Goal: Task Accomplishment & Management: Manage account settings

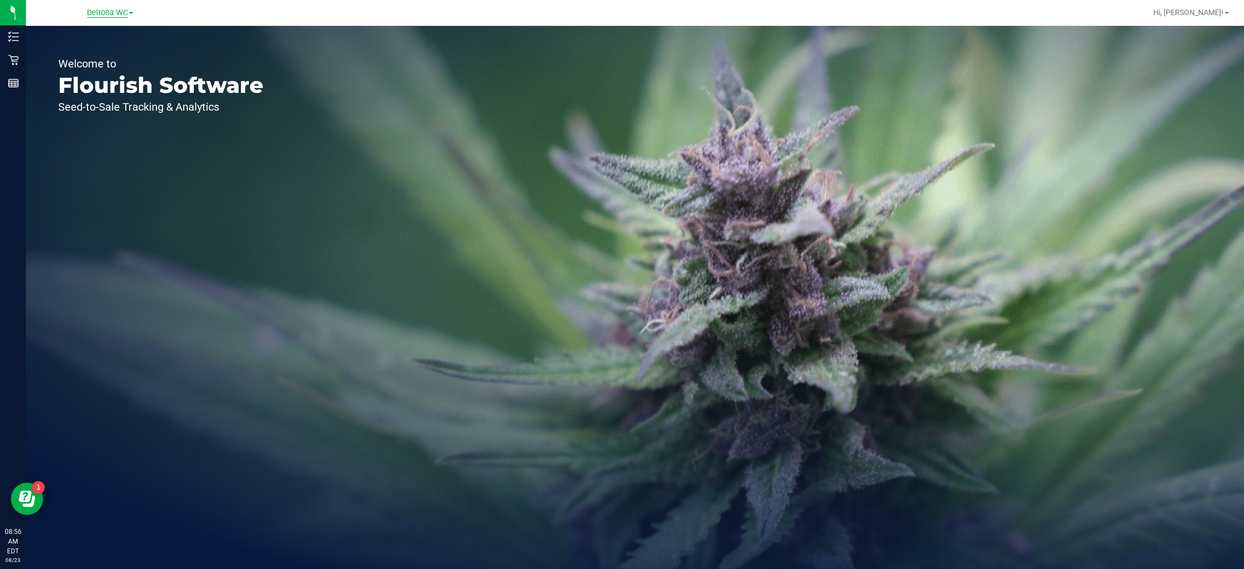
click at [121, 17] on span "Deltona WC" at bounding box center [107, 13] width 41 height 10
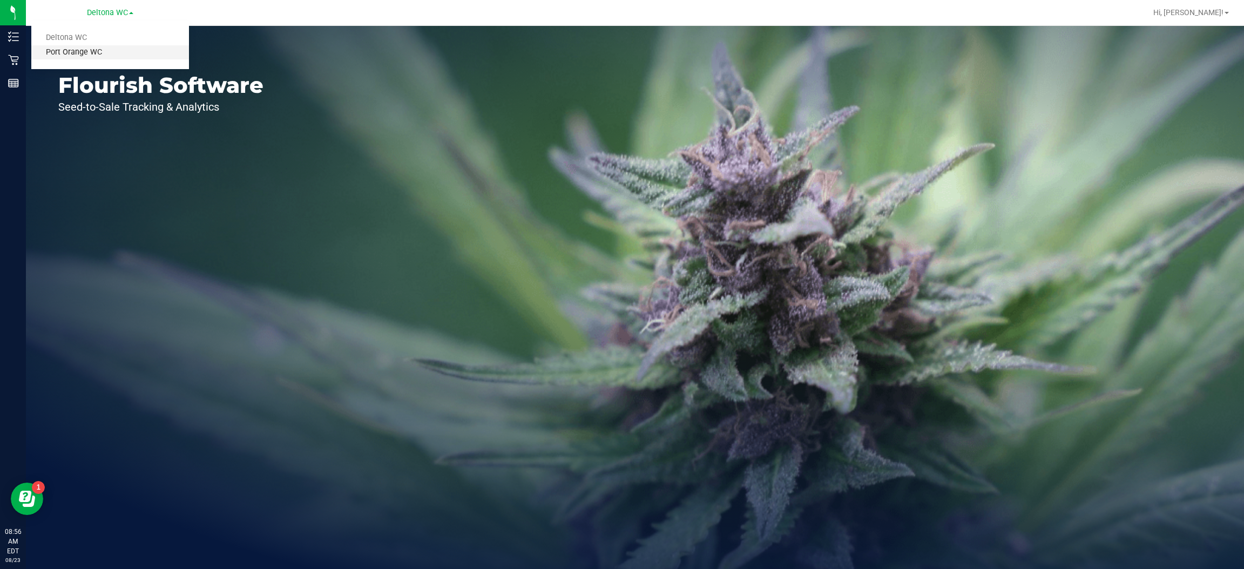
click at [77, 57] on link "Port Orange WC" at bounding box center [110, 52] width 158 height 15
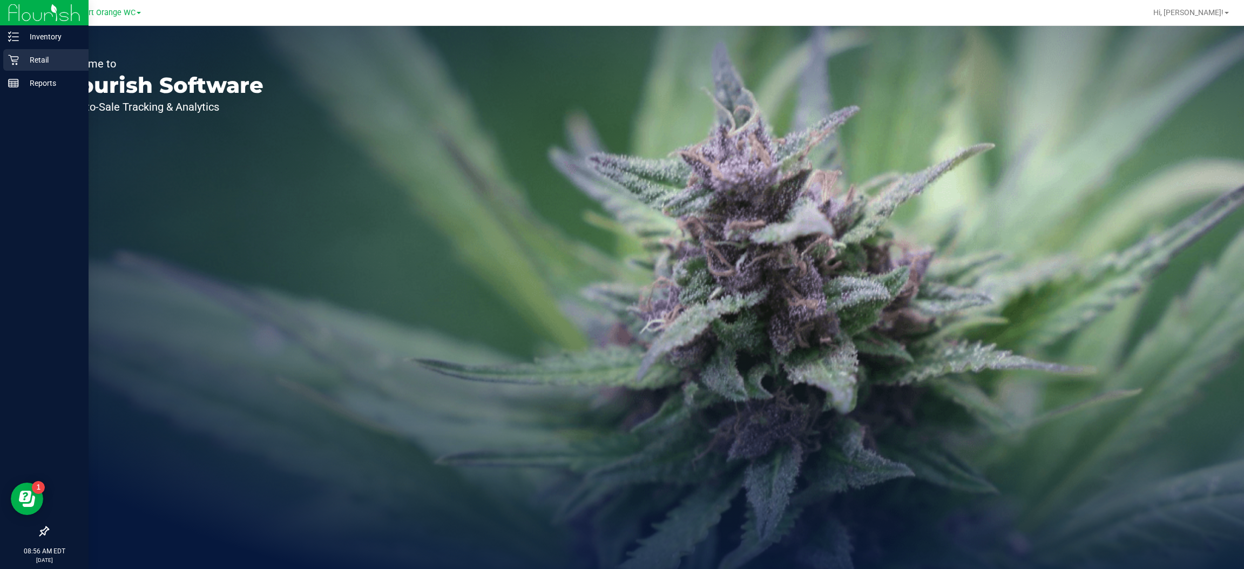
click at [12, 59] on icon at bounding box center [13, 60] width 11 height 11
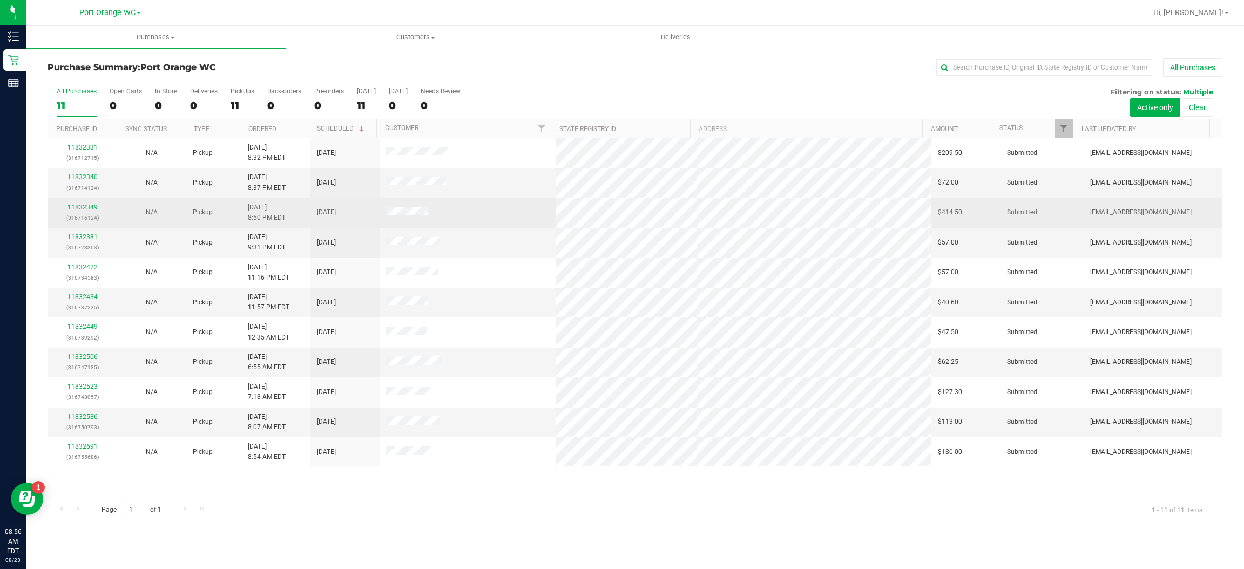
click at [513, 219] on td at bounding box center [468, 213] width 176 height 30
click at [89, 208] on link "11832349" at bounding box center [82, 208] width 30 height 8
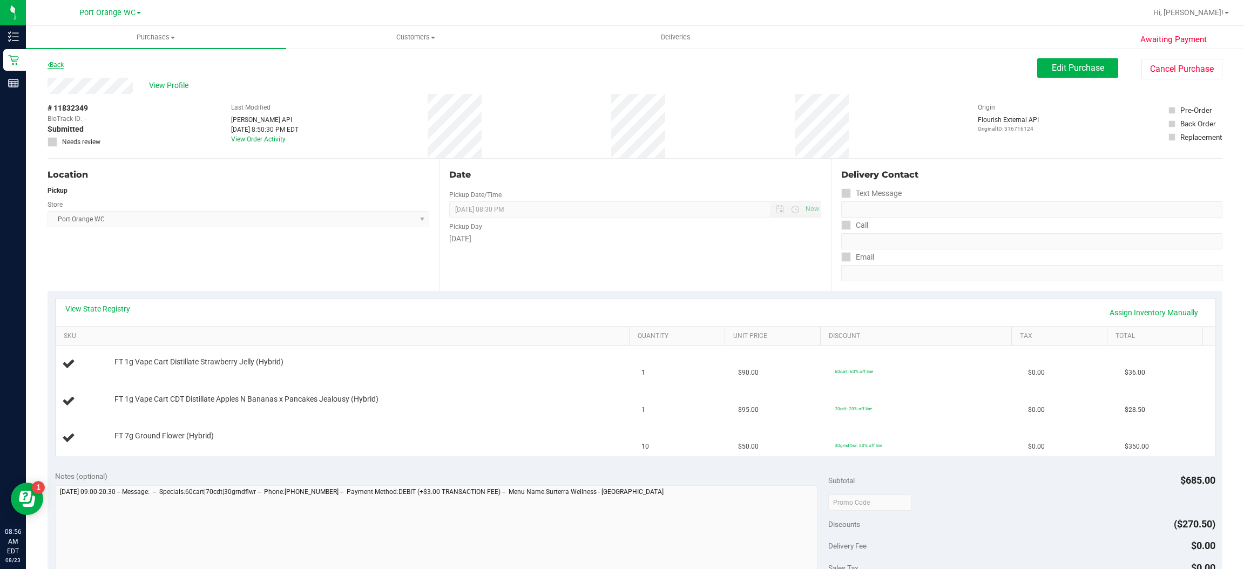
click at [64, 64] on link "Back" at bounding box center [56, 65] width 16 height 8
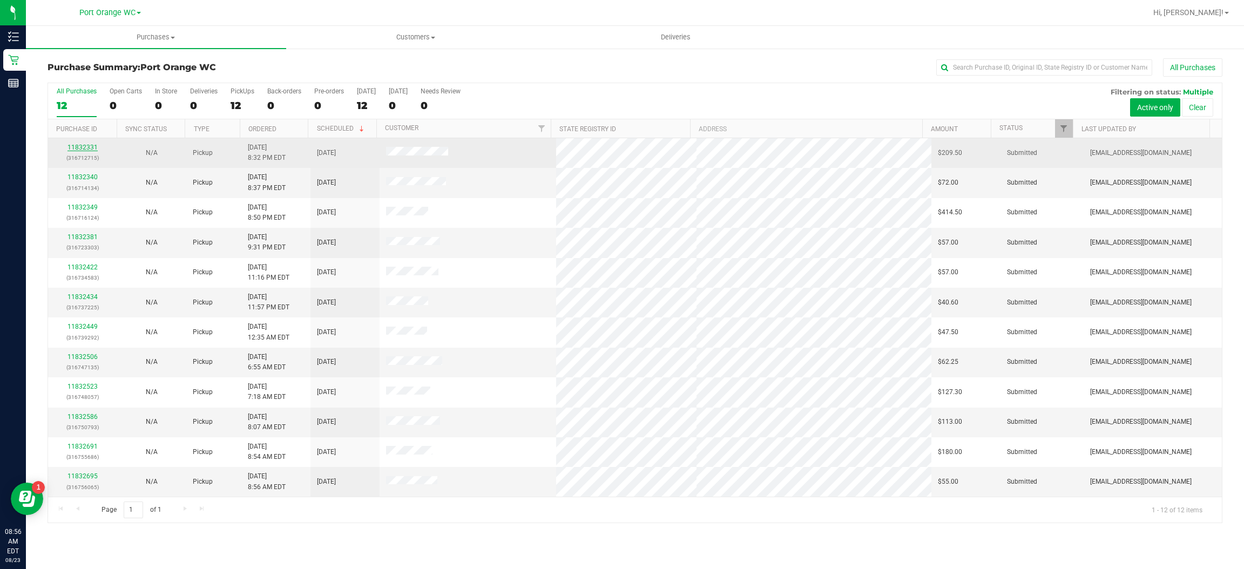
click at [90, 147] on link "11832331" at bounding box center [82, 148] width 30 height 8
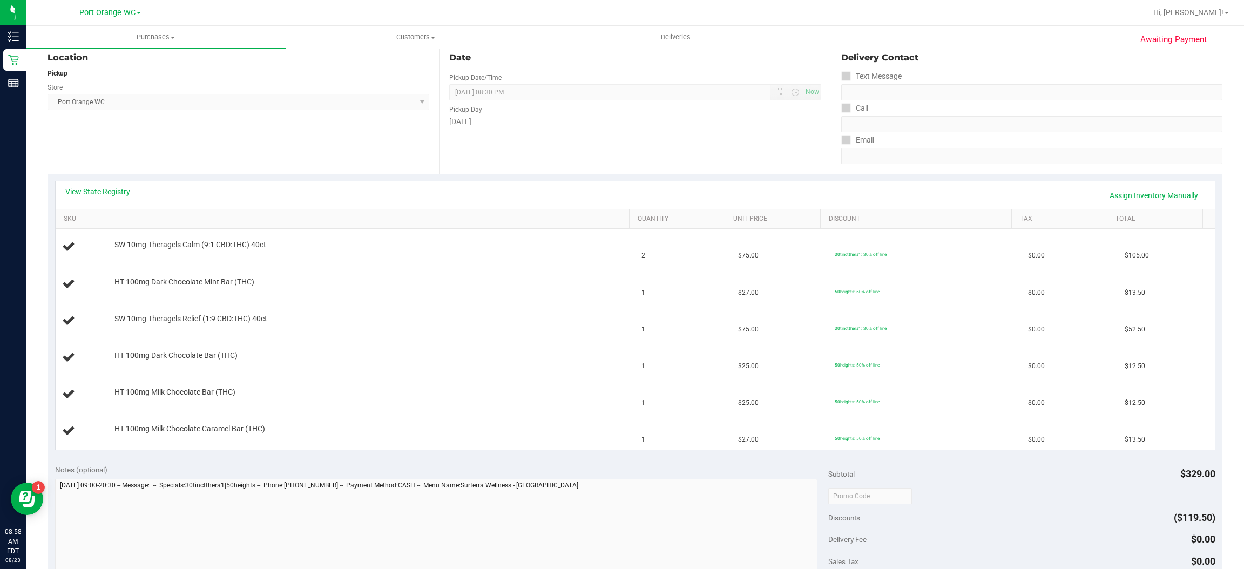
scroll to position [143, 0]
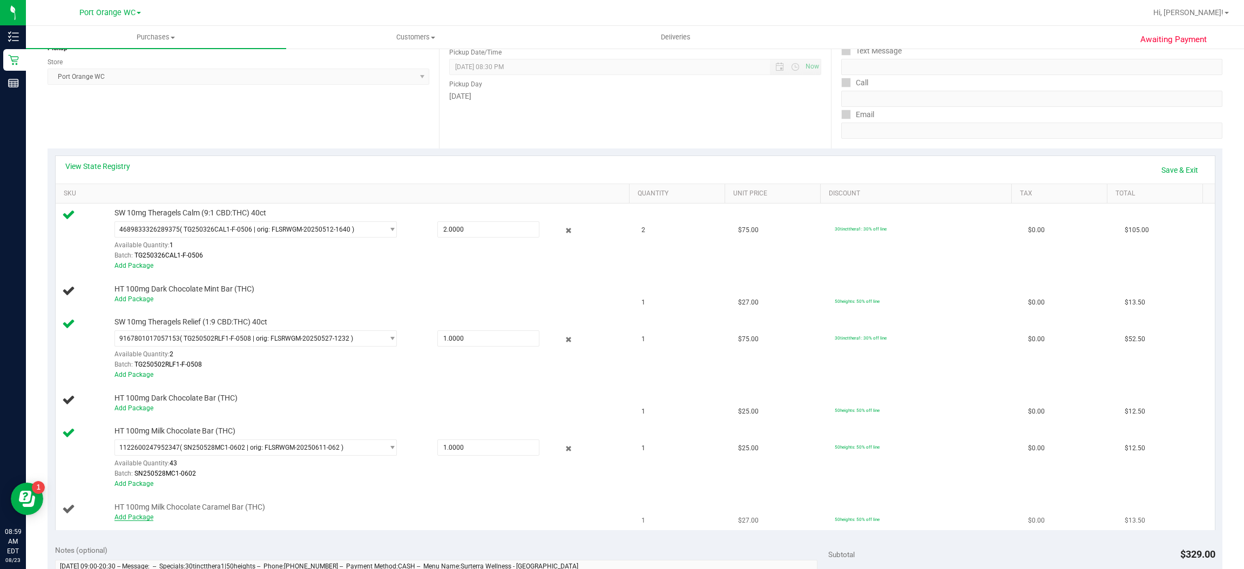
click at [145, 520] on link "Add Package" at bounding box center [133, 517] width 39 height 8
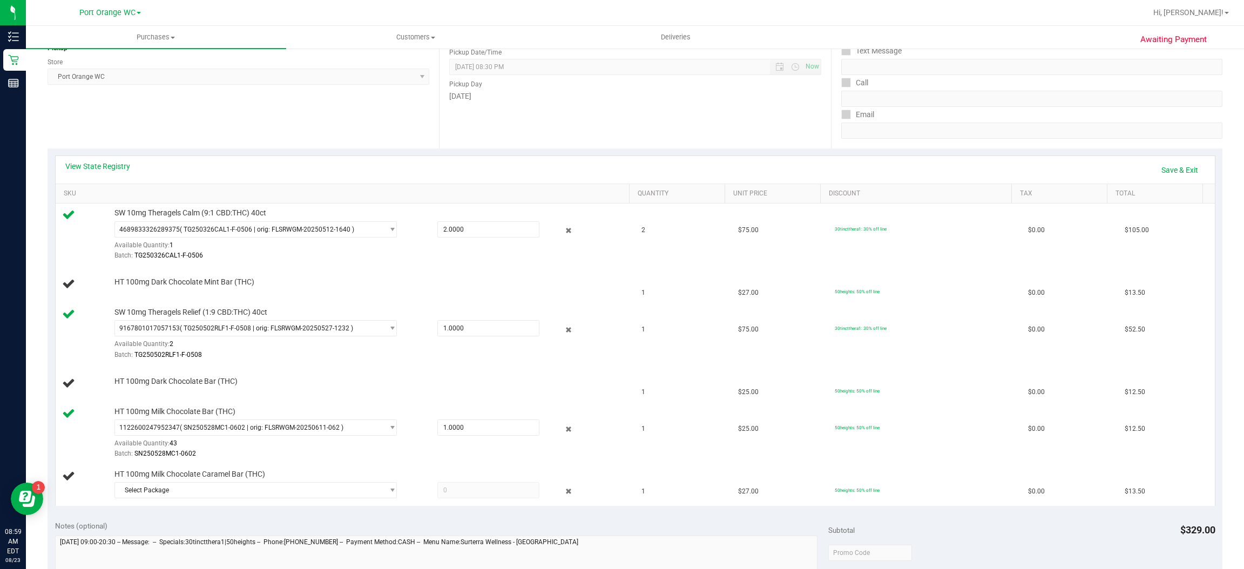
click at [378, 523] on div "Notes (optional)" at bounding box center [442, 525] width 774 height 11
click at [388, 492] on span "select" at bounding box center [392, 490] width 8 height 9
click at [327, 534] on span "( SN250619CC1-0625 | orig: FLSRWGM-20250701-351 )" at bounding box center [263, 536] width 163 height 8
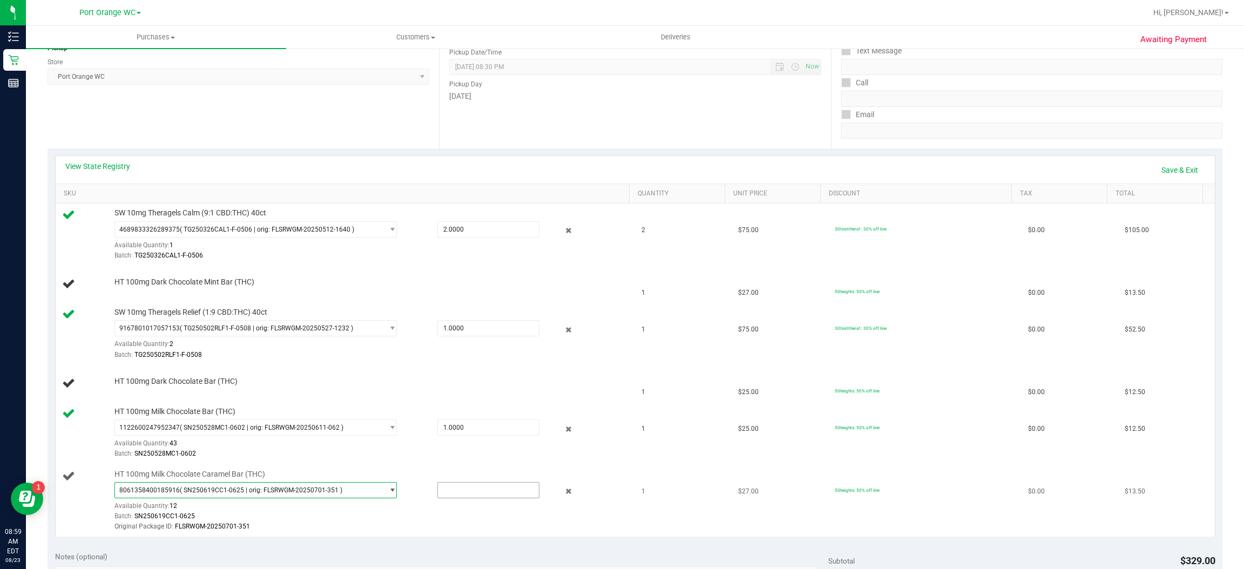
click at [477, 493] on input "text" at bounding box center [488, 490] width 101 height 15
type input "1"
click at [949, 523] on td "50heights: 50% off line" at bounding box center [924, 501] width 193 height 72
type input "1.0000"
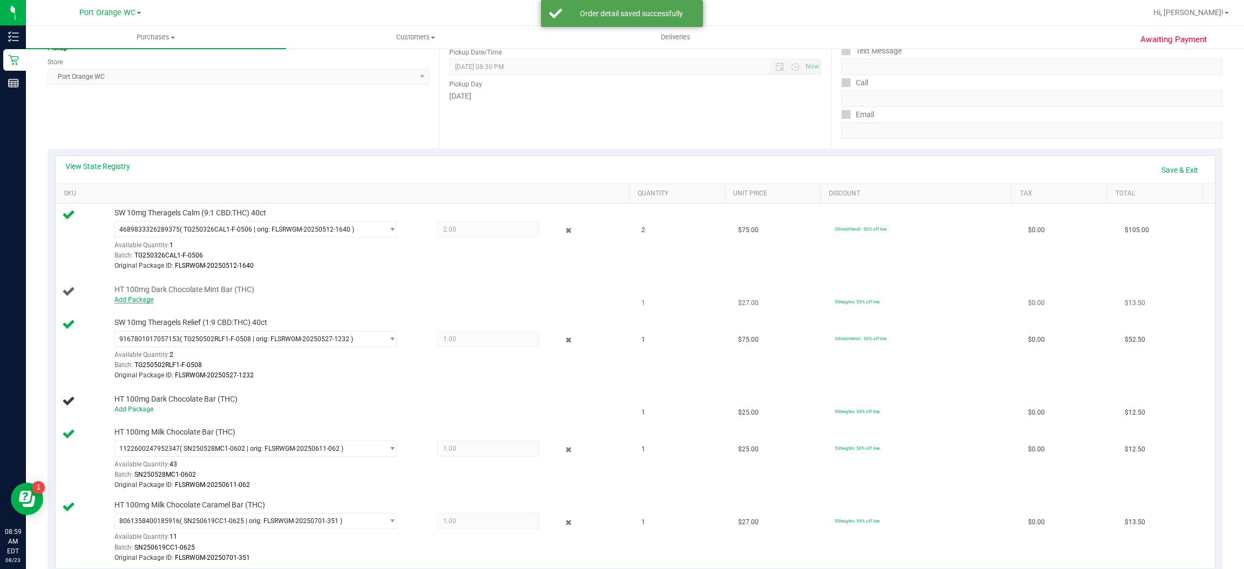
click at [140, 302] on link "Add Package" at bounding box center [133, 300] width 39 height 8
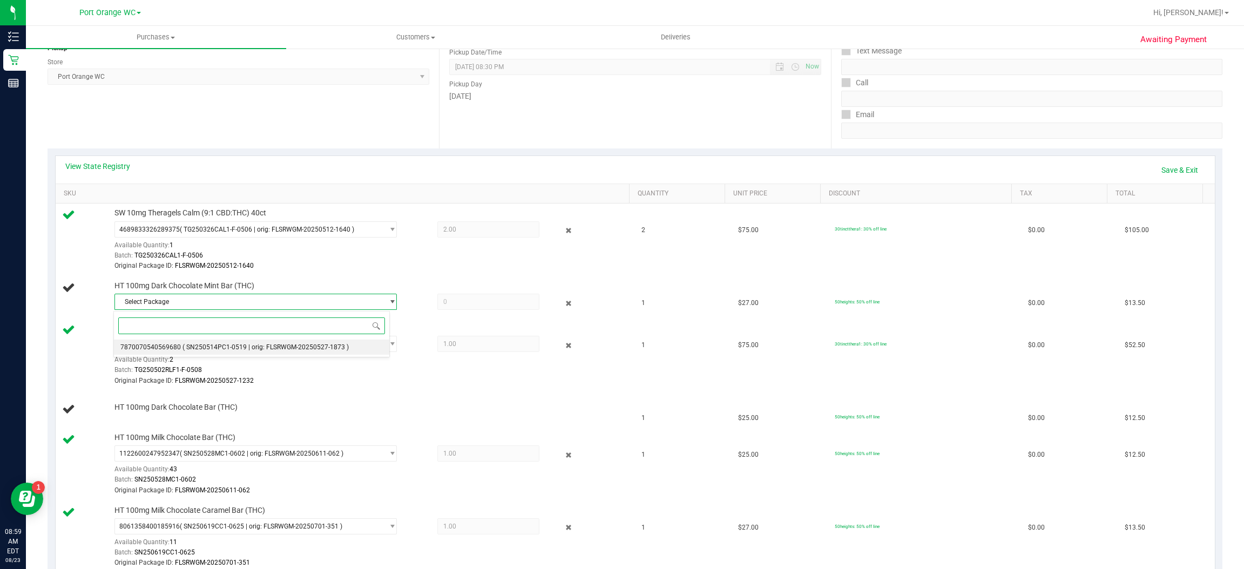
click at [335, 344] on span "( SN250514PC1-0519 | orig: FLSRWGM-20250527-1873 )" at bounding box center [265, 347] width 166 height 8
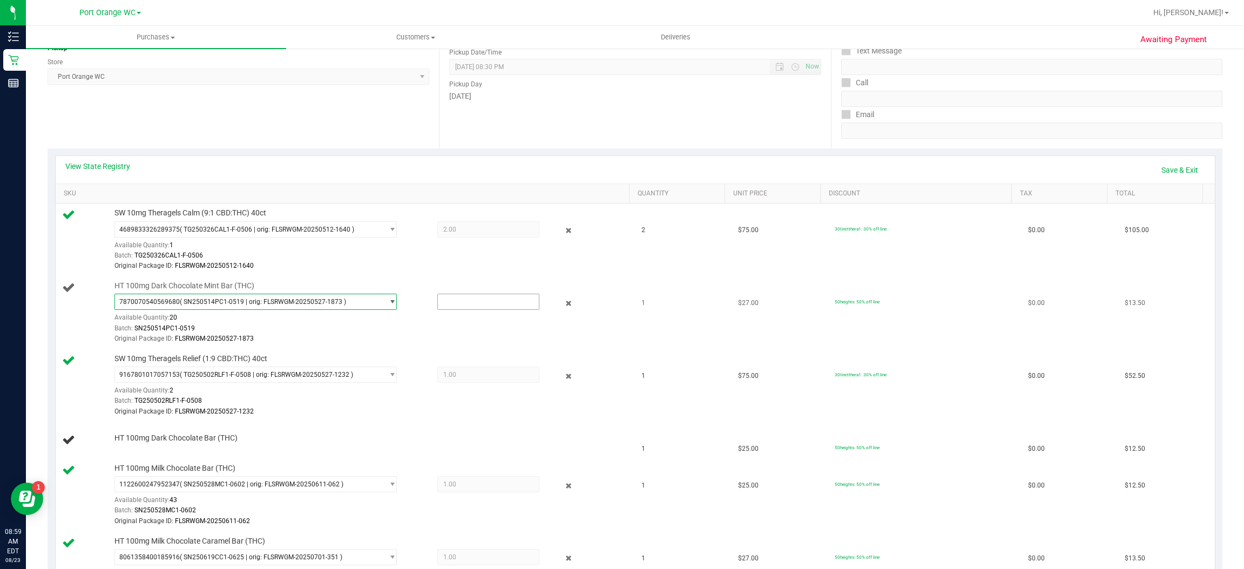
click at [489, 302] on input "text" at bounding box center [488, 301] width 101 height 15
type input "1"
click at [931, 387] on td "30tinctthera1: 30% off line" at bounding box center [924, 385] width 193 height 73
type input "1.0000"
click at [145, 448] on link "Add Package" at bounding box center [133, 445] width 39 height 8
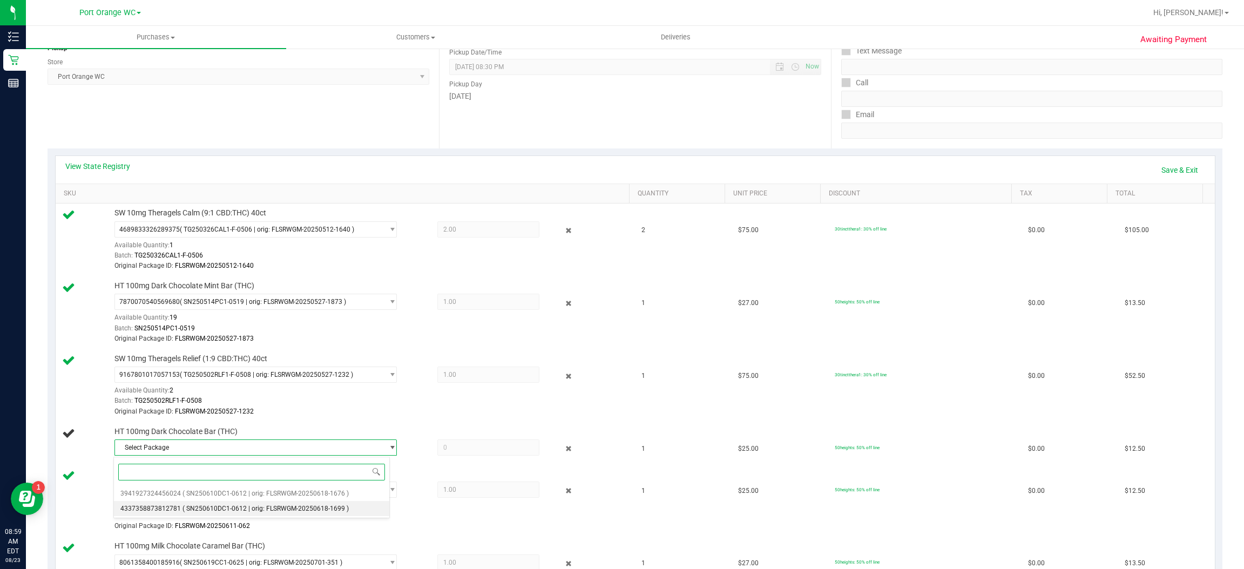
click at [310, 516] on li "4337358873812781 ( SN250610DC1-0612 | orig: FLSRWGM-20250618-1699 )" at bounding box center [251, 508] width 275 height 15
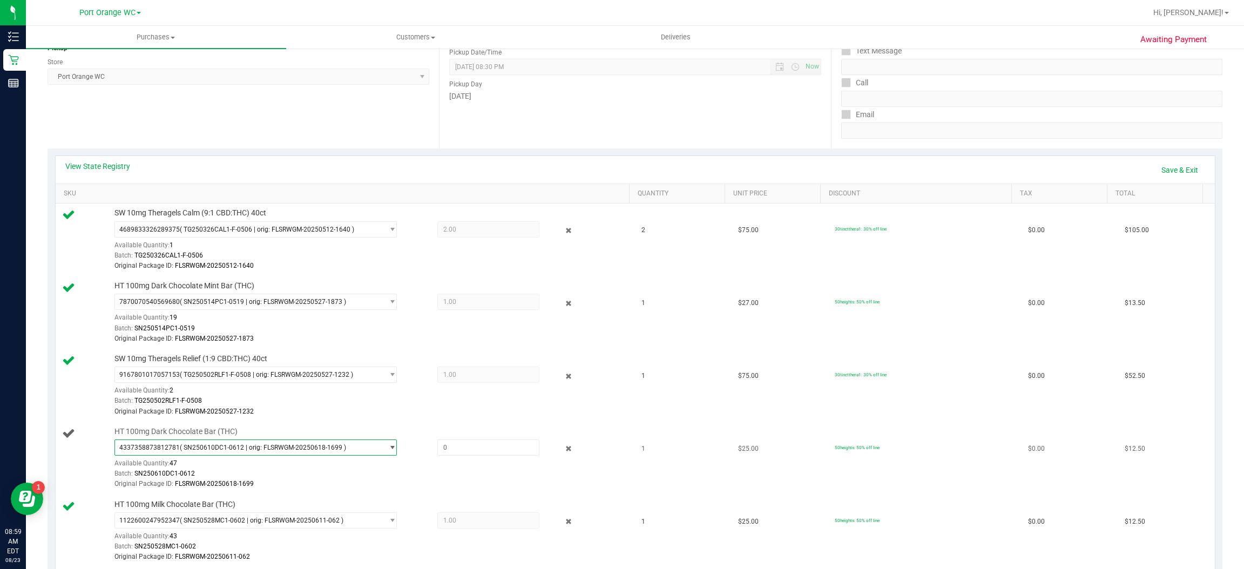
click at [388, 451] on span "select" at bounding box center [392, 447] width 8 height 9
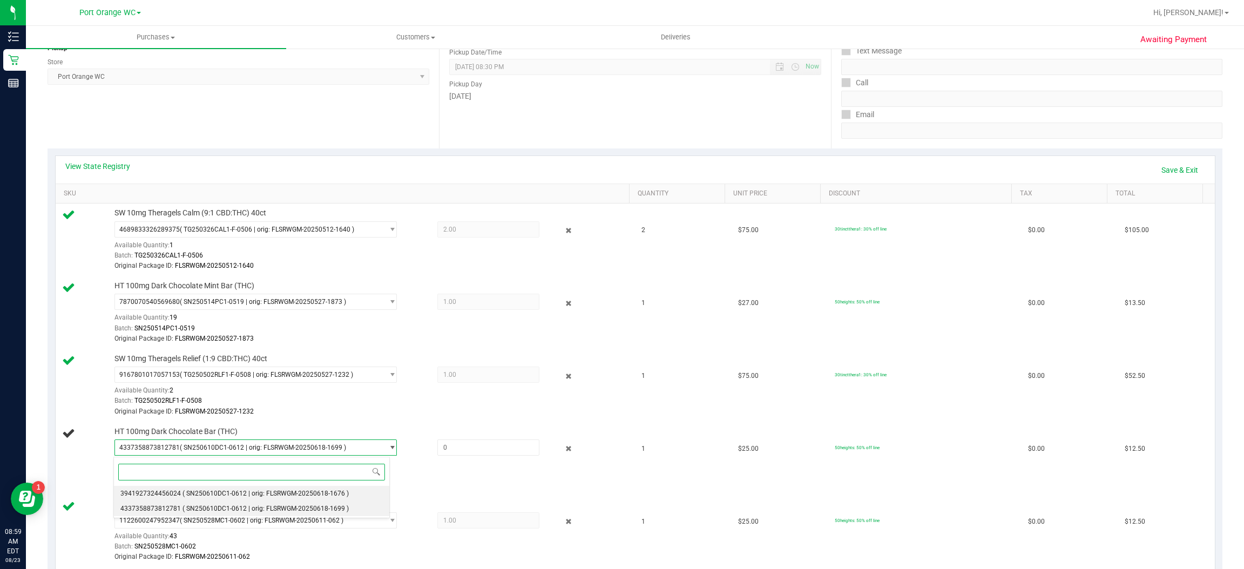
click at [232, 496] on span "( SN250610DC1-0612 | orig: FLSRWGM-20250618-1676 )" at bounding box center [265, 494] width 166 height 8
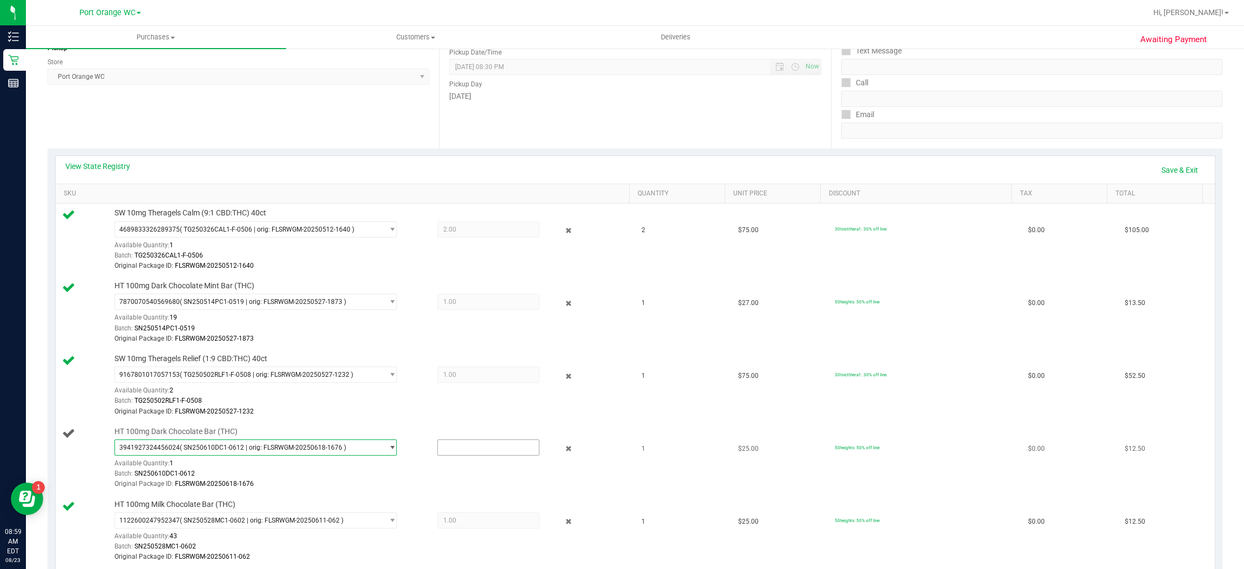
click at [467, 449] on input "text" at bounding box center [488, 447] width 101 height 15
type input "1"
click at [696, 491] on td "1" at bounding box center [683, 458] width 97 height 73
type input "1.0000"
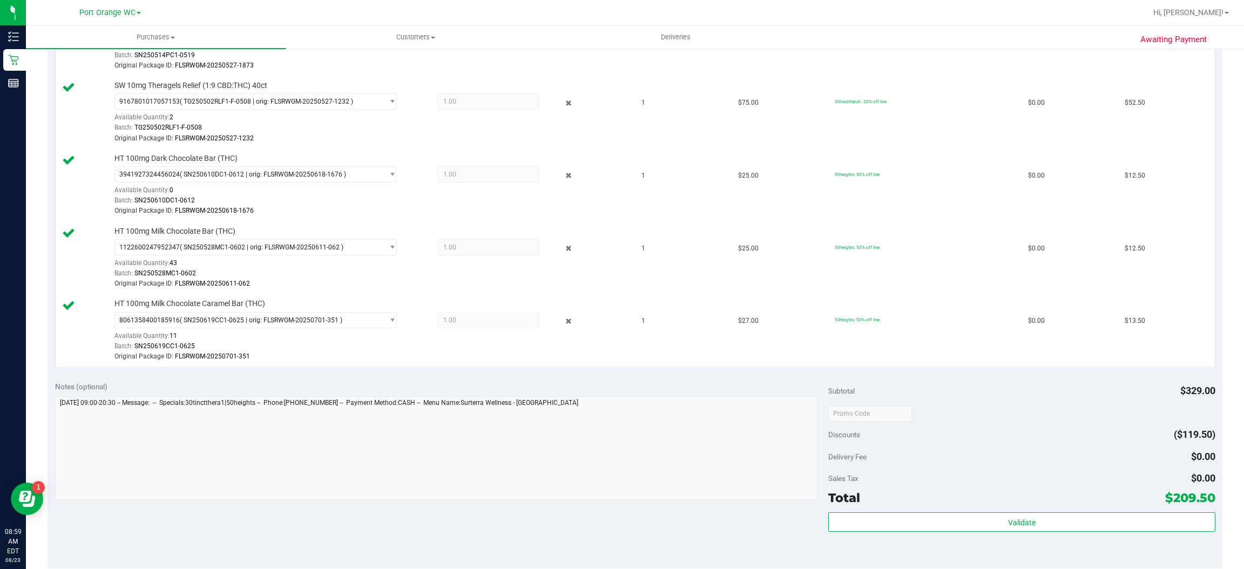
scroll to position [493, 0]
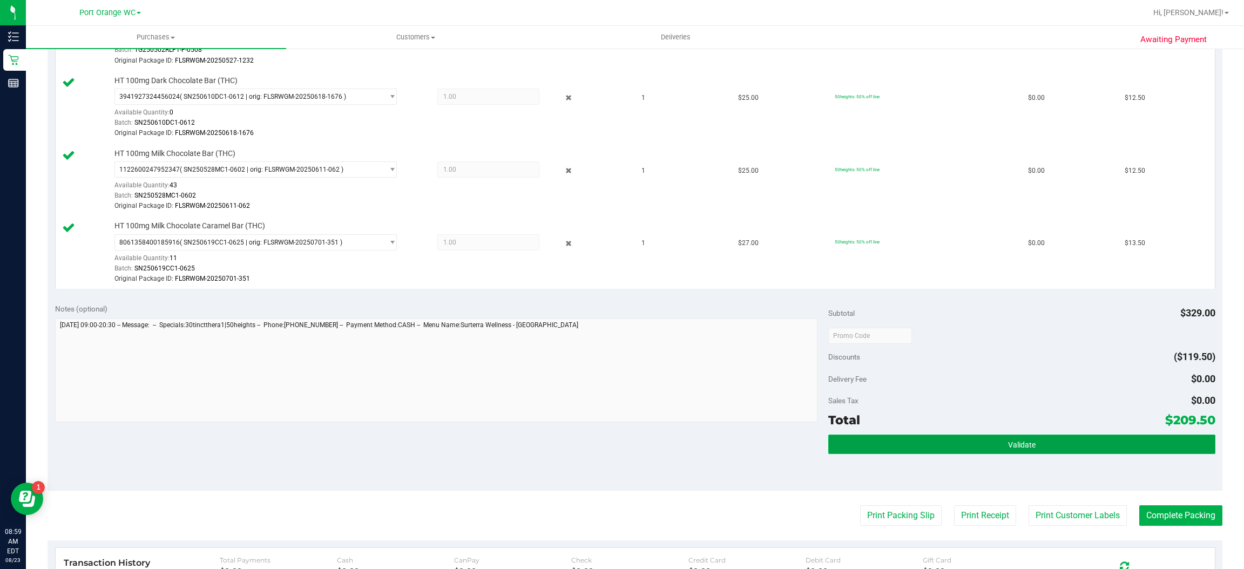
click at [1008, 446] on span "Validate" at bounding box center [1022, 445] width 28 height 9
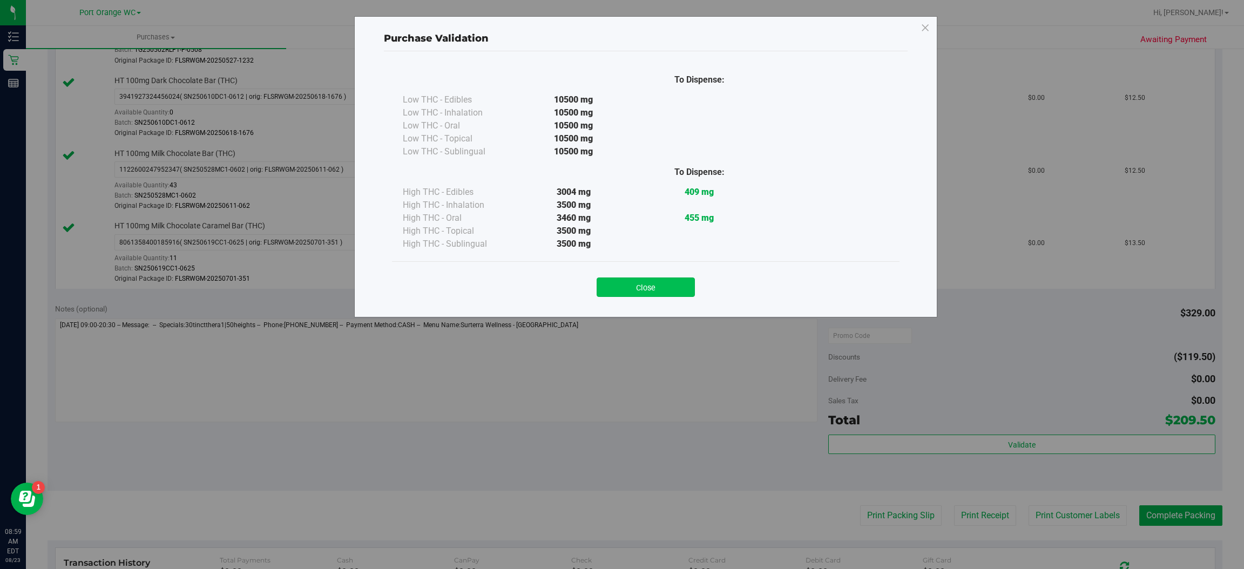
click at [651, 283] on button "Close" at bounding box center [646, 287] width 98 height 19
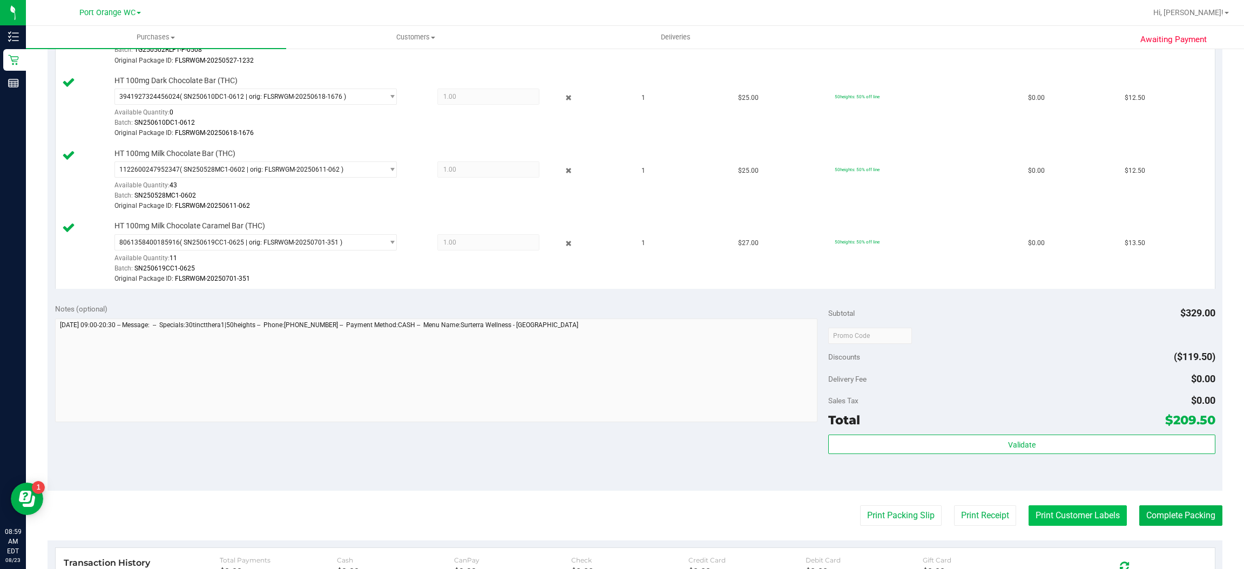
click at [1074, 521] on button "Print Customer Labels" at bounding box center [1077, 515] width 98 height 21
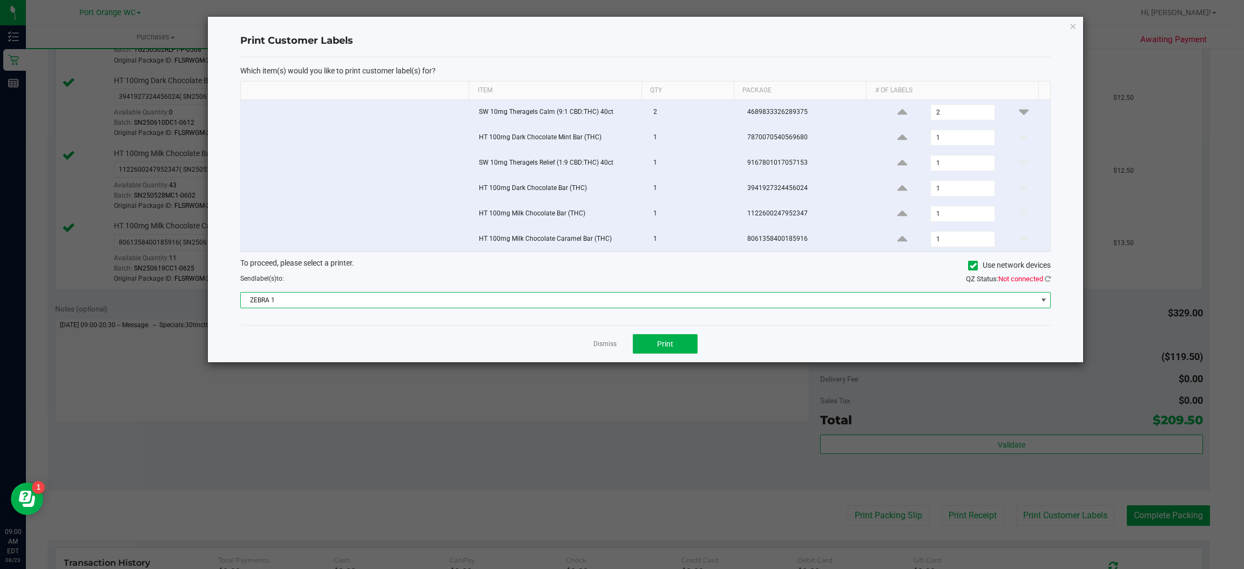
click at [1043, 303] on span at bounding box center [1043, 300] width 9 height 9
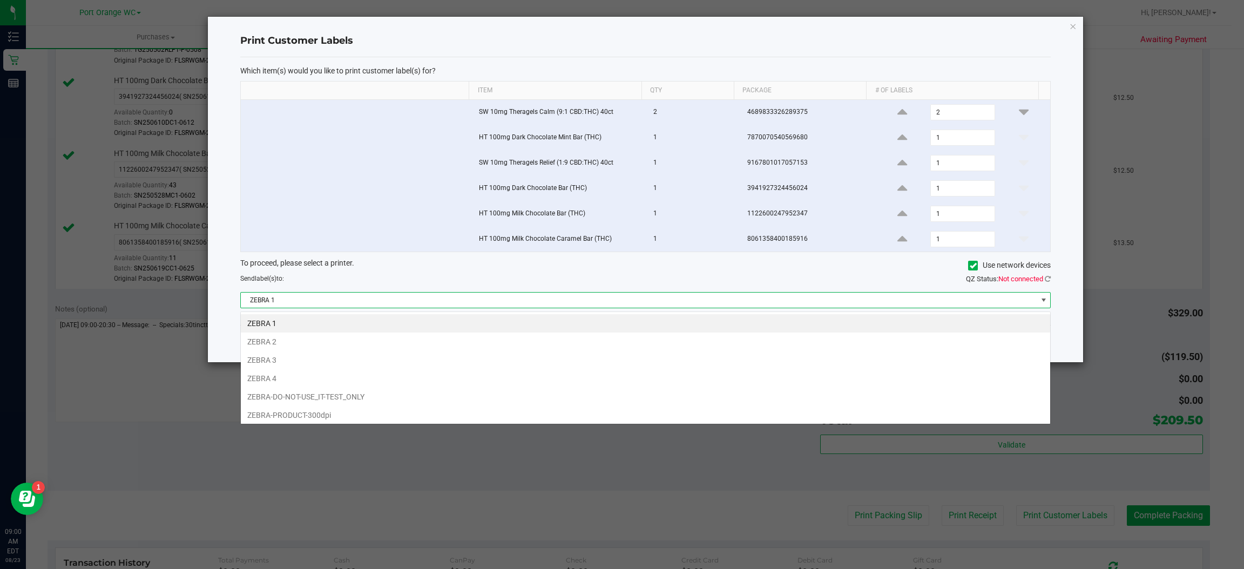
scroll to position [17, 810]
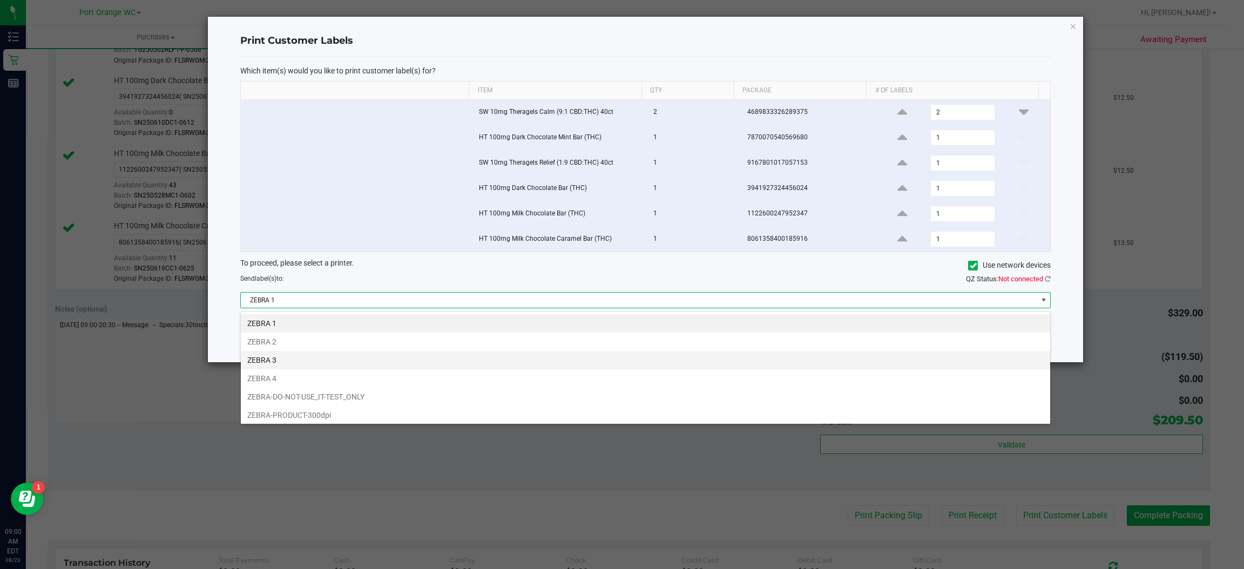
click at [279, 357] on li "ZEBRA 3" at bounding box center [645, 360] width 809 height 18
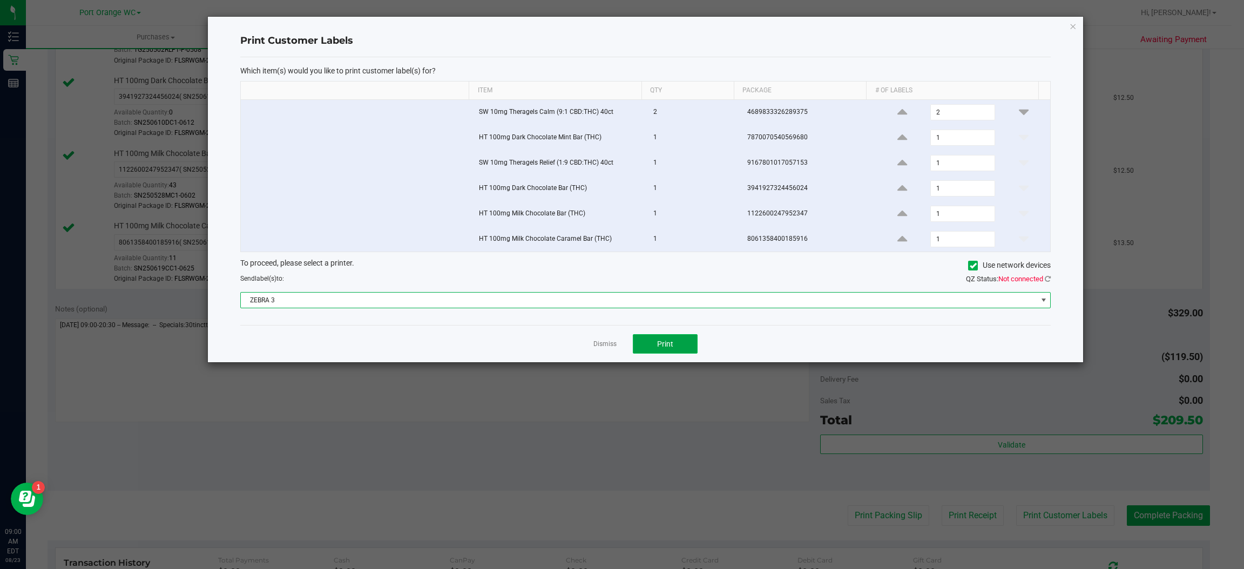
click at [680, 354] on button "Print" at bounding box center [665, 343] width 65 height 19
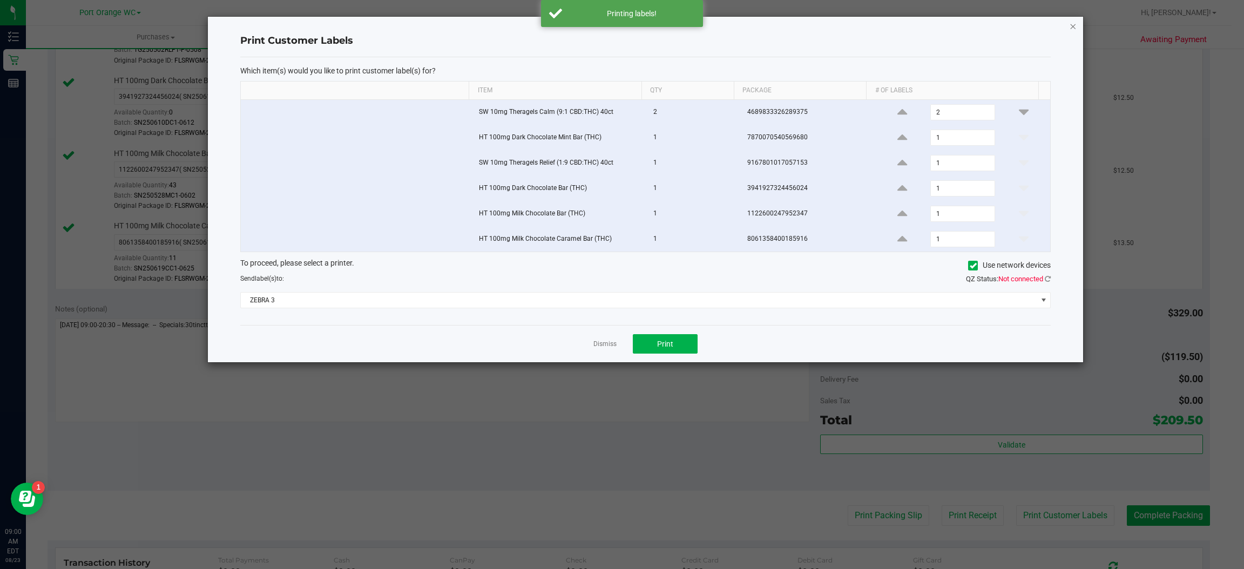
click at [1073, 22] on icon "button" at bounding box center [1074, 25] width 8 height 13
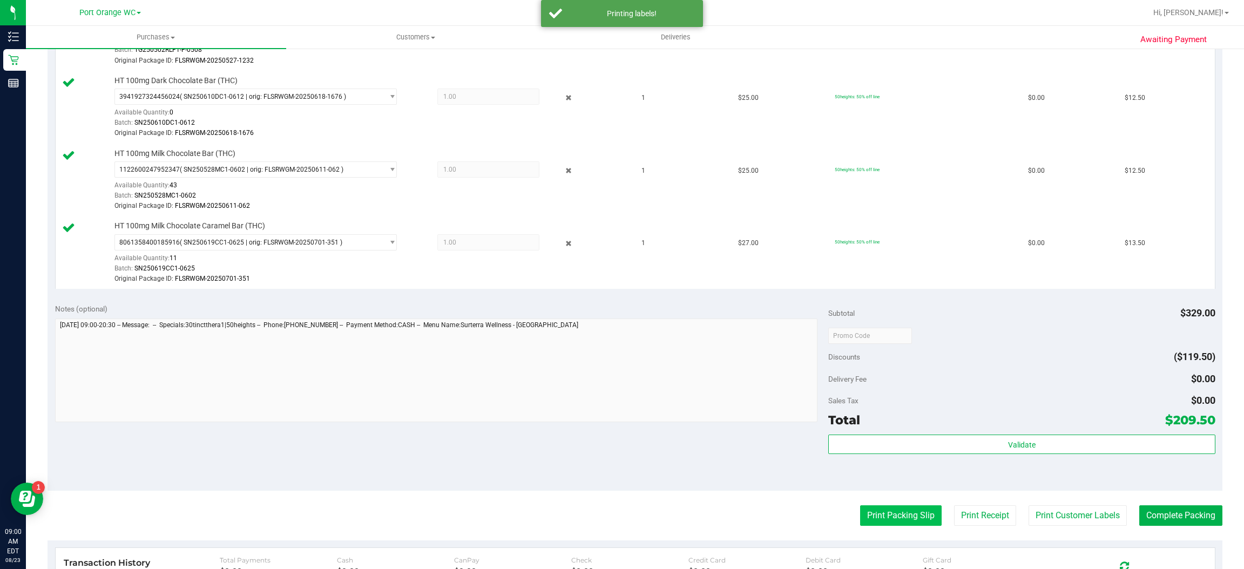
click at [889, 520] on button "Print Packing Slip" at bounding box center [901, 515] width 82 height 21
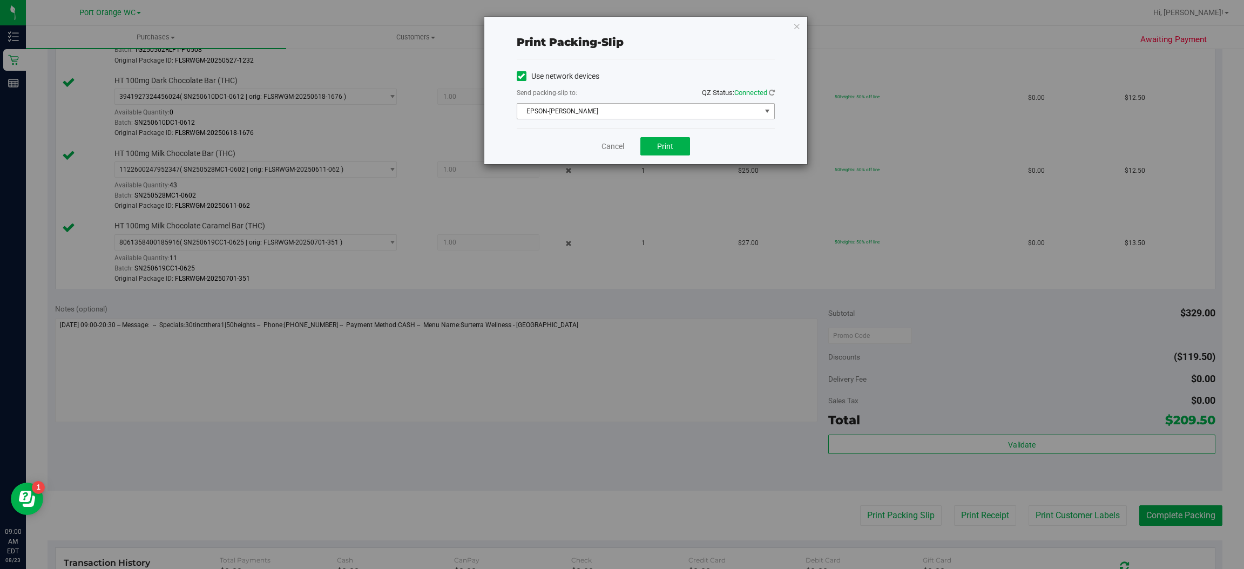
click at [767, 111] on span "select" at bounding box center [767, 111] width 9 height 9
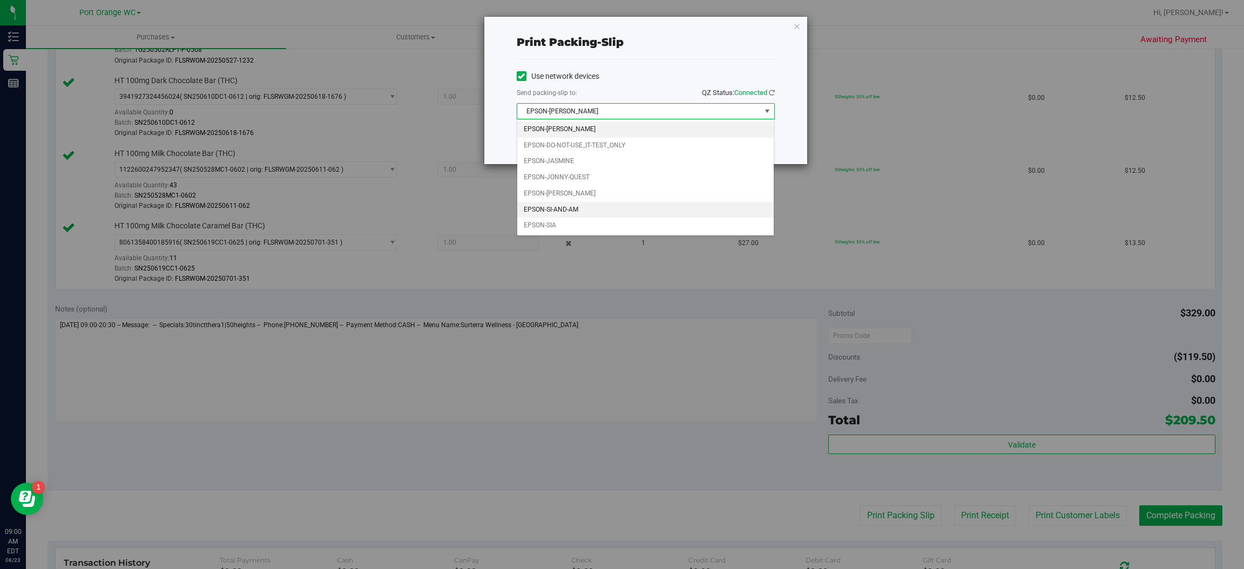
click at [574, 215] on li "EPSON-SI-AND-AM" at bounding box center [645, 210] width 257 height 16
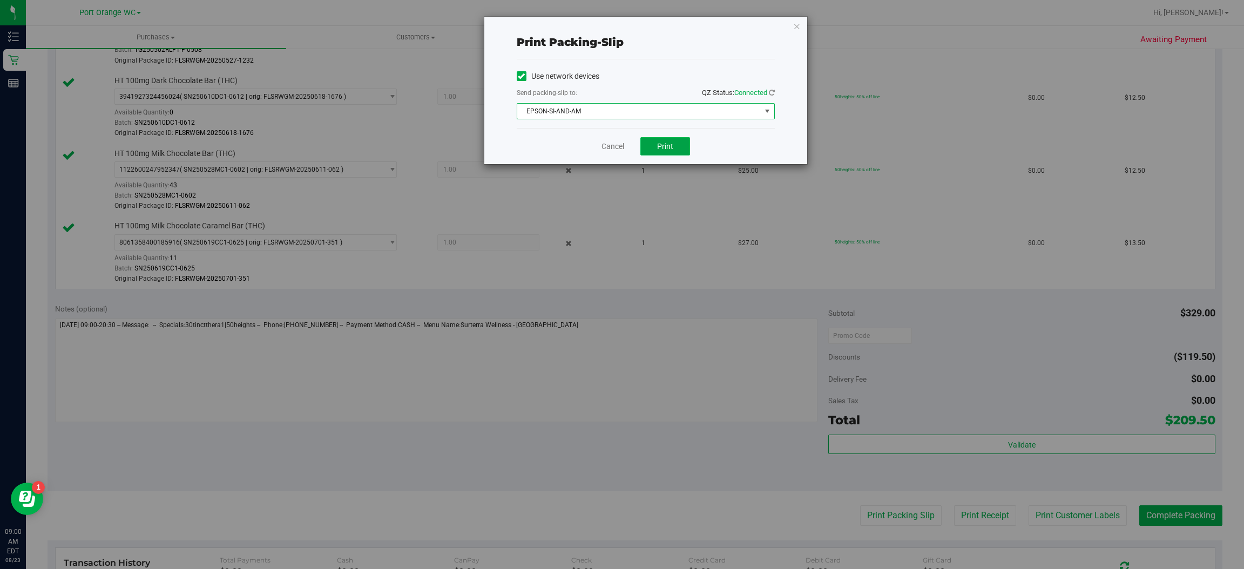
click at [675, 152] on button "Print" at bounding box center [665, 146] width 50 height 18
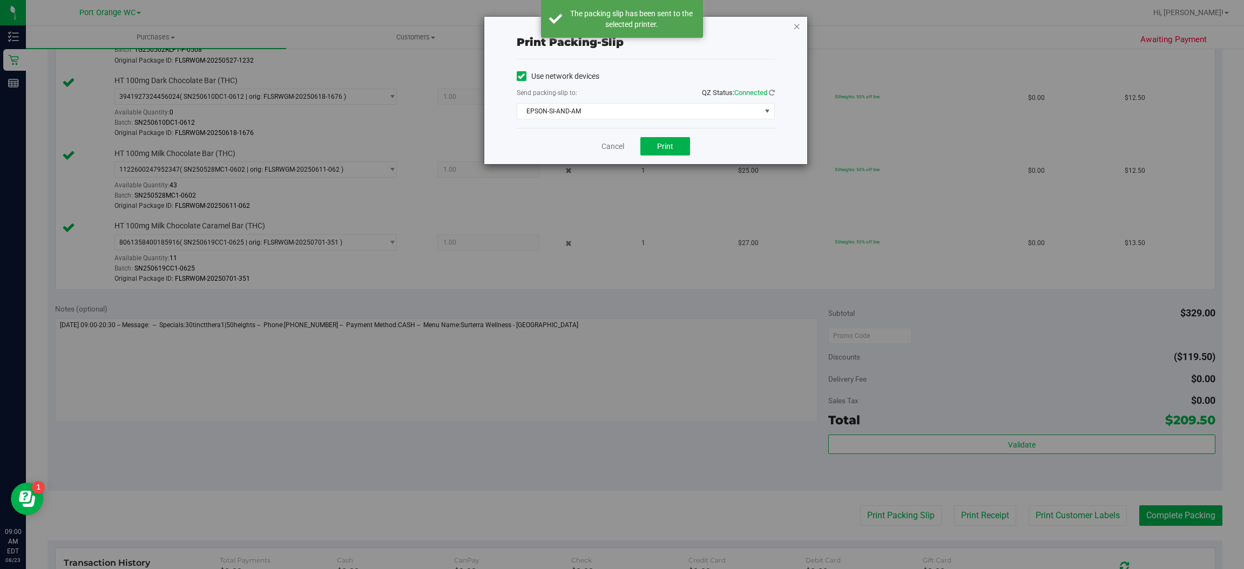
click at [796, 25] on icon "button" at bounding box center [797, 25] width 8 height 13
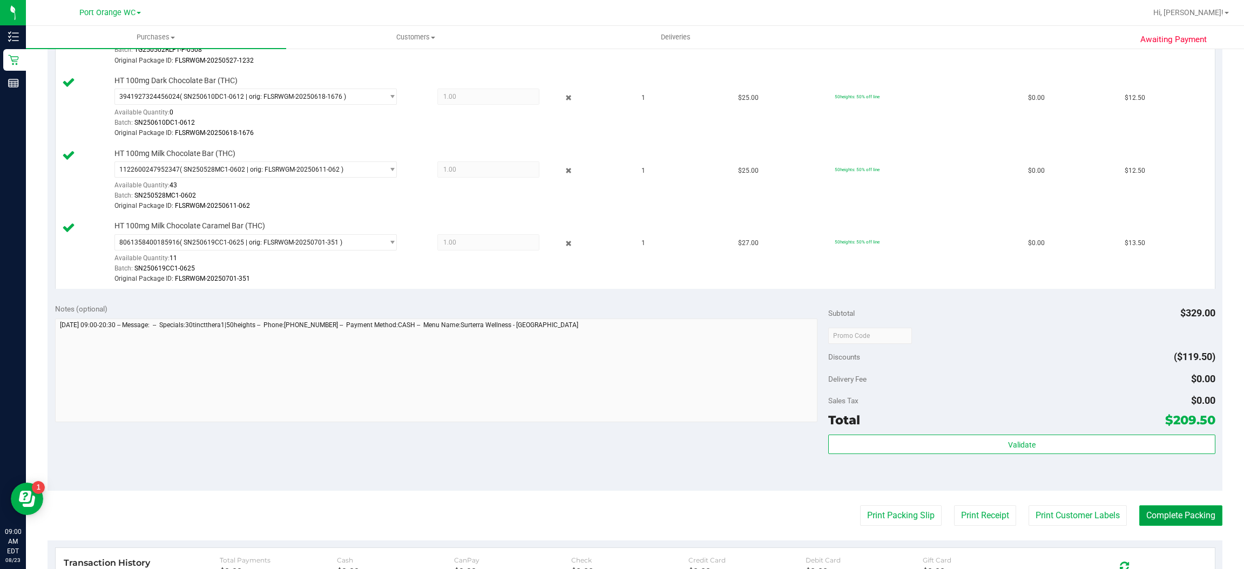
click at [1183, 522] on button "Complete Packing" at bounding box center [1180, 515] width 83 height 21
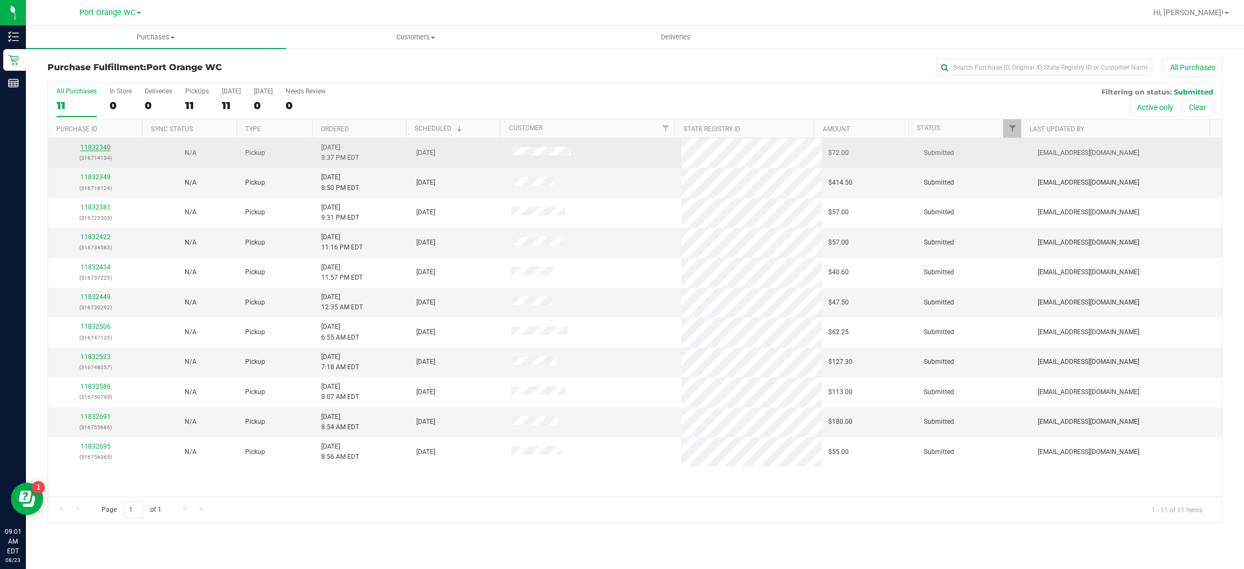
click at [102, 148] on link "11832340" at bounding box center [95, 148] width 30 height 8
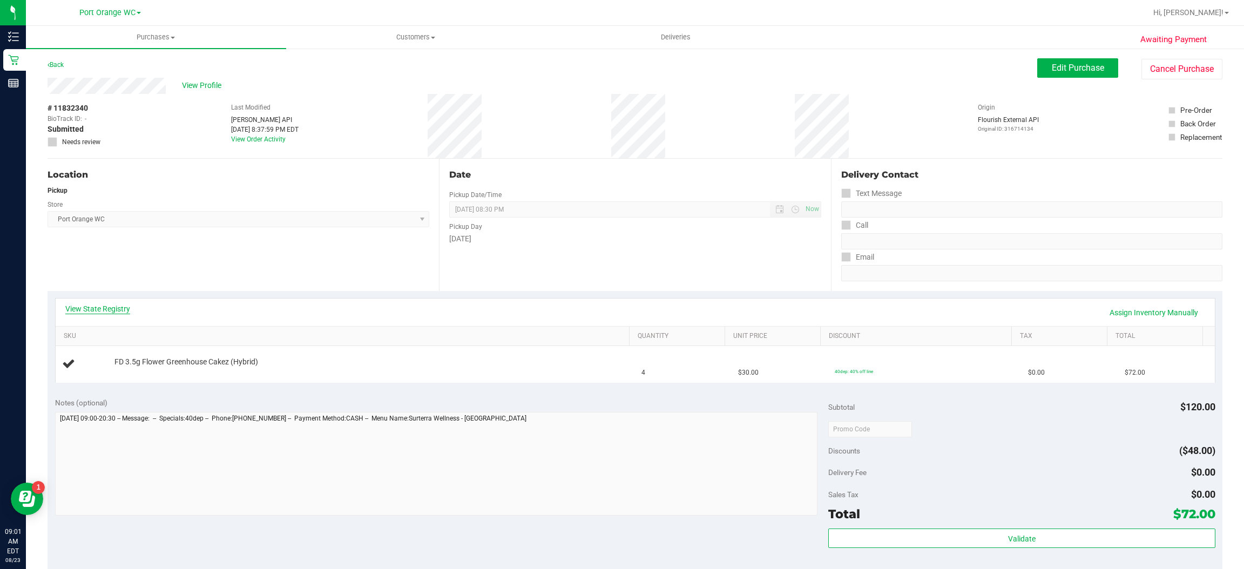
click at [116, 306] on link "View State Registry" at bounding box center [97, 308] width 65 height 11
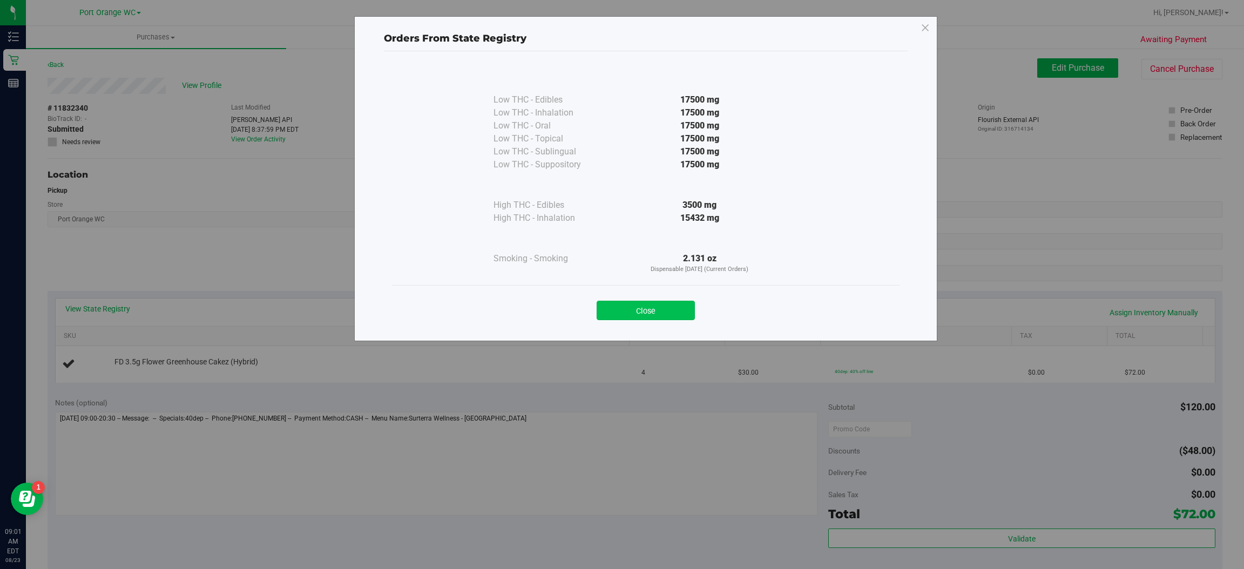
click at [644, 310] on button "Close" at bounding box center [646, 310] width 98 height 19
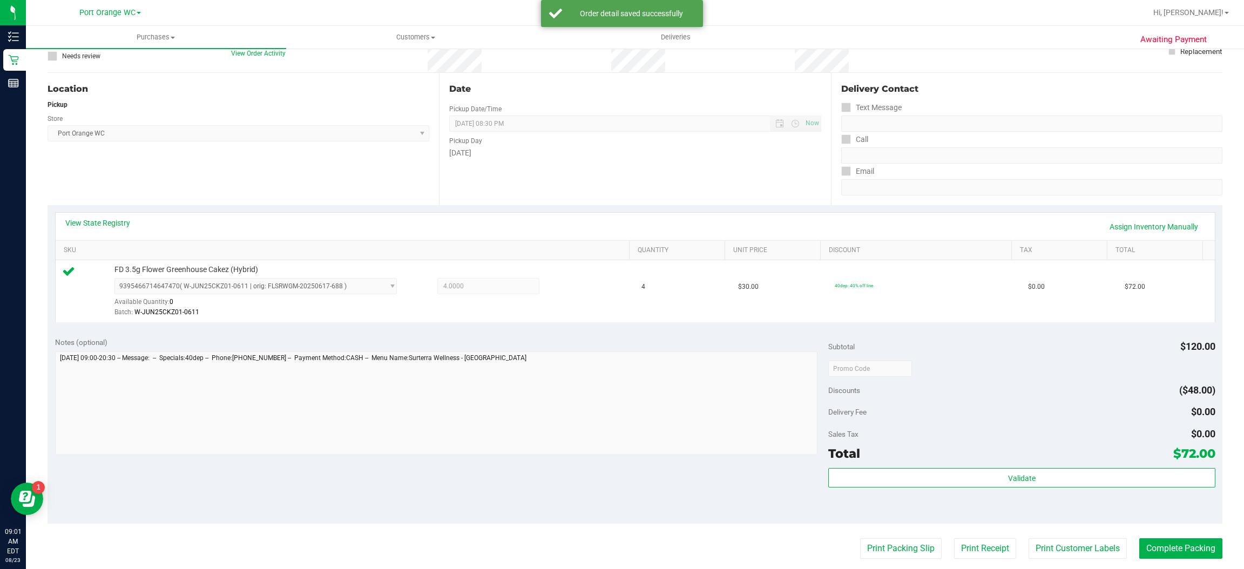
scroll to position [131, 0]
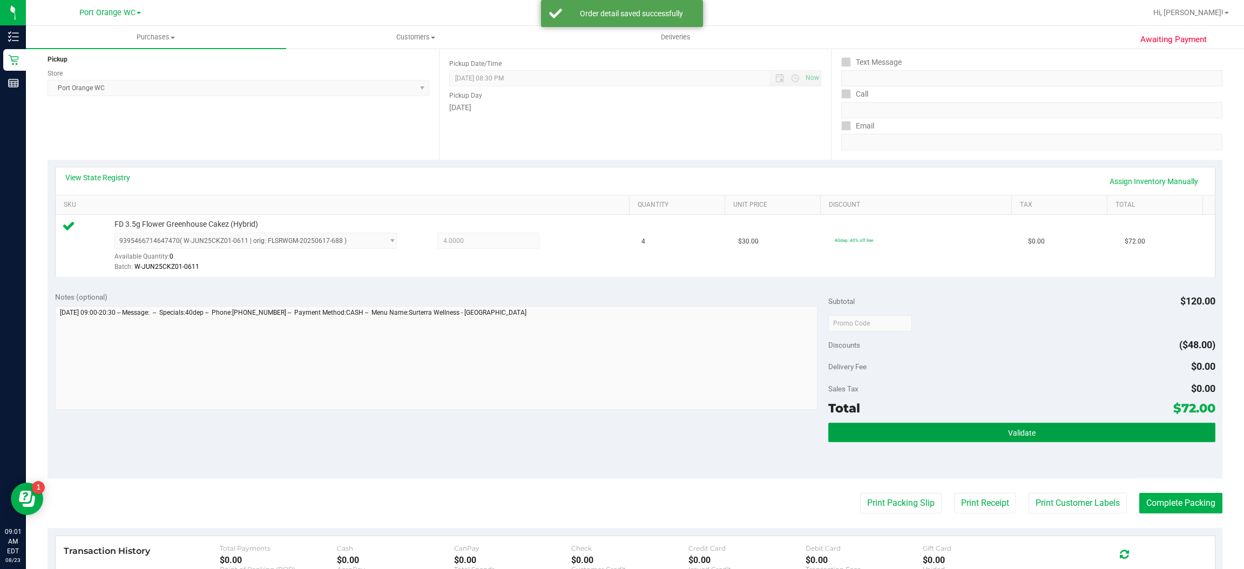
click at [1015, 432] on span "Validate" at bounding box center [1022, 433] width 28 height 9
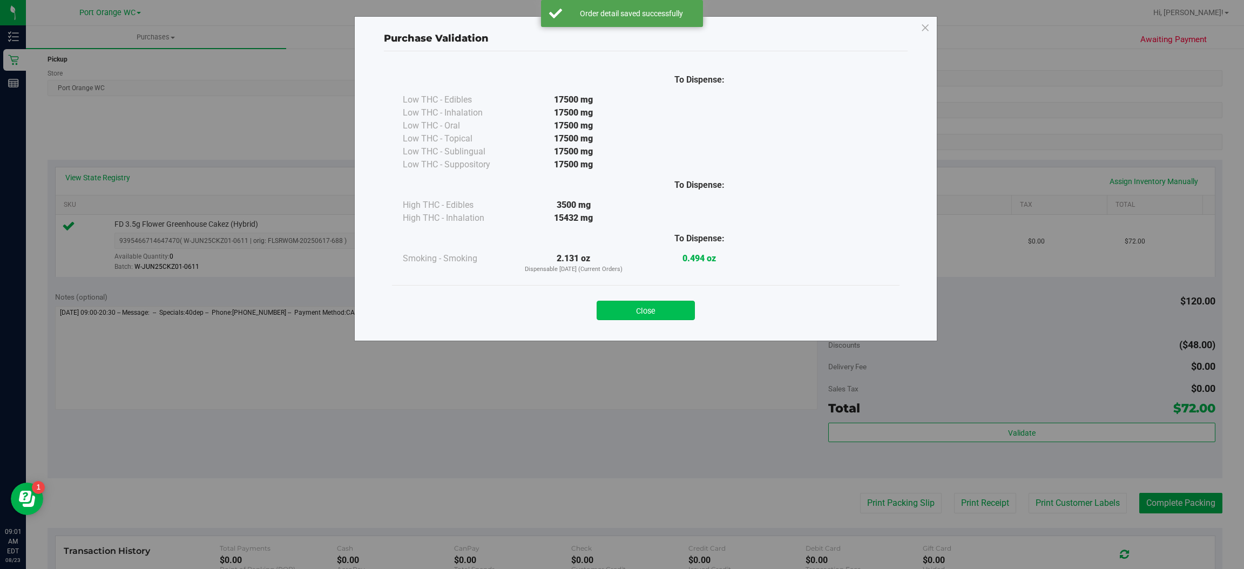
click at [671, 301] on button "Close" at bounding box center [646, 310] width 98 height 19
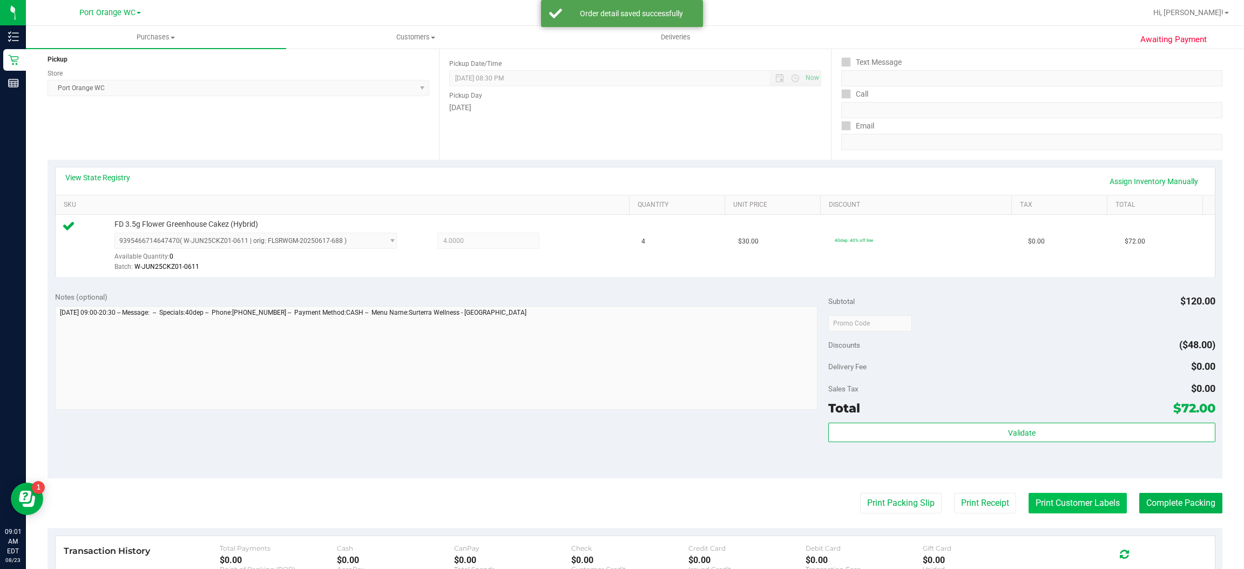
click at [1077, 504] on button "Print Customer Labels" at bounding box center [1077, 503] width 98 height 21
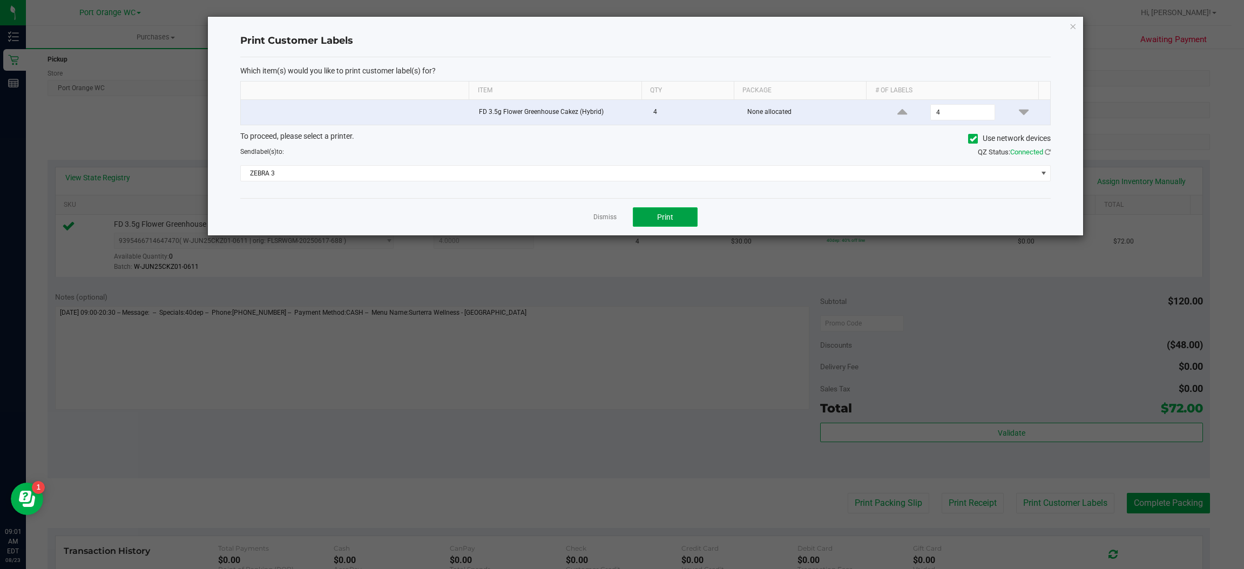
click at [681, 225] on button "Print" at bounding box center [665, 216] width 65 height 19
click at [1073, 25] on icon "button" at bounding box center [1074, 25] width 8 height 13
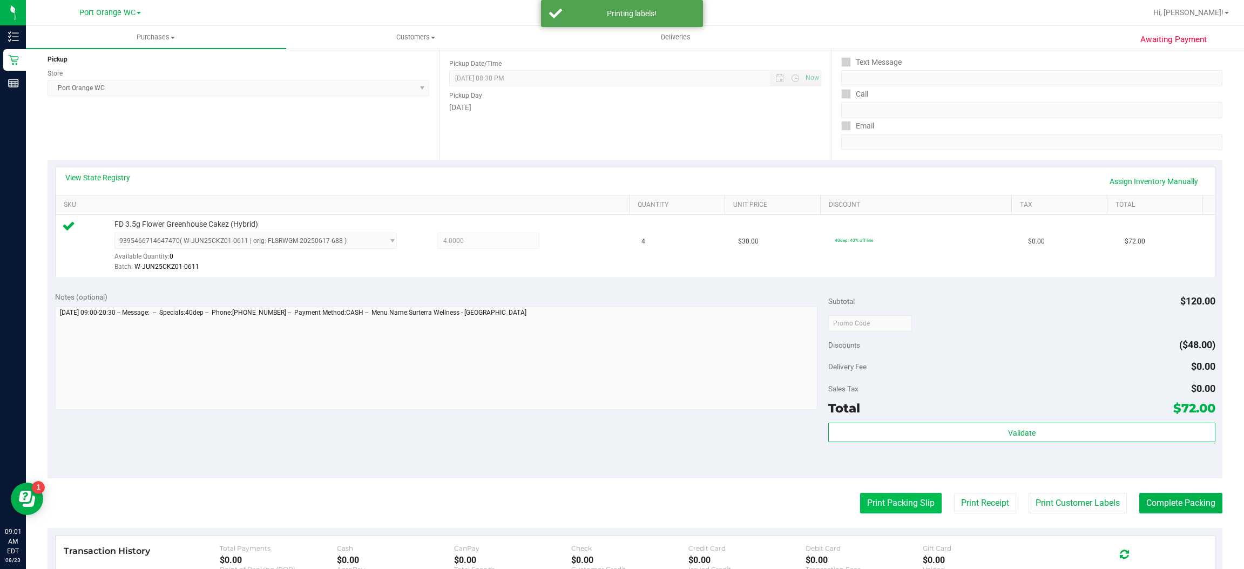
click at [893, 505] on button "Print Packing Slip" at bounding box center [901, 503] width 82 height 21
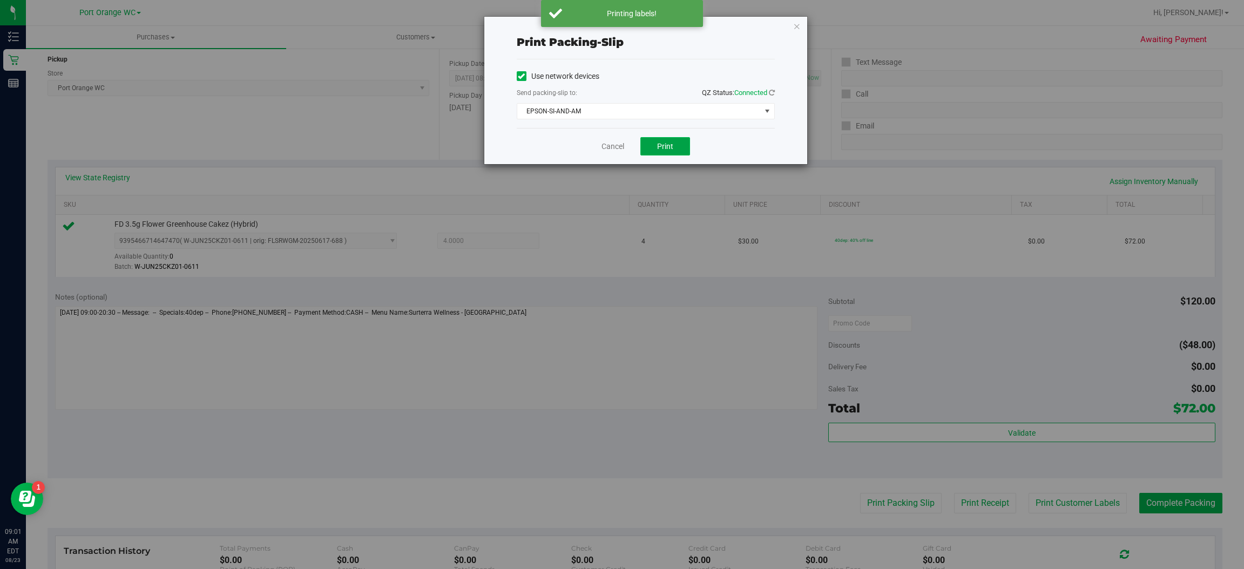
click at [666, 145] on span "Print" at bounding box center [665, 146] width 16 height 9
click at [796, 24] on icon "button" at bounding box center [797, 25] width 8 height 13
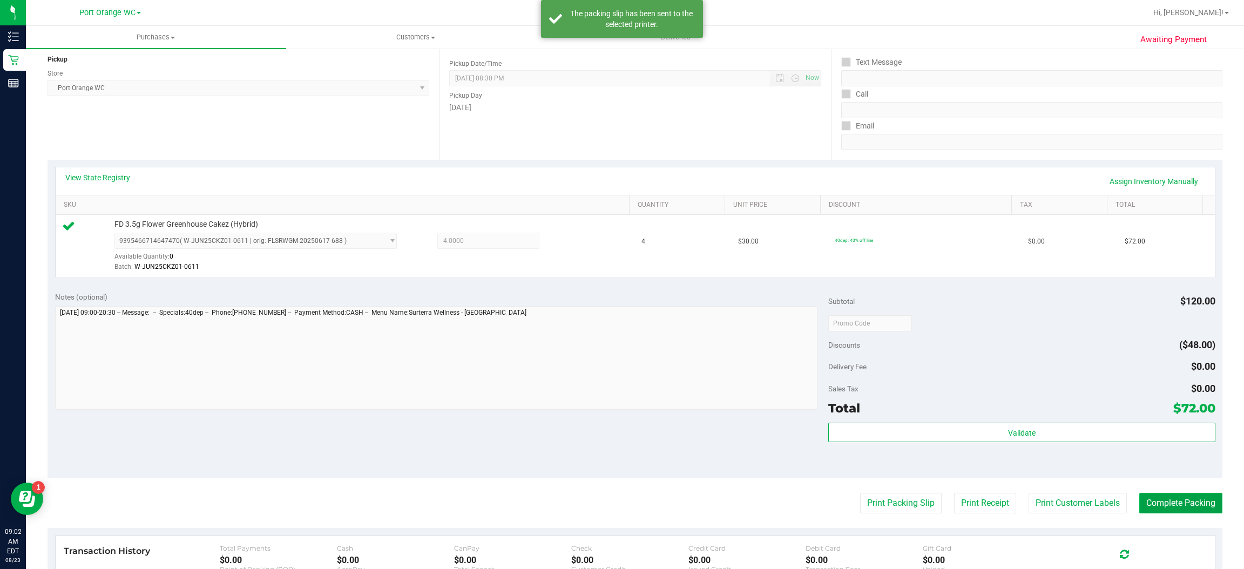
click at [1185, 507] on button "Complete Packing" at bounding box center [1180, 503] width 83 height 21
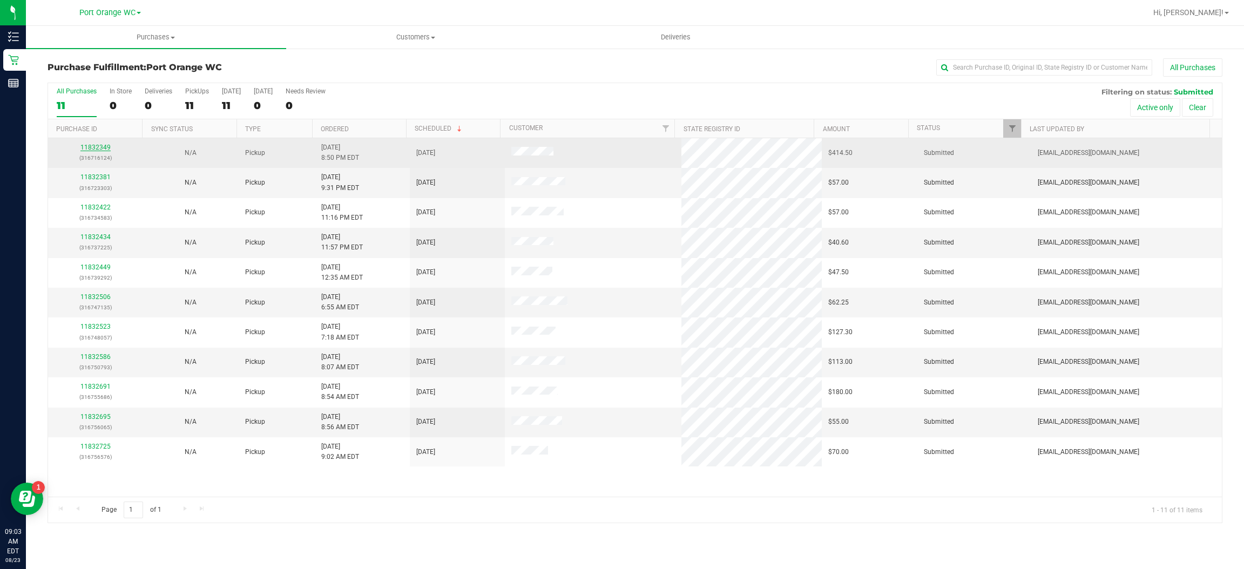
click at [99, 151] on link "11832349" at bounding box center [95, 148] width 30 height 8
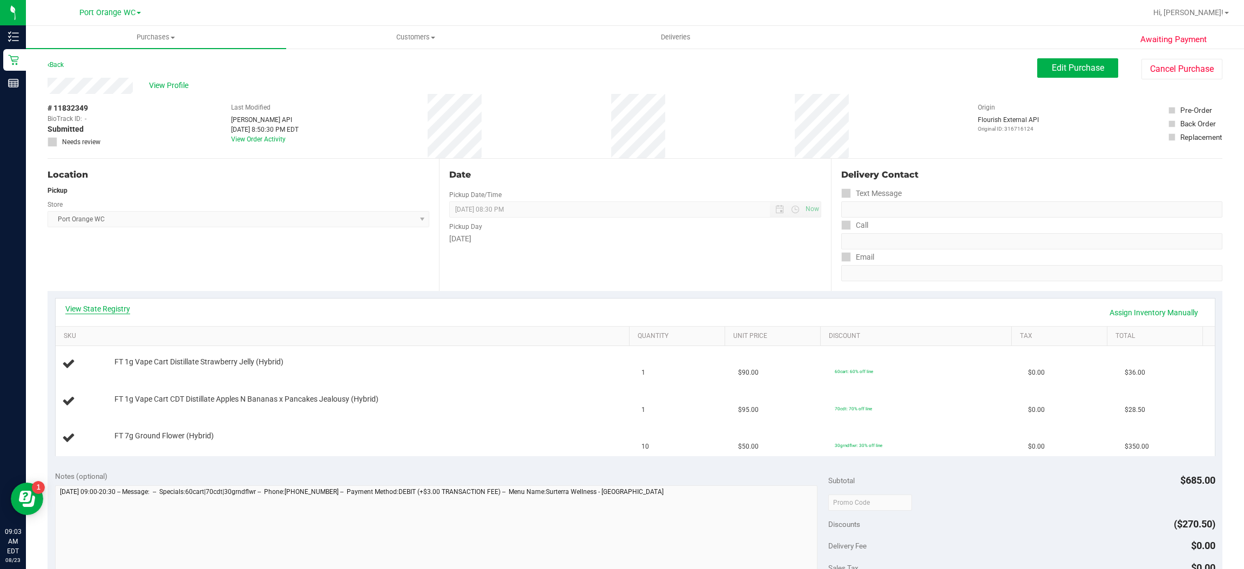
click at [113, 306] on link "View State Registry" at bounding box center [97, 308] width 65 height 11
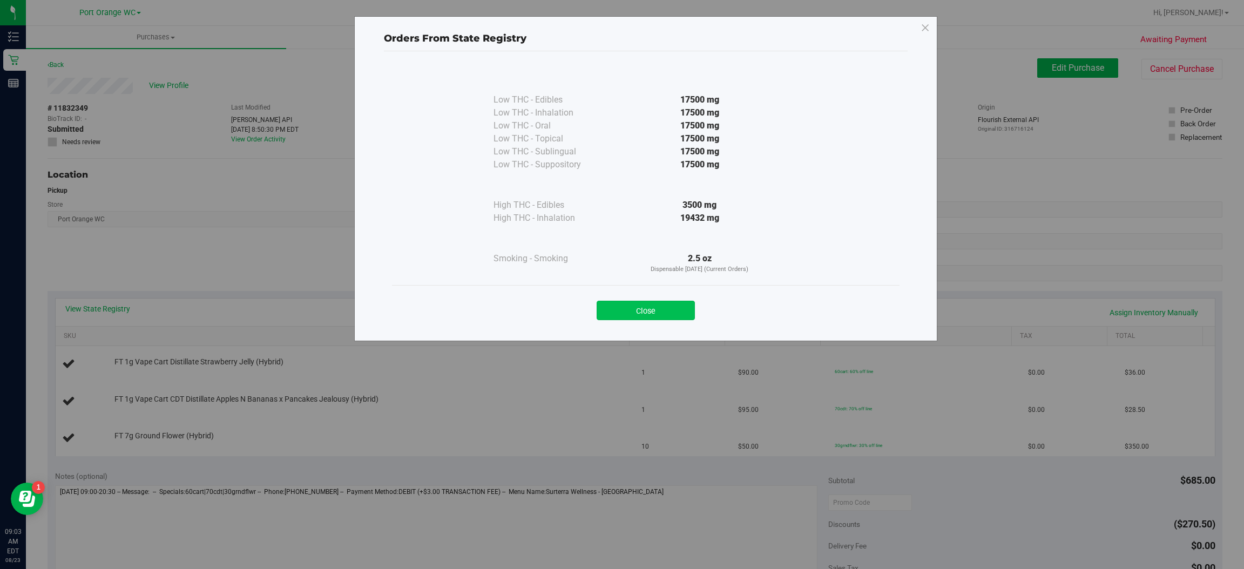
click at [666, 307] on button "Close" at bounding box center [646, 310] width 98 height 19
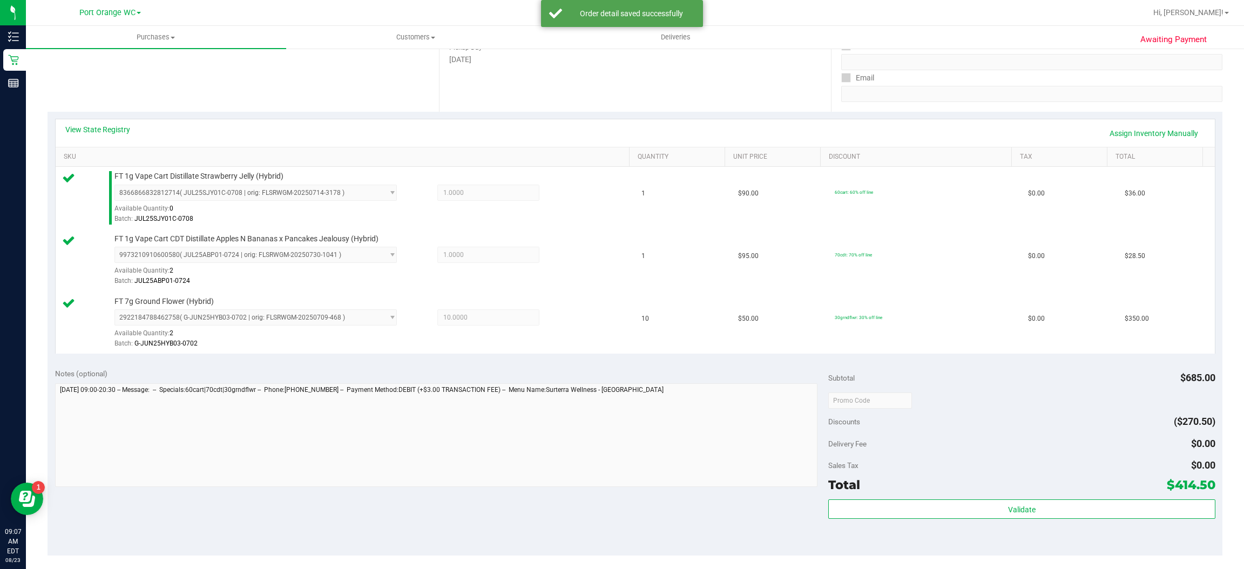
scroll to position [247, 0]
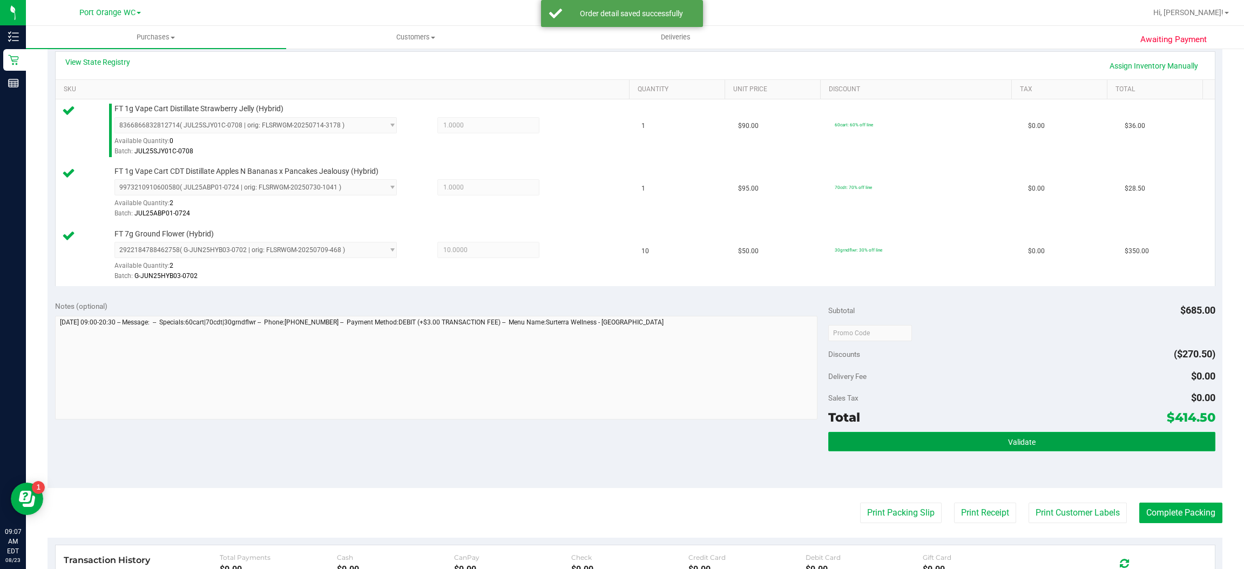
click at [1011, 443] on span "Validate" at bounding box center [1022, 442] width 28 height 9
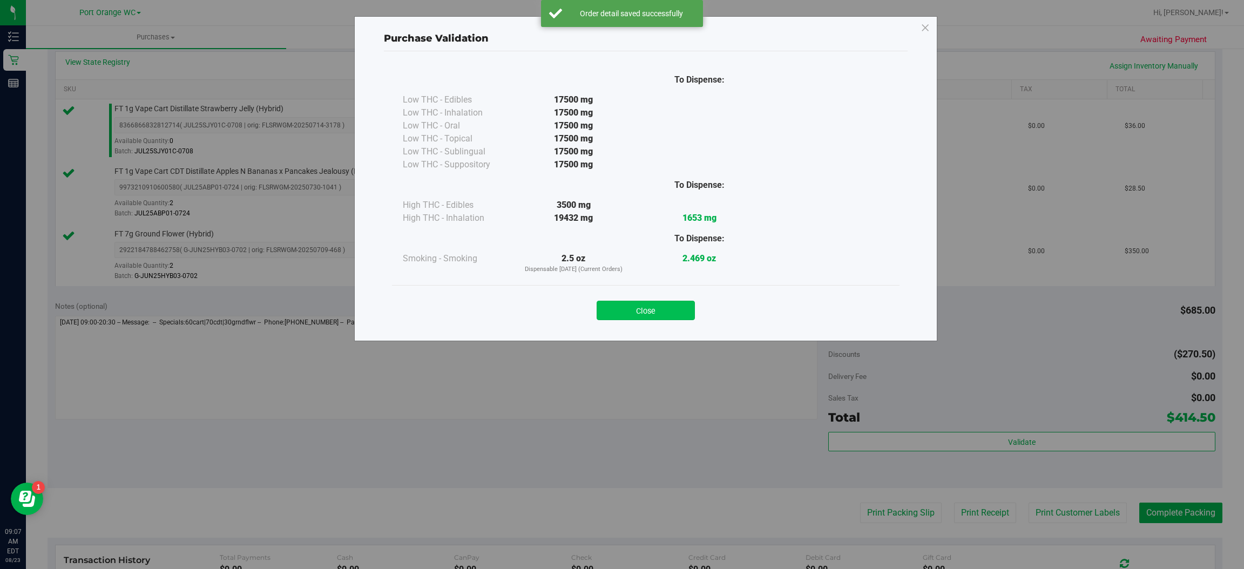
click at [664, 306] on button "Close" at bounding box center [646, 310] width 98 height 19
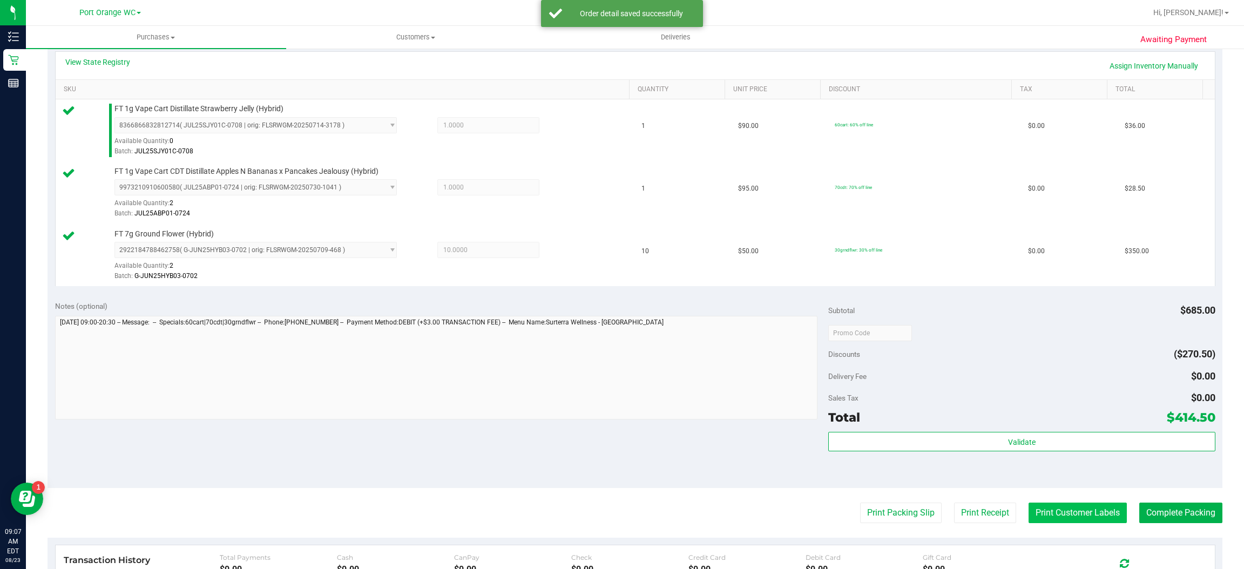
click at [1068, 517] on button "Print Customer Labels" at bounding box center [1077, 513] width 98 height 21
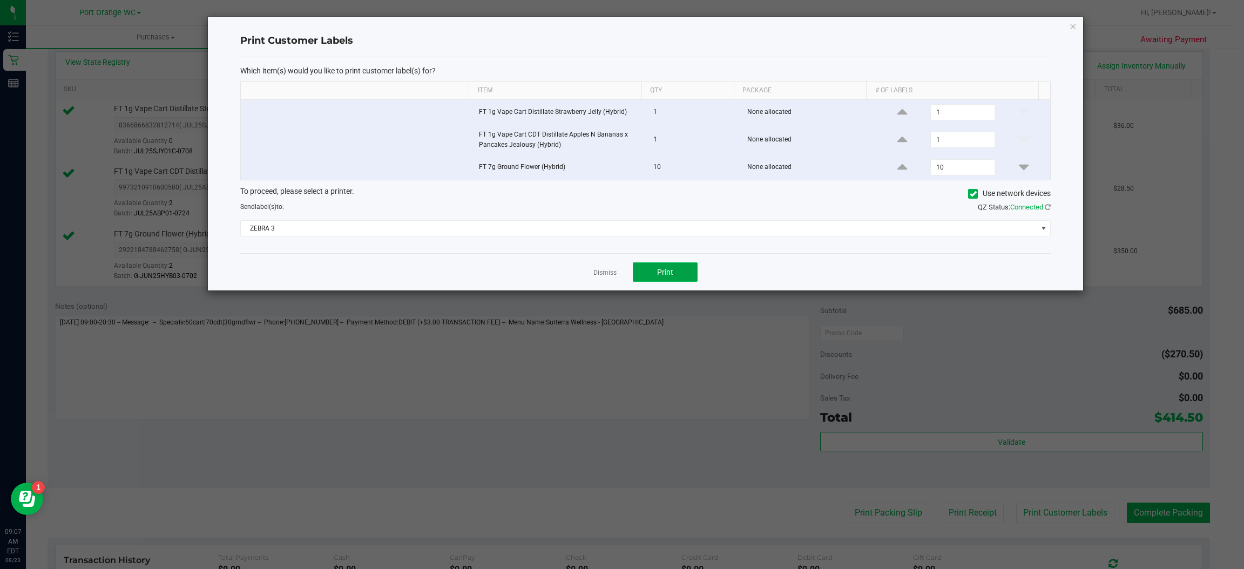
click at [674, 280] on button "Print" at bounding box center [665, 271] width 65 height 19
click at [1073, 25] on icon "button" at bounding box center [1074, 25] width 8 height 13
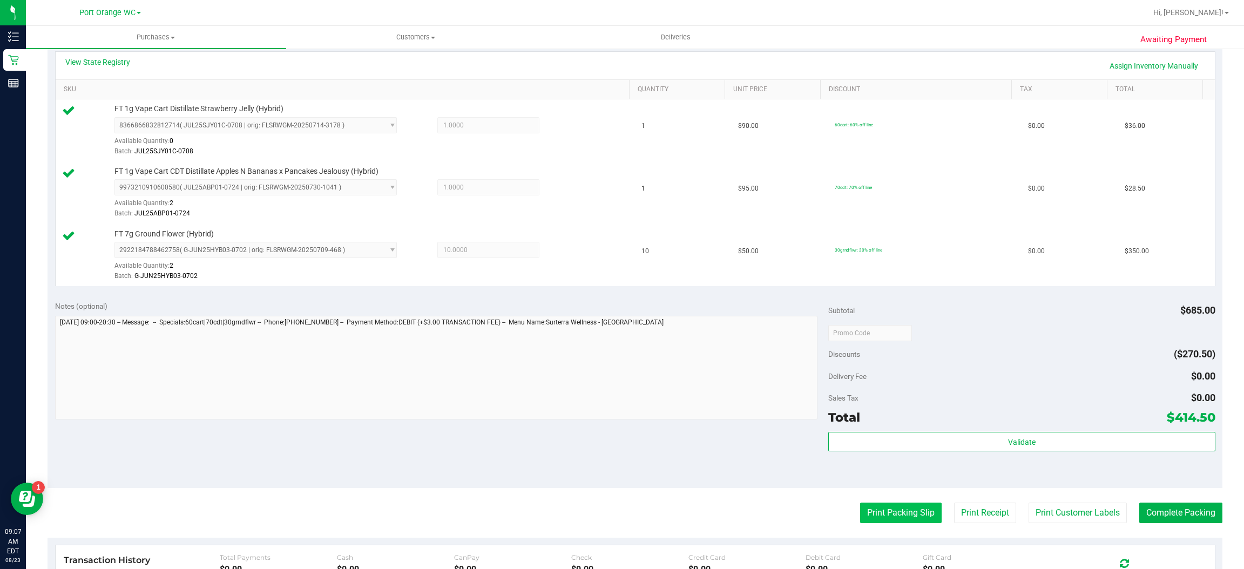
click at [886, 513] on button "Print Packing Slip" at bounding box center [901, 513] width 82 height 21
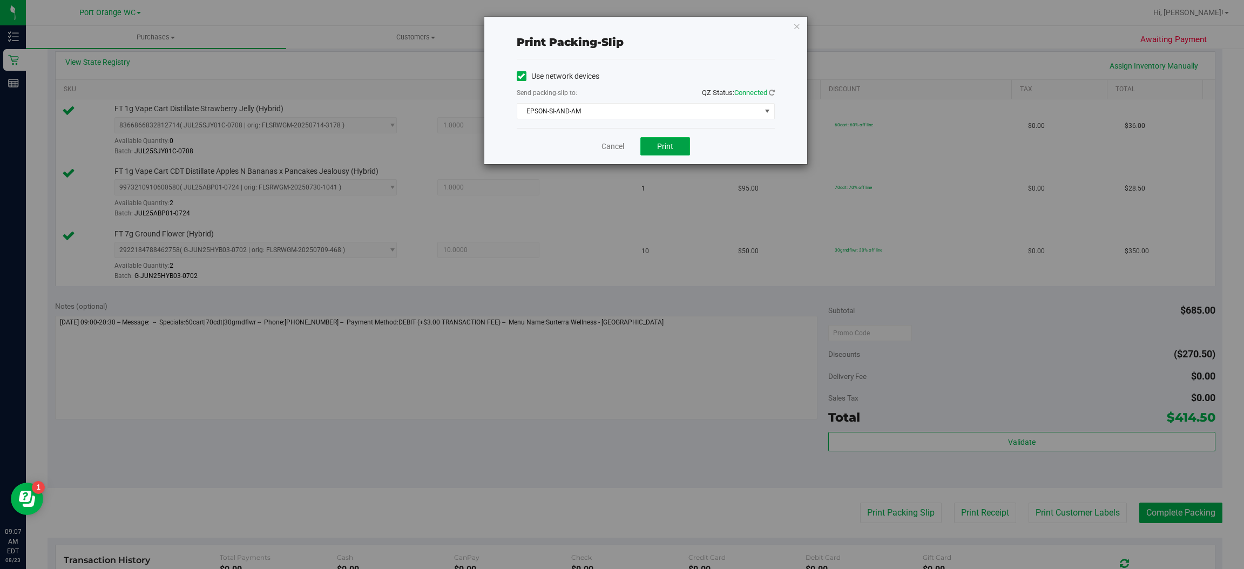
click at [679, 141] on button "Print" at bounding box center [665, 146] width 50 height 18
click at [798, 21] on icon "button" at bounding box center [797, 25] width 8 height 13
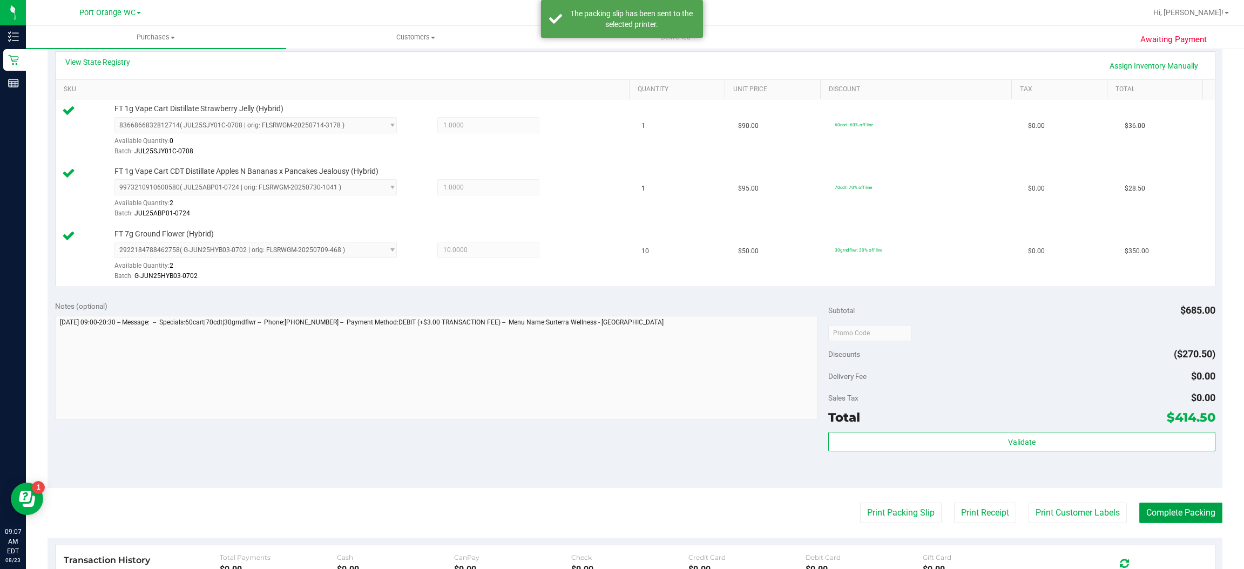
click at [1194, 518] on button "Complete Packing" at bounding box center [1180, 513] width 83 height 21
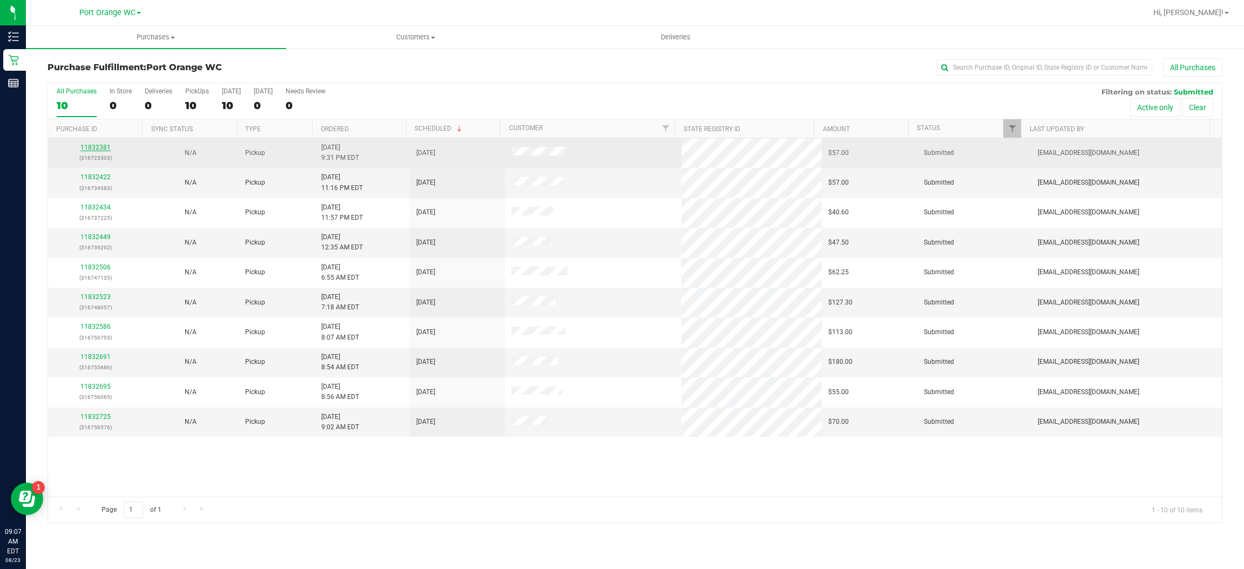
click at [103, 150] on link "11832381" at bounding box center [95, 148] width 30 height 8
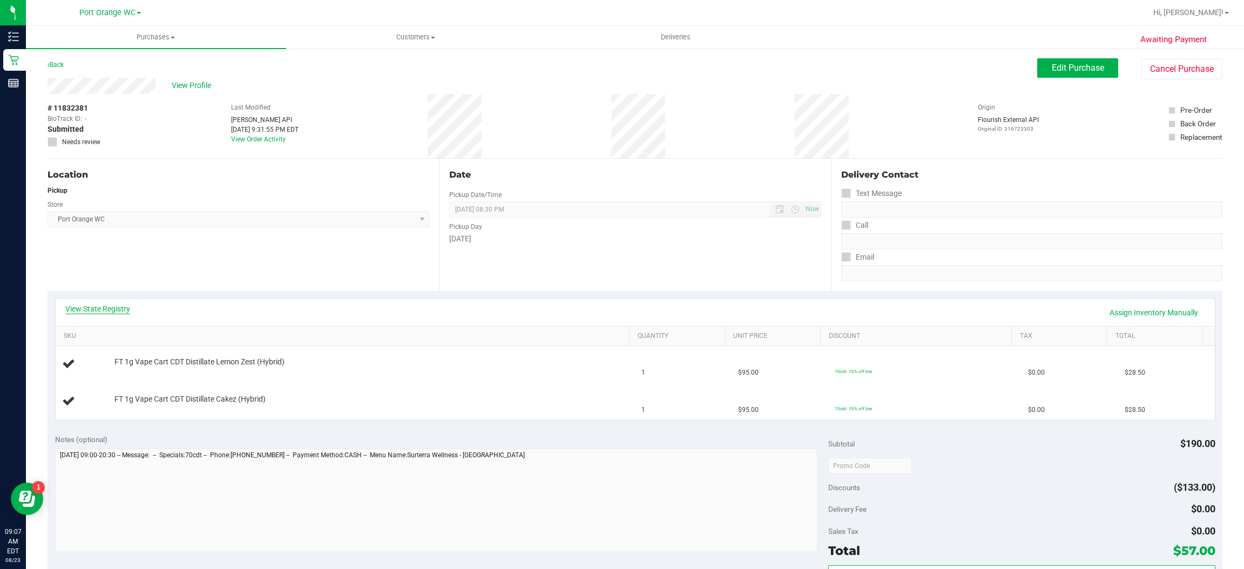
click at [110, 307] on link "View State Registry" at bounding box center [97, 308] width 65 height 11
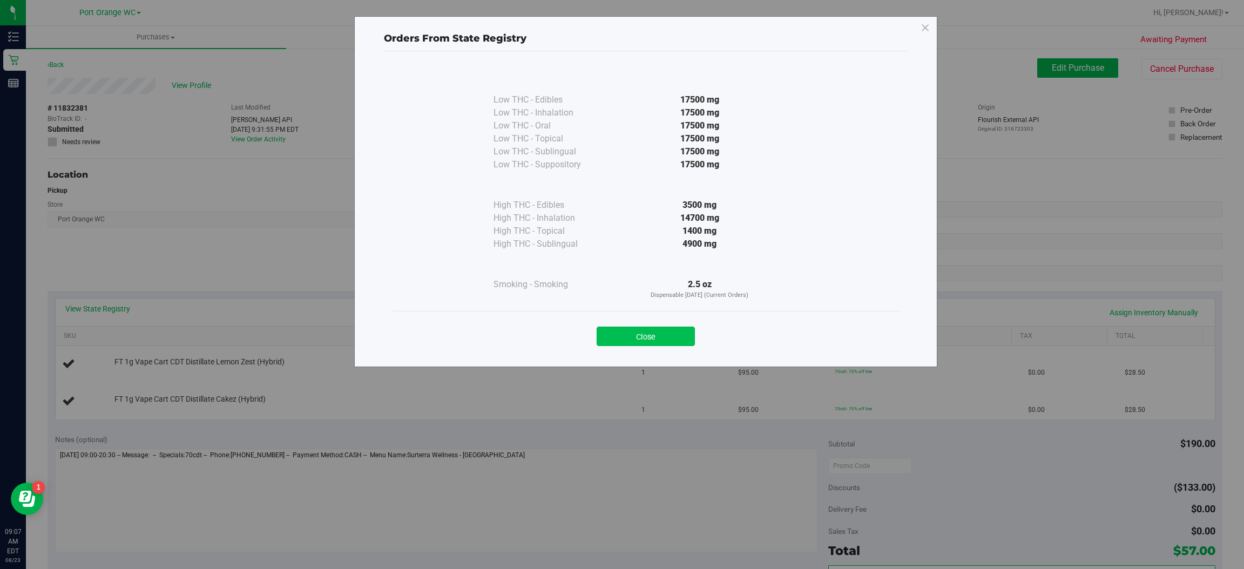
click at [645, 336] on button "Close" at bounding box center [646, 336] width 98 height 19
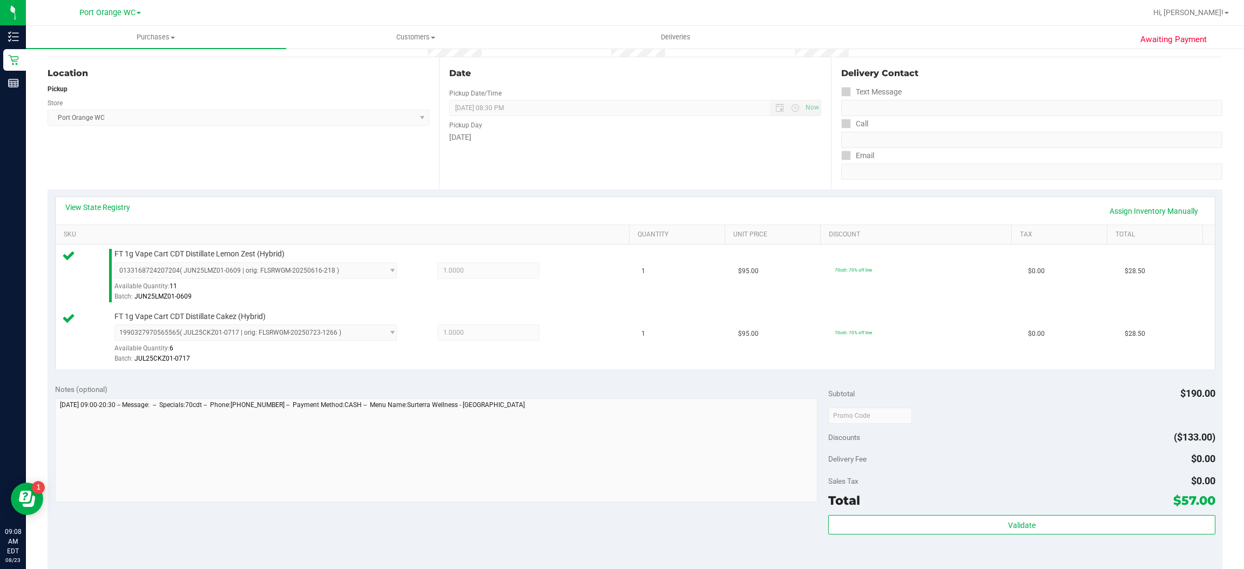
scroll to position [164, 0]
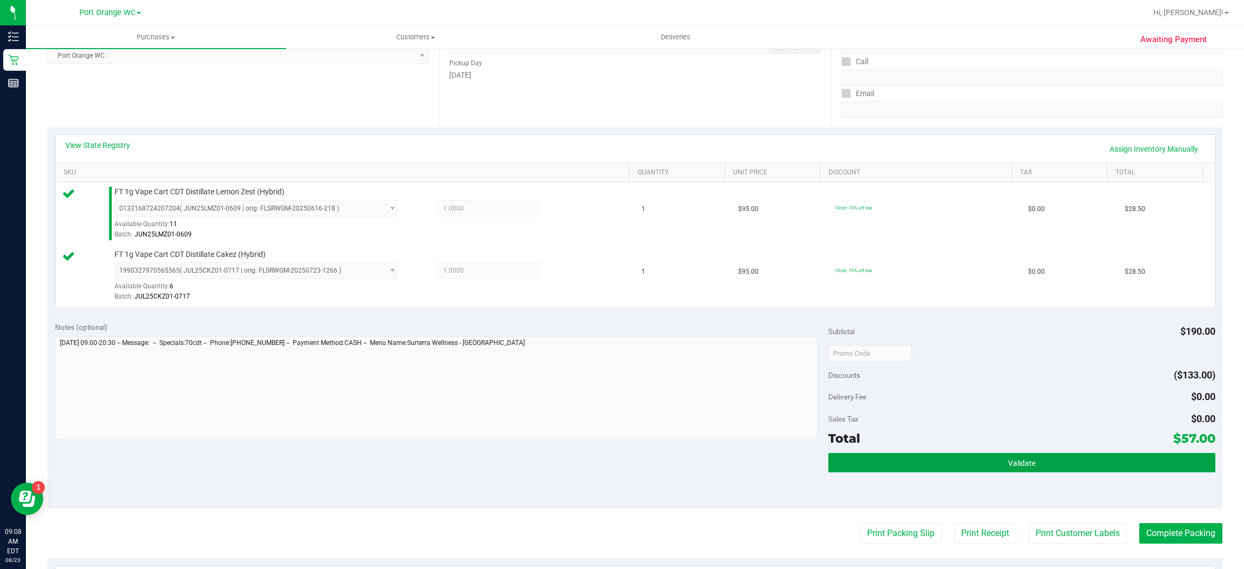
click at [1009, 467] on span "Validate" at bounding box center [1022, 463] width 28 height 9
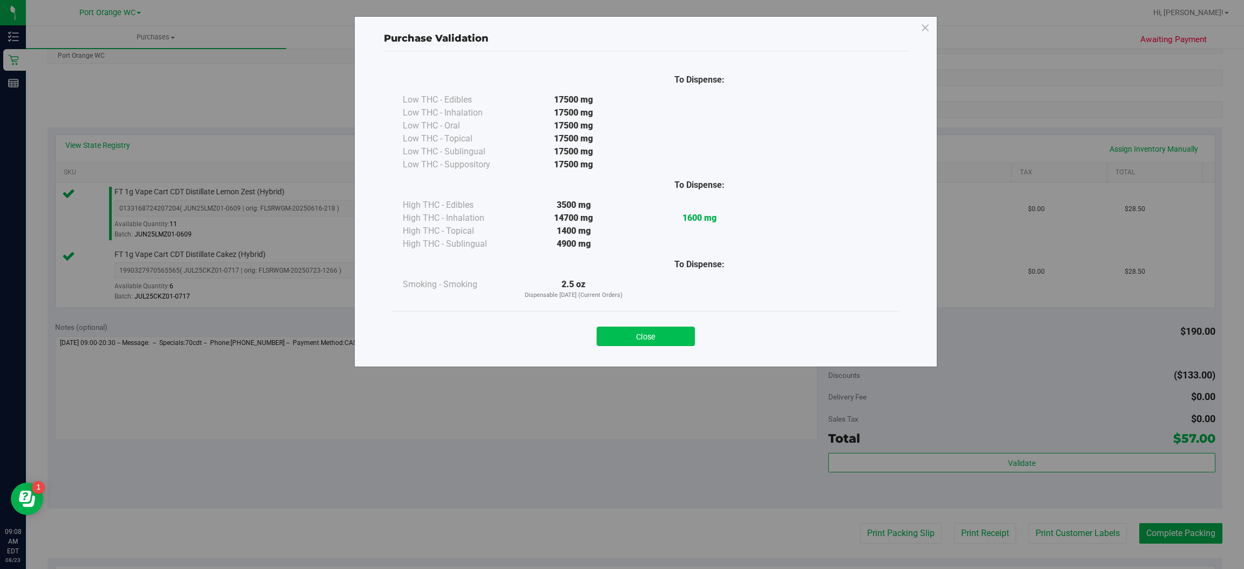
click at [669, 339] on button "Close" at bounding box center [646, 336] width 98 height 19
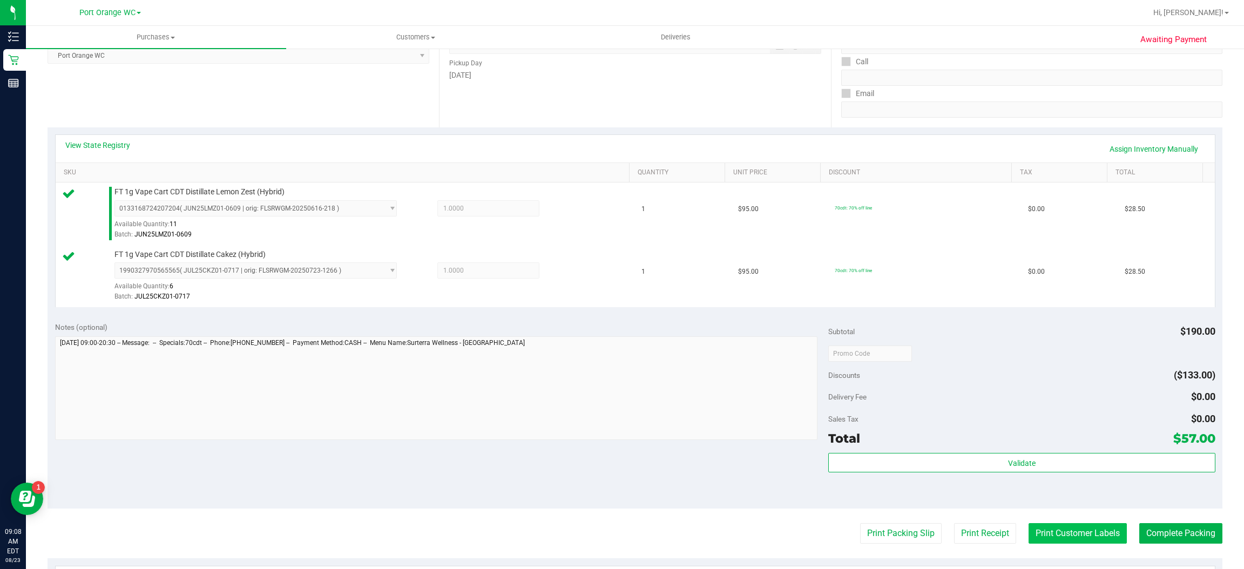
click at [1063, 533] on button "Print Customer Labels" at bounding box center [1077, 533] width 98 height 21
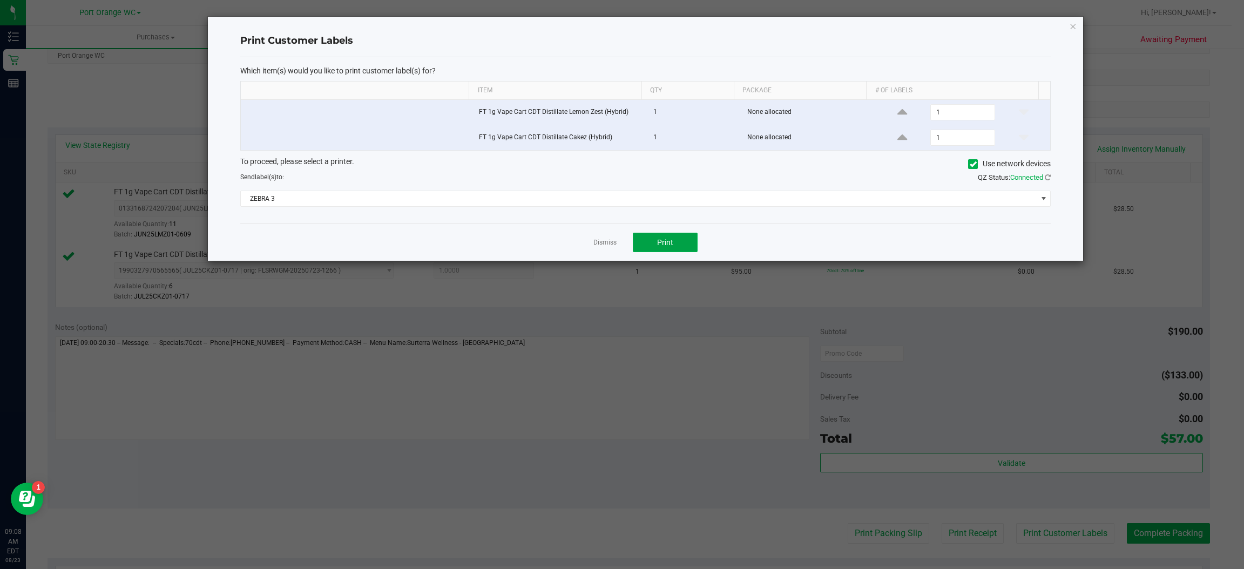
click at [679, 248] on button "Print" at bounding box center [665, 242] width 65 height 19
click at [1073, 25] on icon "button" at bounding box center [1074, 25] width 8 height 13
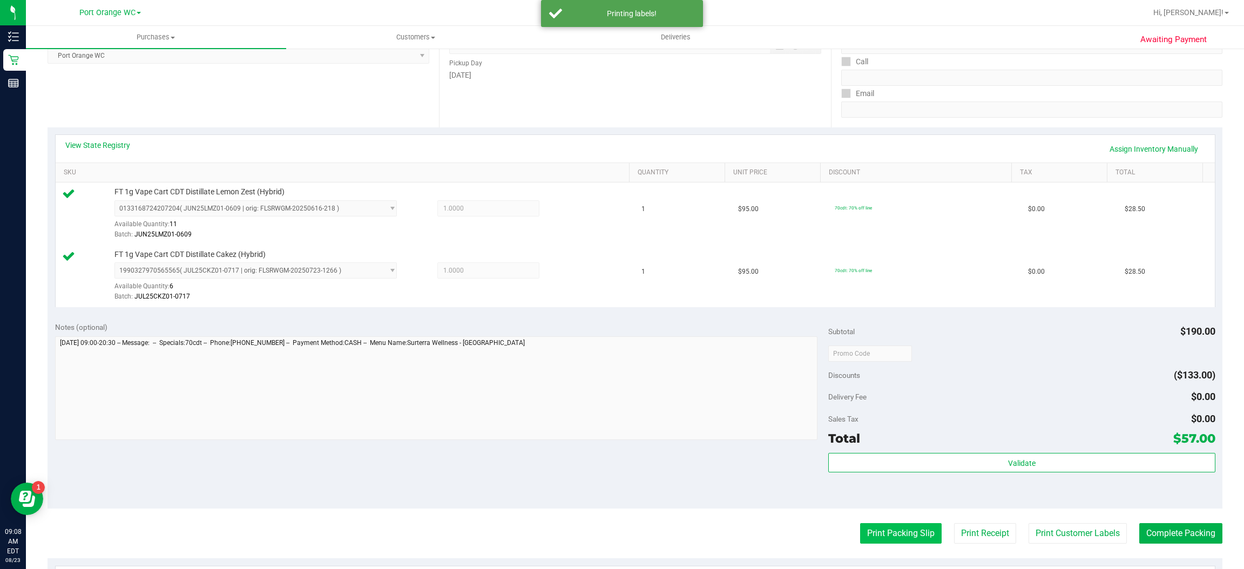
click at [906, 535] on button "Print Packing Slip" at bounding box center [901, 533] width 82 height 21
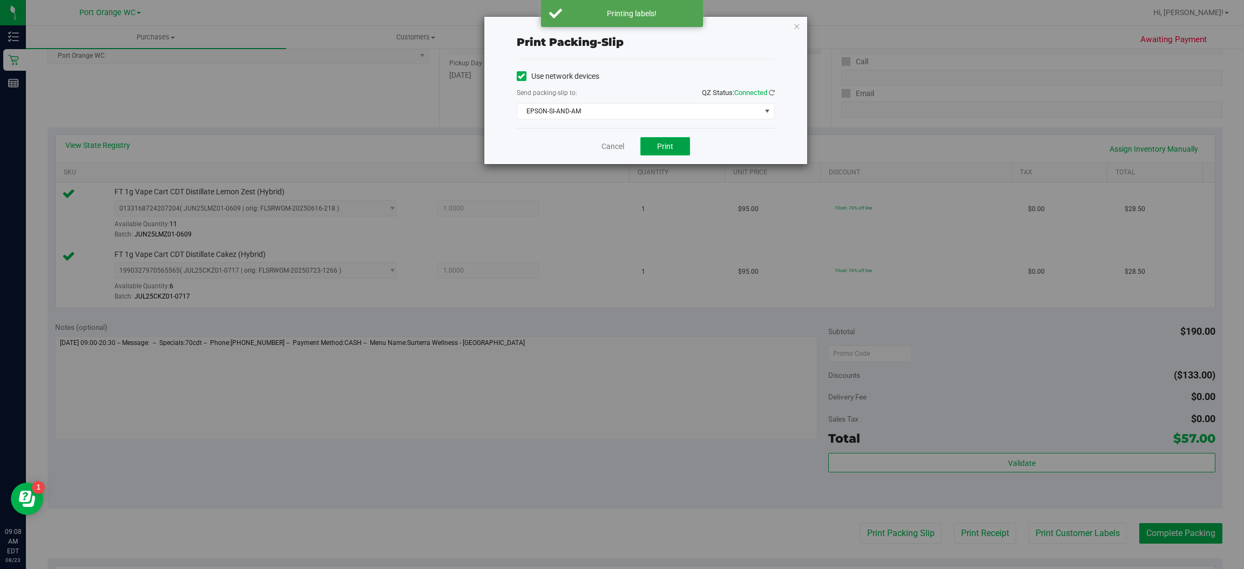
click at [674, 151] on button "Print" at bounding box center [665, 146] width 50 height 18
click at [796, 25] on icon "button" at bounding box center [797, 25] width 8 height 13
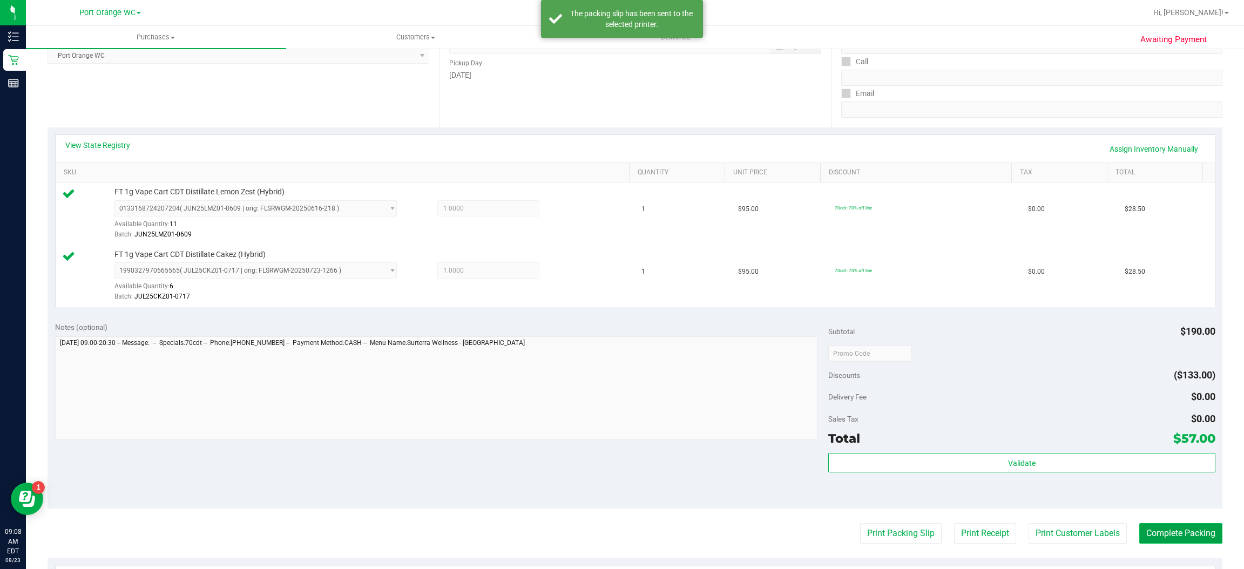
click at [1183, 533] on button "Complete Packing" at bounding box center [1180, 533] width 83 height 21
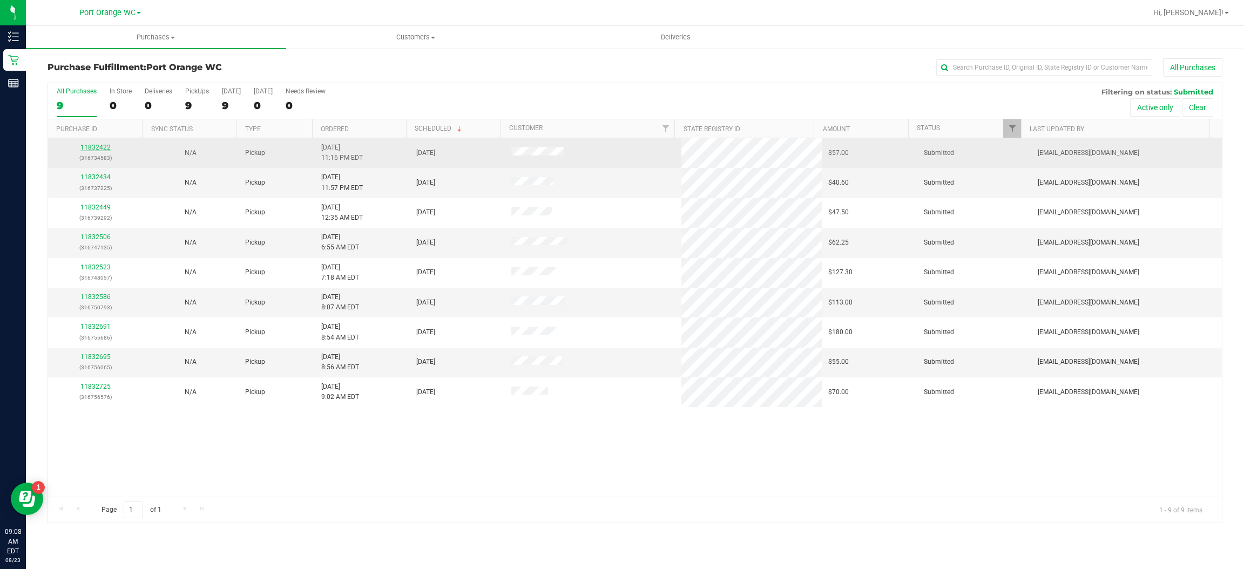
click at [108, 145] on link "11832422" at bounding box center [95, 148] width 30 height 8
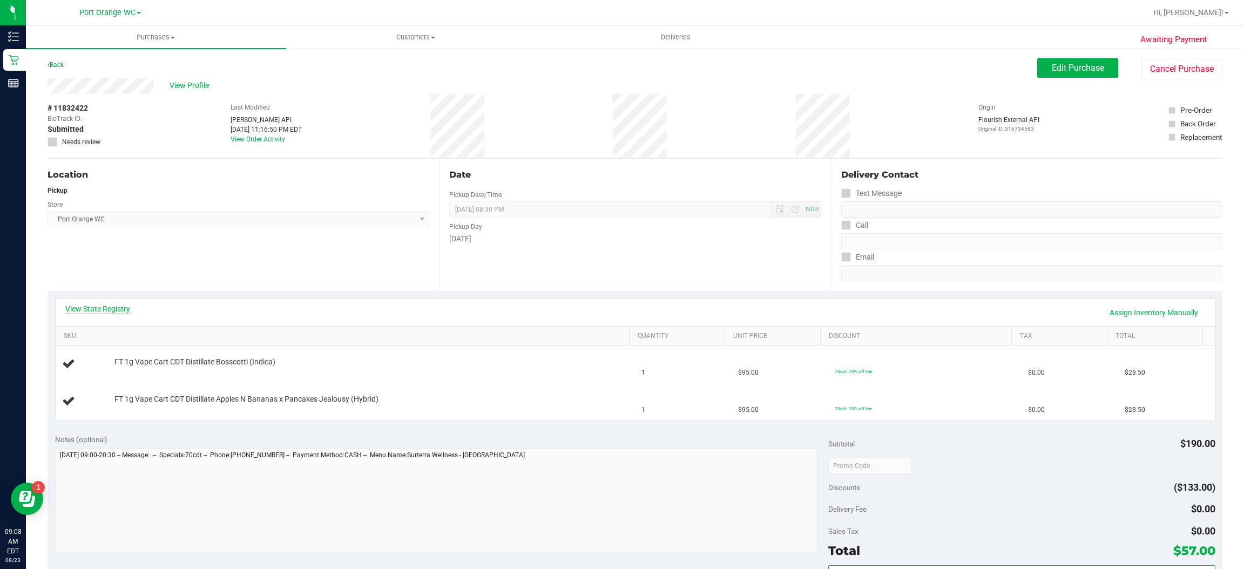
click at [113, 303] on link "View State Registry" at bounding box center [97, 308] width 65 height 11
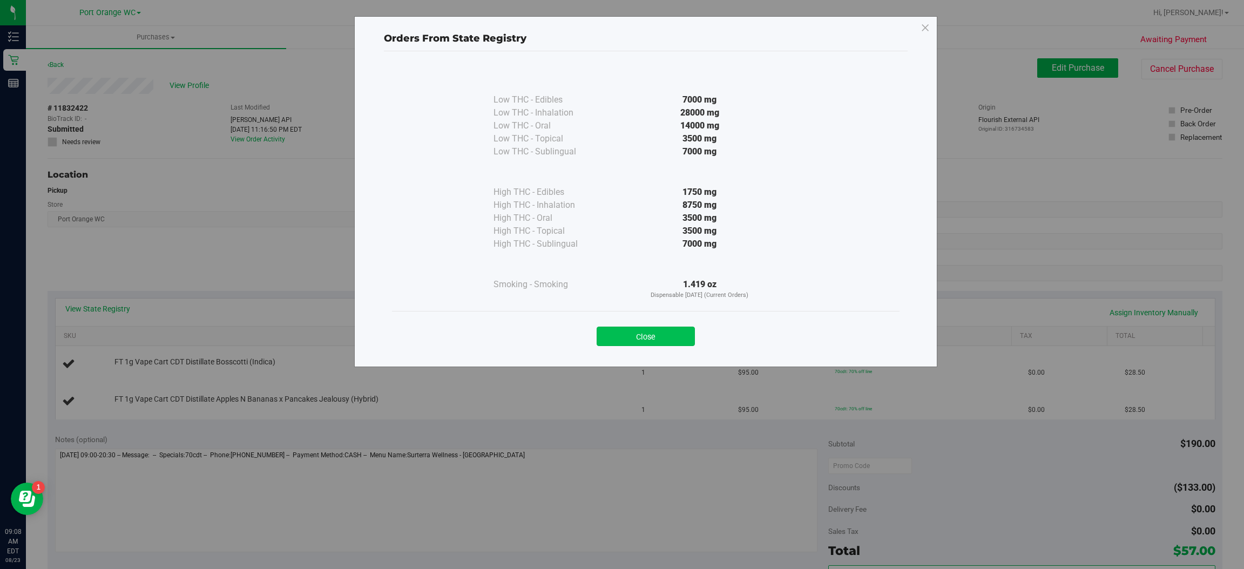
click at [651, 331] on button "Close" at bounding box center [646, 336] width 98 height 19
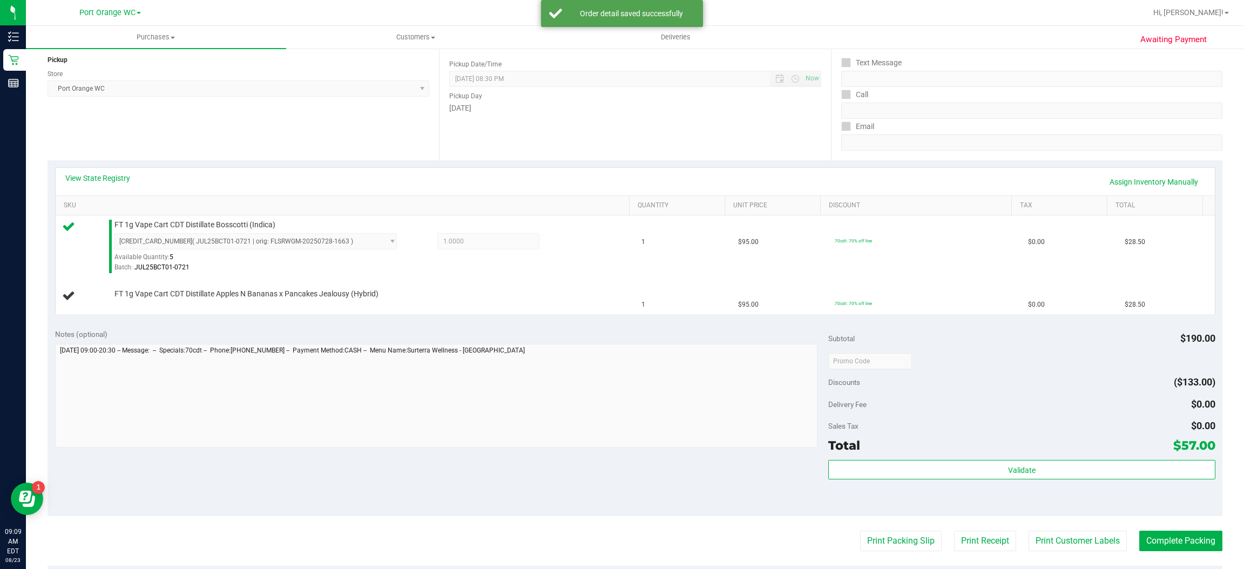
scroll to position [172, 0]
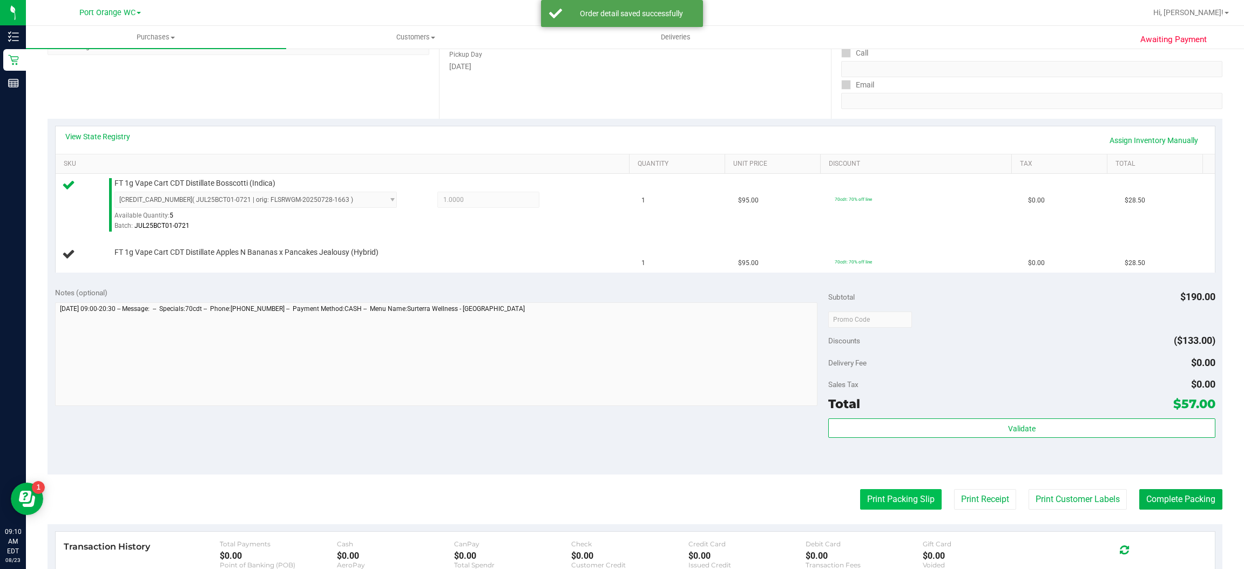
click at [889, 500] on button "Print Packing Slip" at bounding box center [901, 499] width 82 height 21
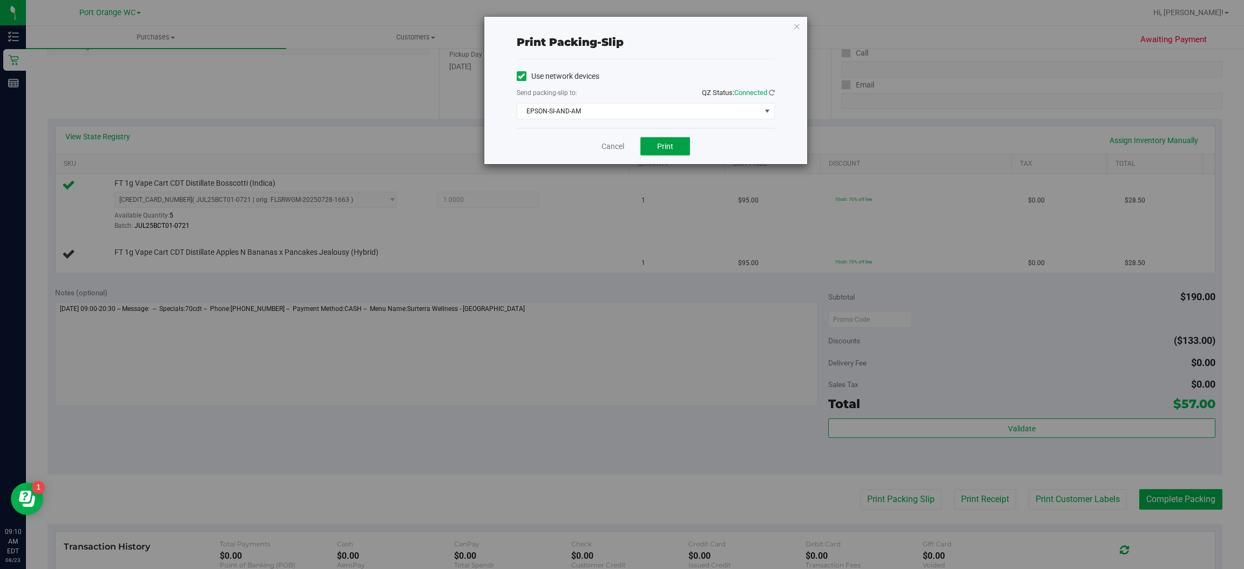
click at [665, 145] on span "Print" at bounding box center [665, 146] width 16 height 9
click at [796, 22] on icon "button" at bounding box center [797, 25] width 8 height 13
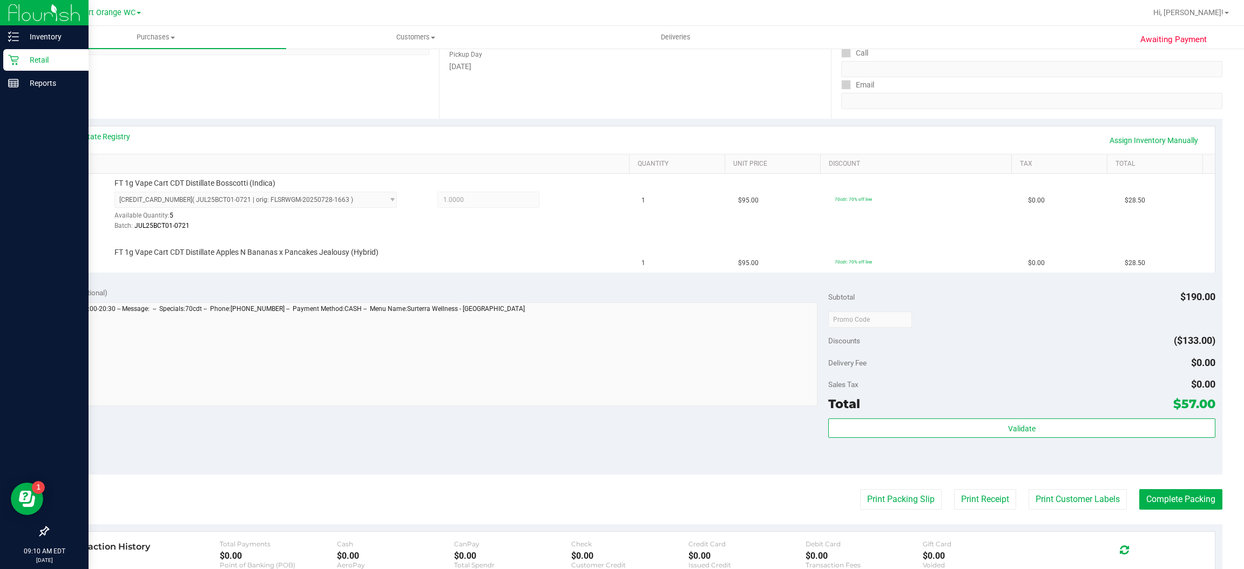
click at [9, 59] on icon at bounding box center [13, 60] width 11 height 11
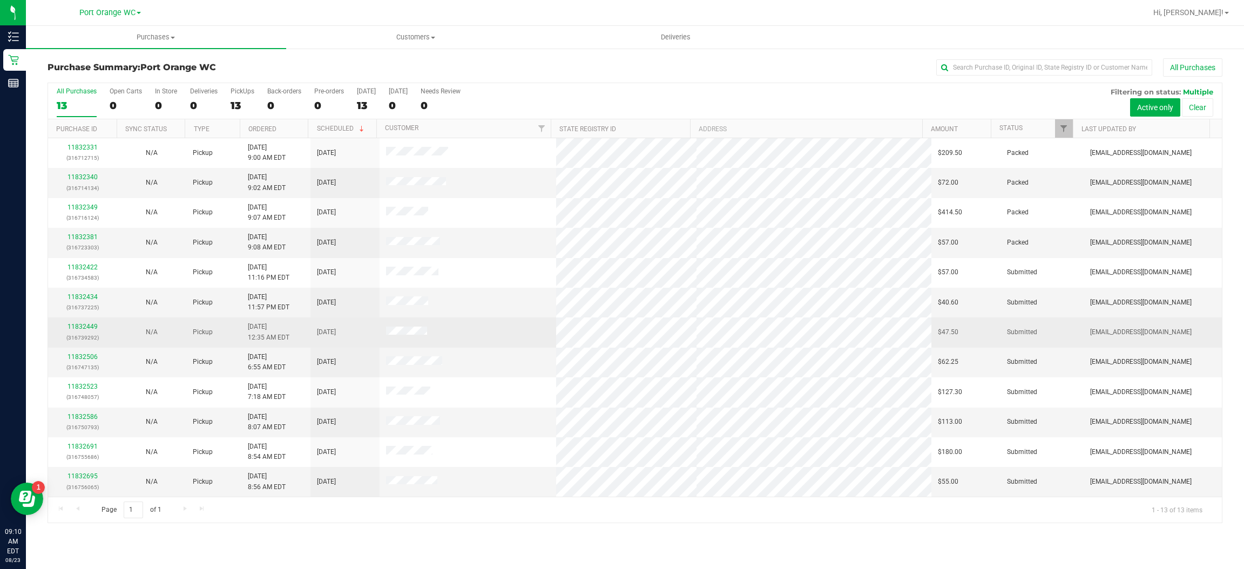
click at [503, 329] on td at bounding box center [468, 332] width 176 height 30
click at [88, 328] on link "11832449" at bounding box center [82, 327] width 30 height 8
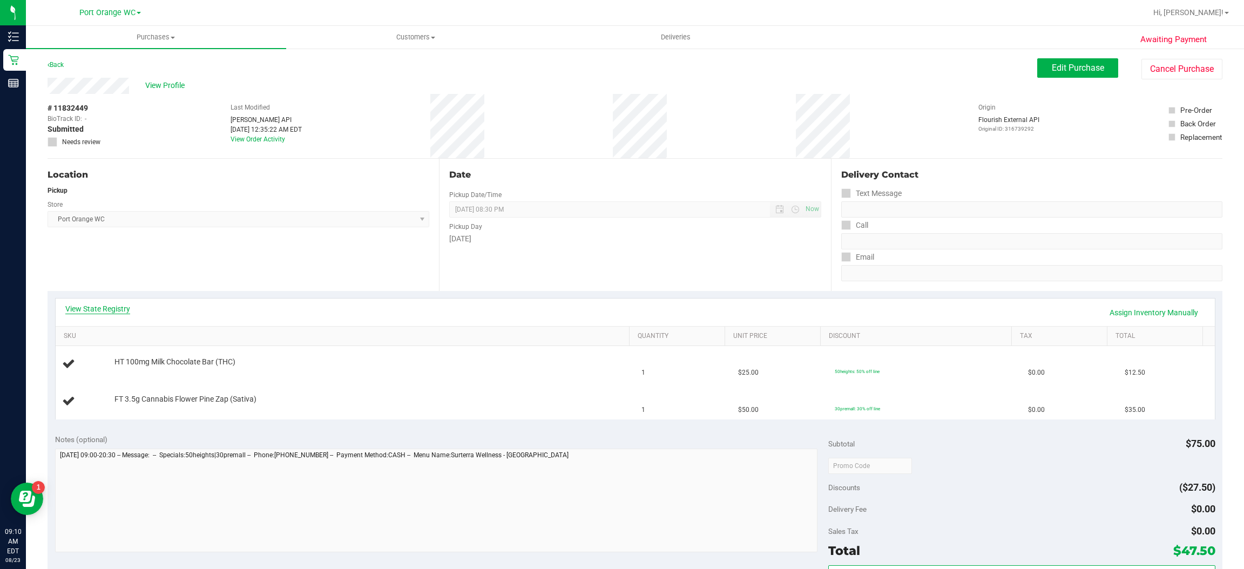
click at [125, 308] on link "View State Registry" at bounding box center [97, 308] width 65 height 11
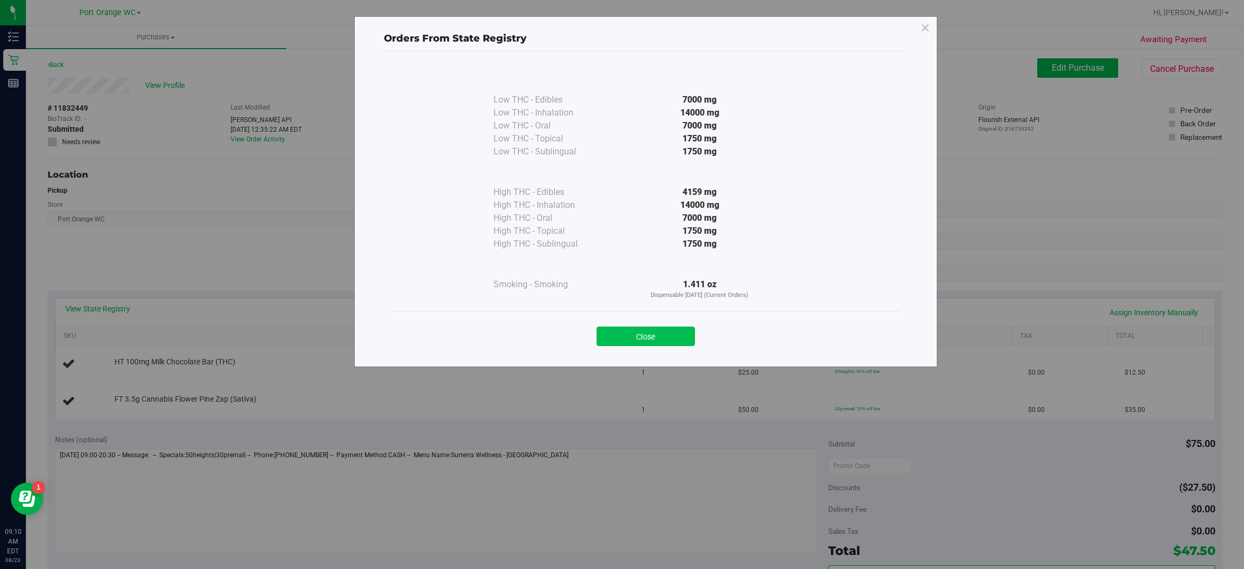
click at [691, 331] on button "Close" at bounding box center [646, 336] width 98 height 19
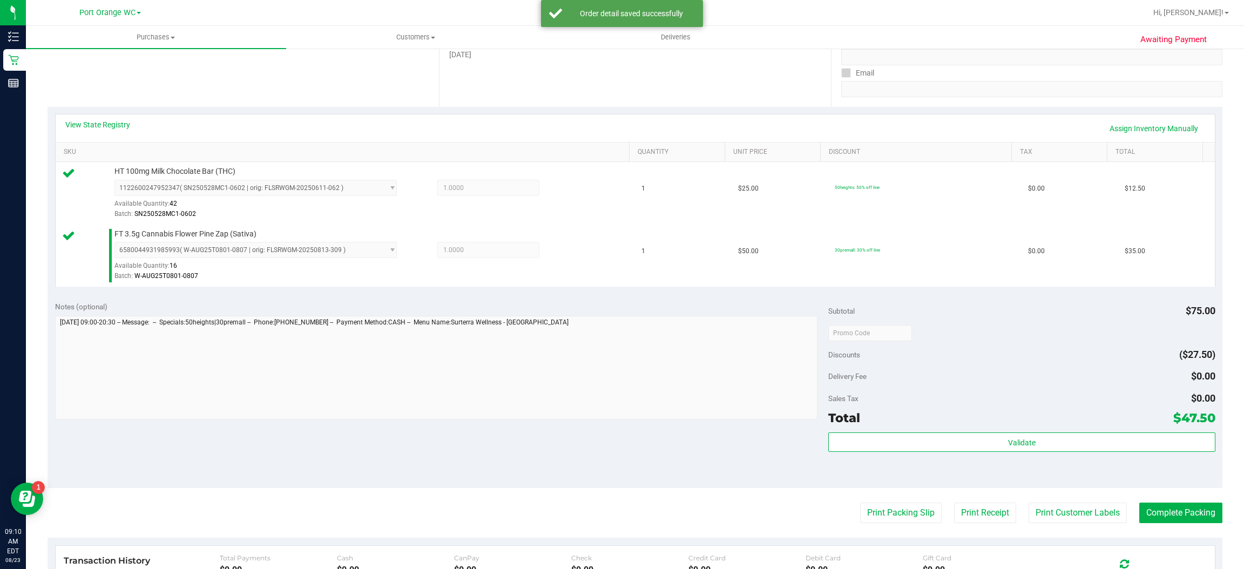
scroll to position [247, 0]
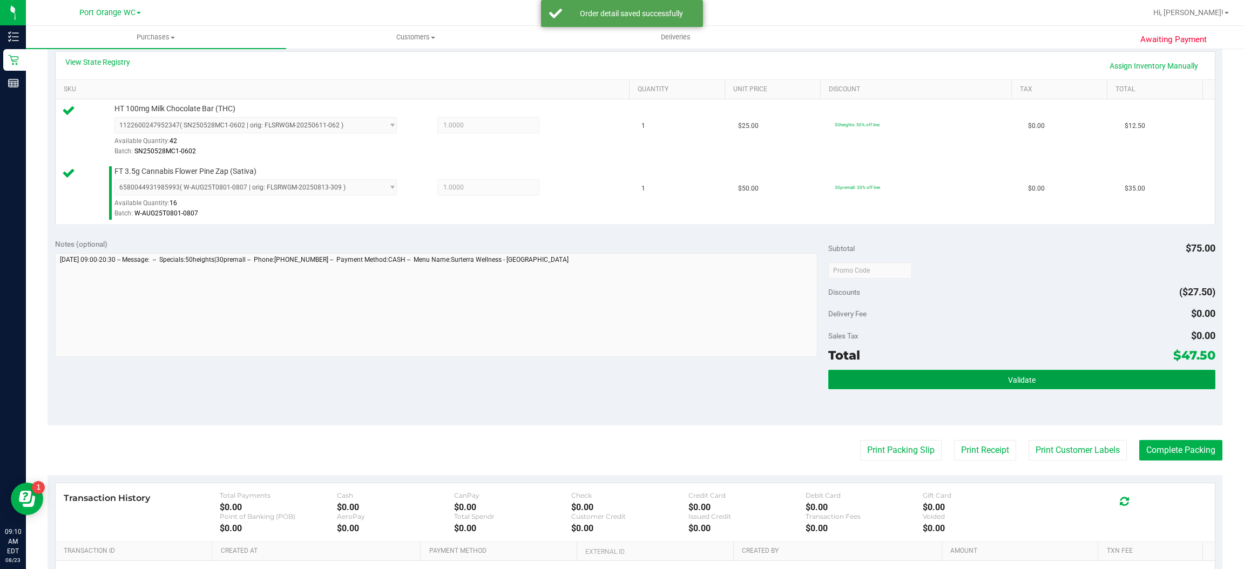
click at [1008, 383] on span "Validate" at bounding box center [1022, 380] width 28 height 9
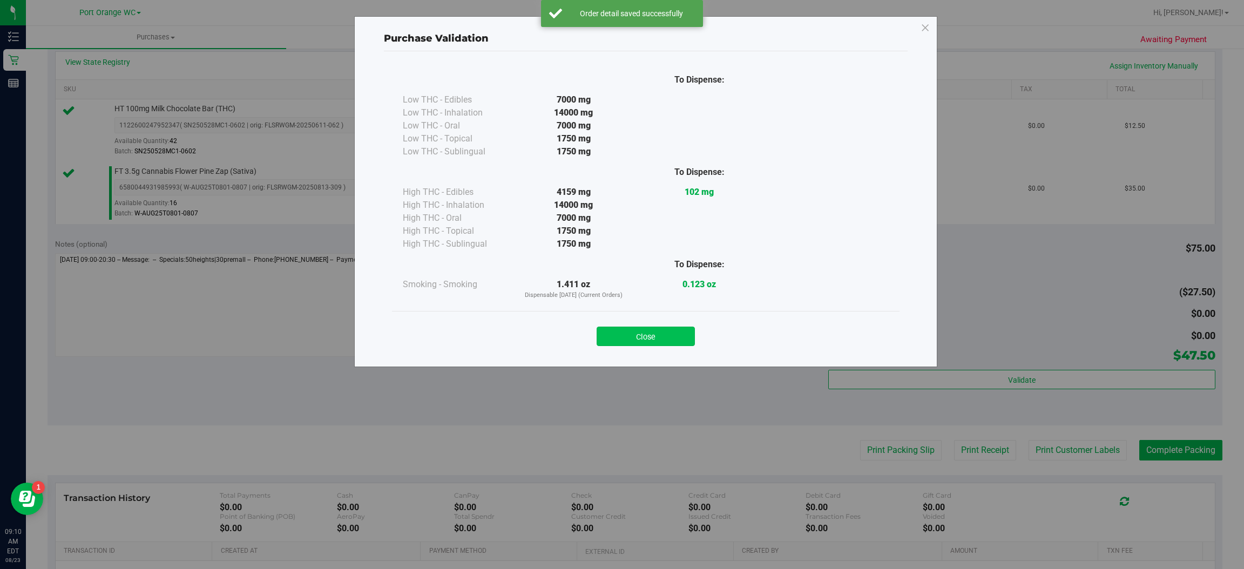
click at [676, 338] on button "Close" at bounding box center [646, 336] width 98 height 19
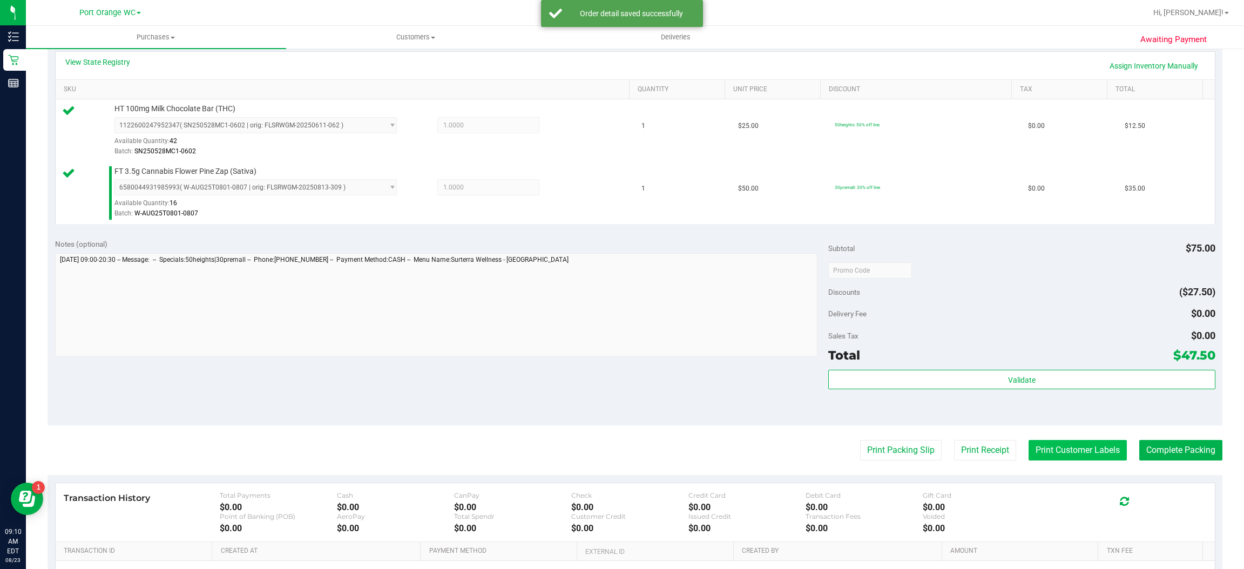
click at [1057, 455] on button "Print Customer Labels" at bounding box center [1077, 450] width 98 height 21
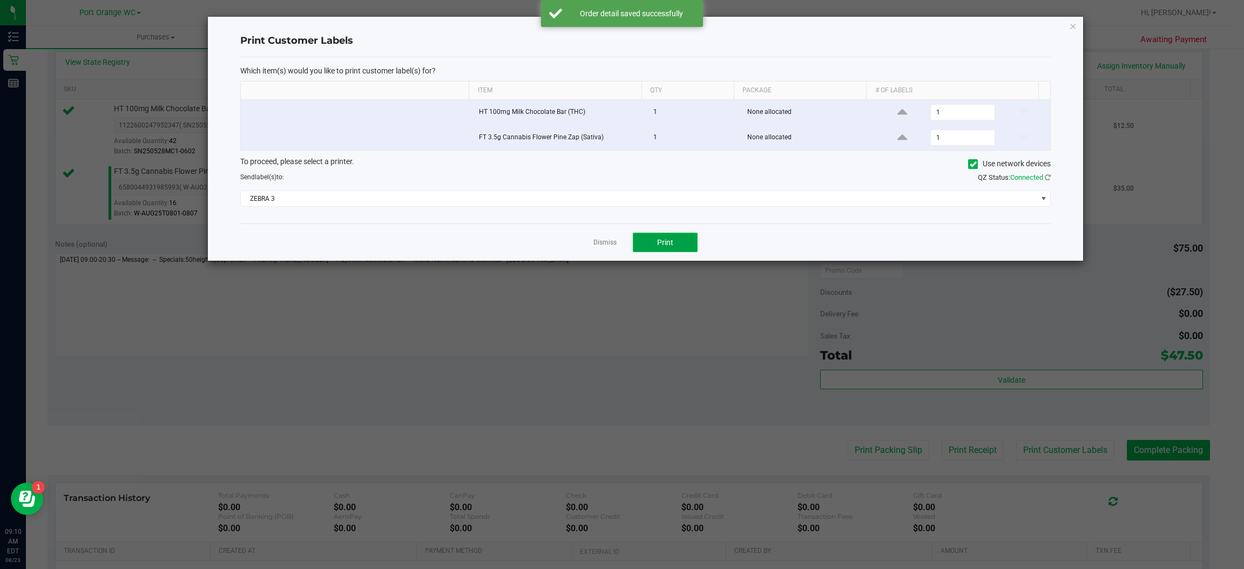
click at [685, 247] on button "Print" at bounding box center [665, 242] width 65 height 19
click at [1072, 26] on icon "button" at bounding box center [1074, 25] width 8 height 13
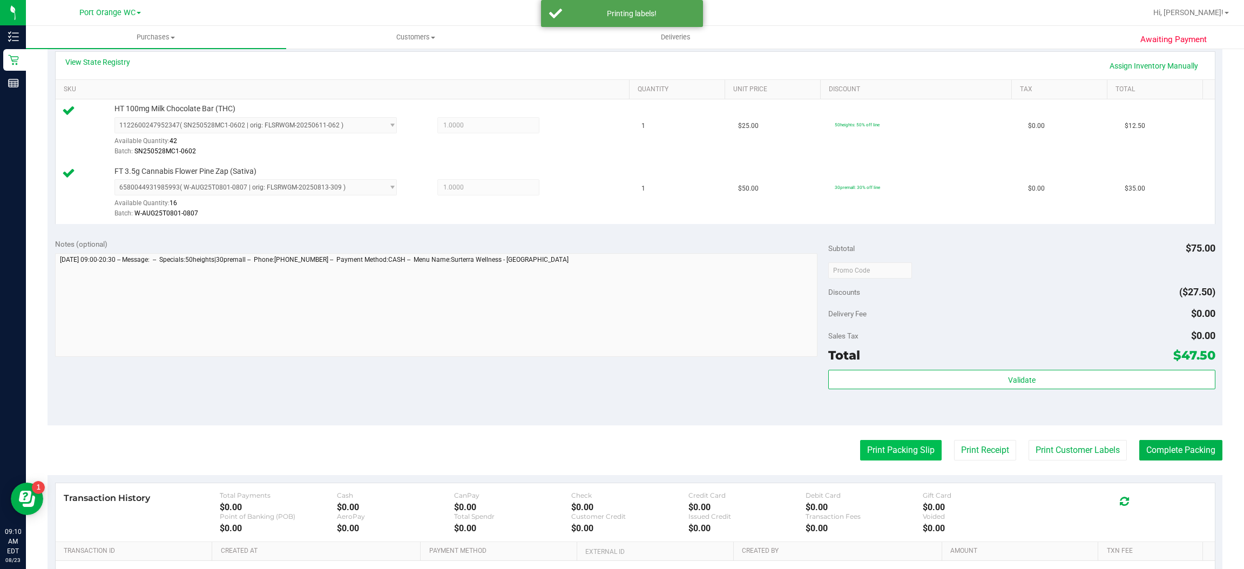
click at [889, 456] on button "Print Packing Slip" at bounding box center [901, 450] width 82 height 21
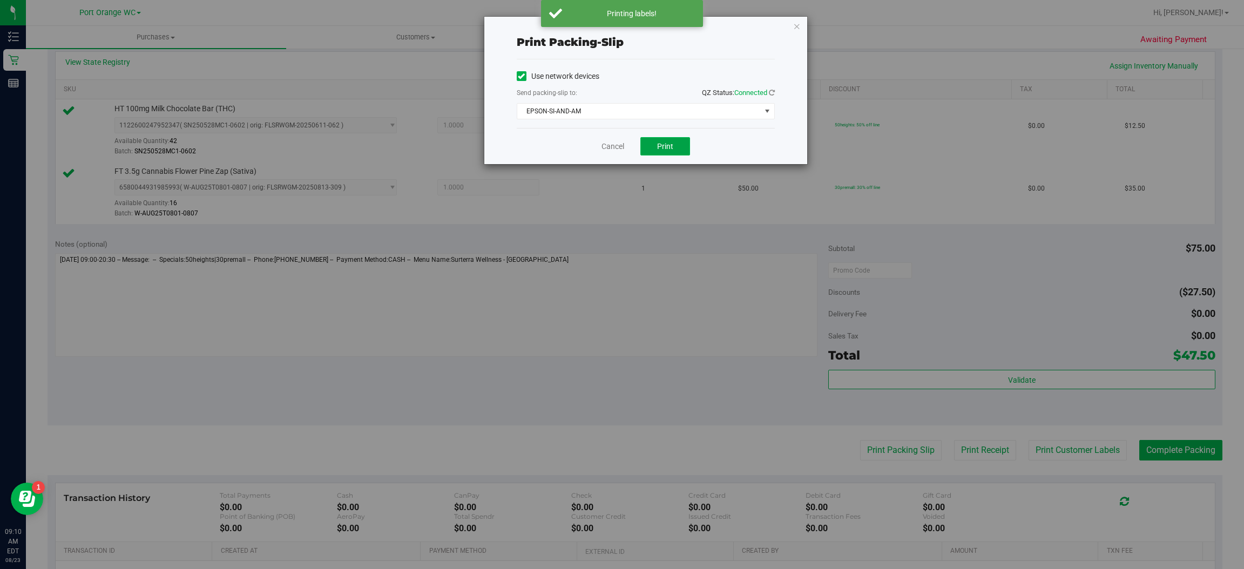
click at [672, 146] on span "Print" at bounding box center [665, 146] width 16 height 9
click at [796, 24] on icon "button" at bounding box center [797, 25] width 8 height 13
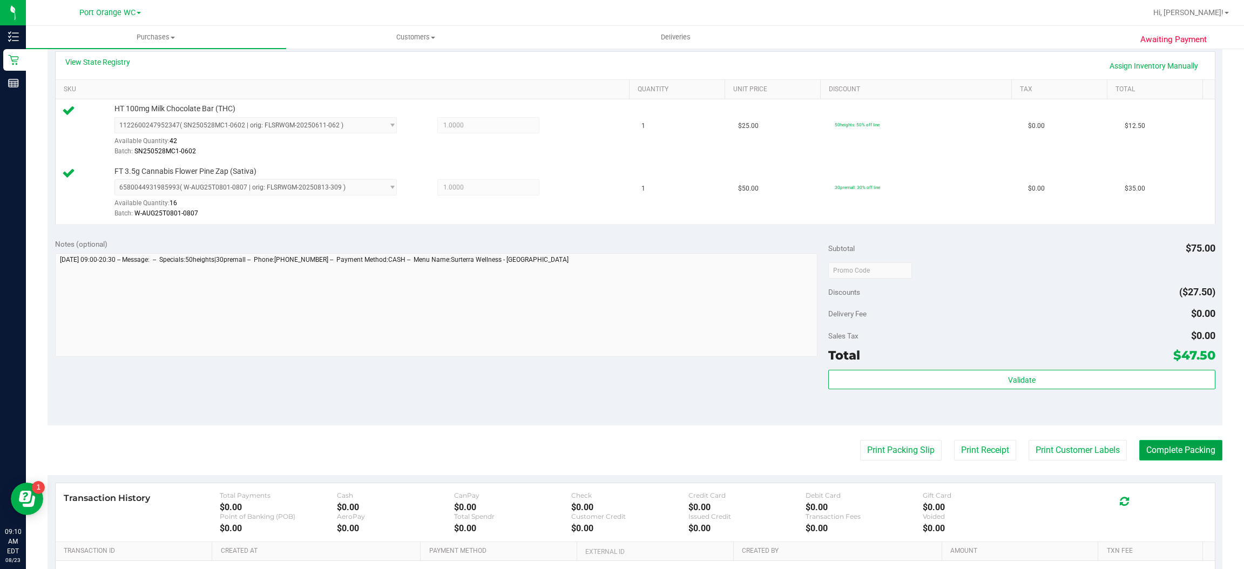
click at [1174, 452] on button "Complete Packing" at bounding box center [1180, 450] width 83 height 21
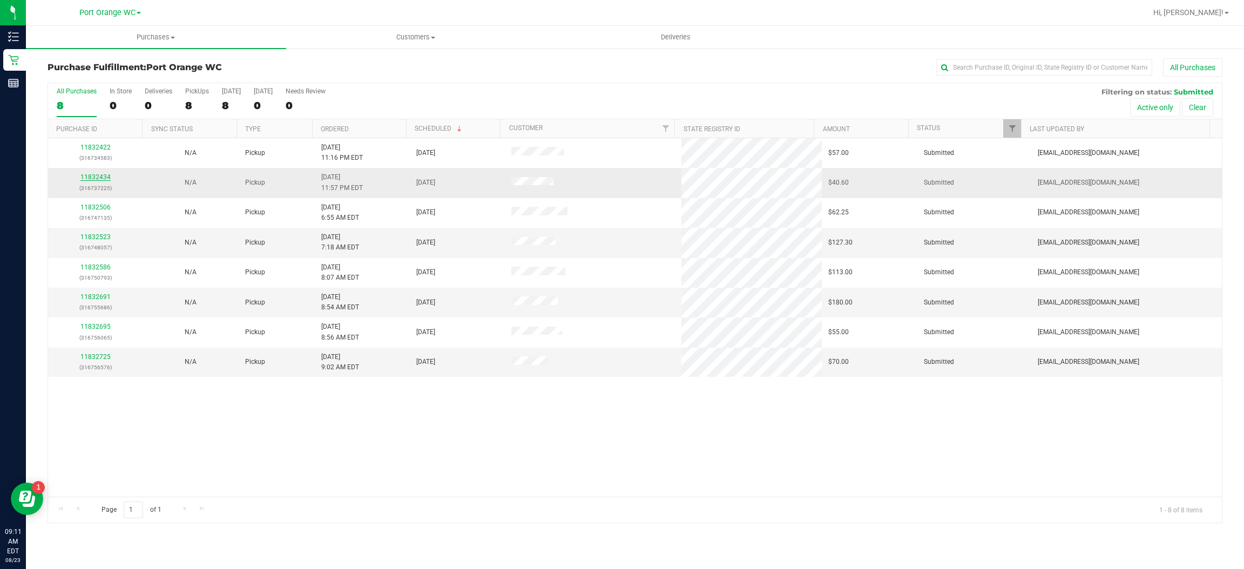
click at [97, 179] on link "11832434" at bounding box center [95, 177] width 30 height 8
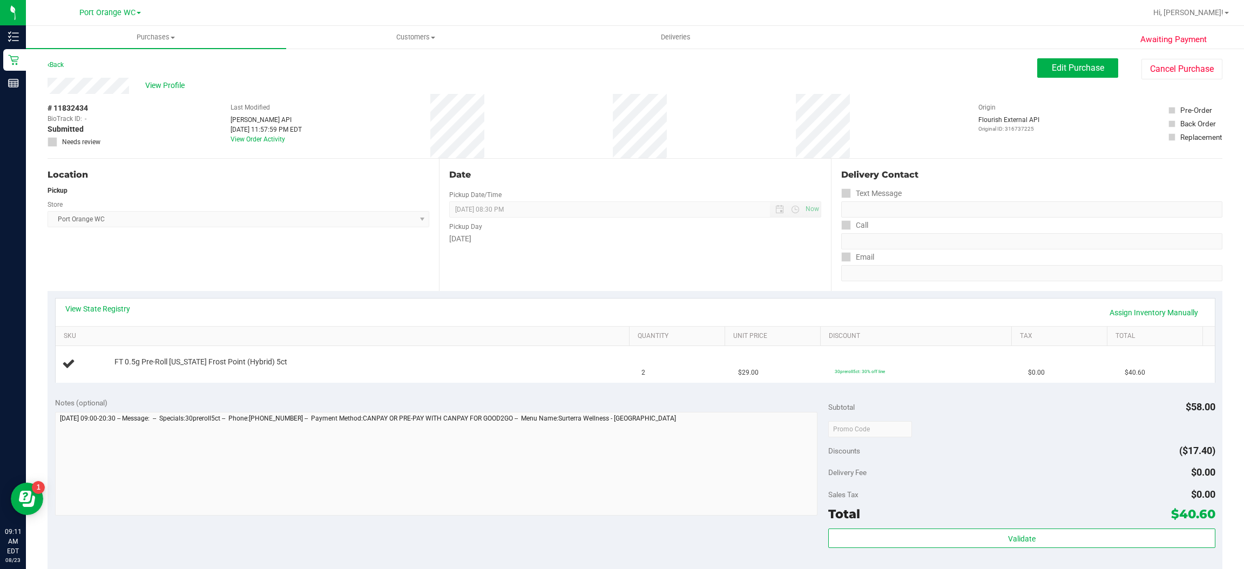
click at [119, 313] on link "View State Registry" at bounding box center [97, 308] width 65 height 11
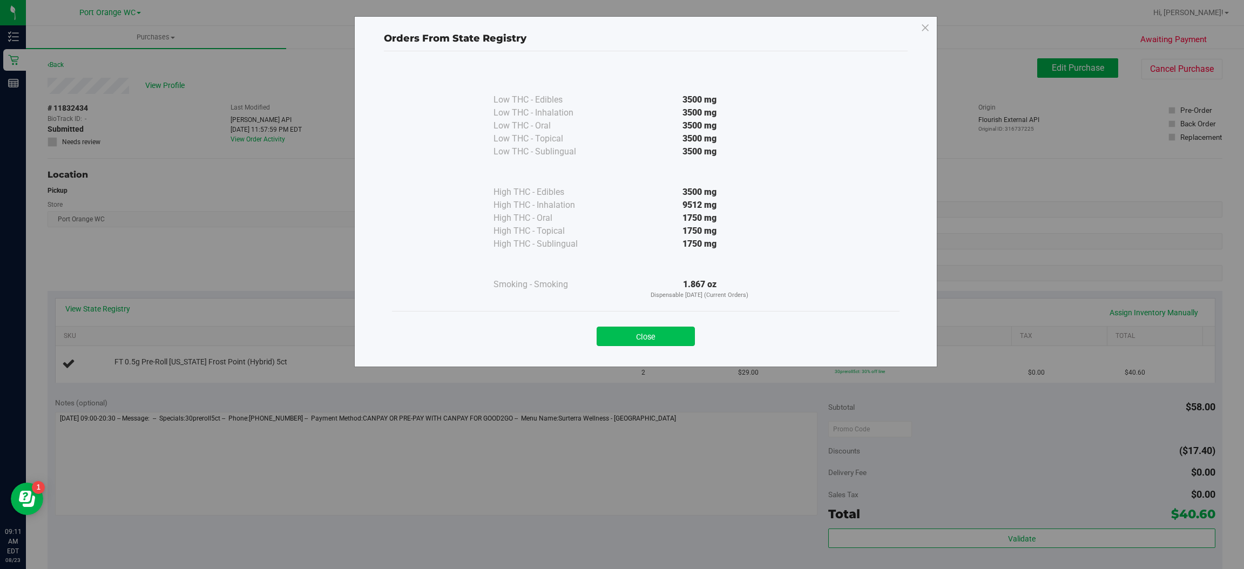
click at [627, 346] on button "Close" at bounding box center [646, 336] width 98 height 19
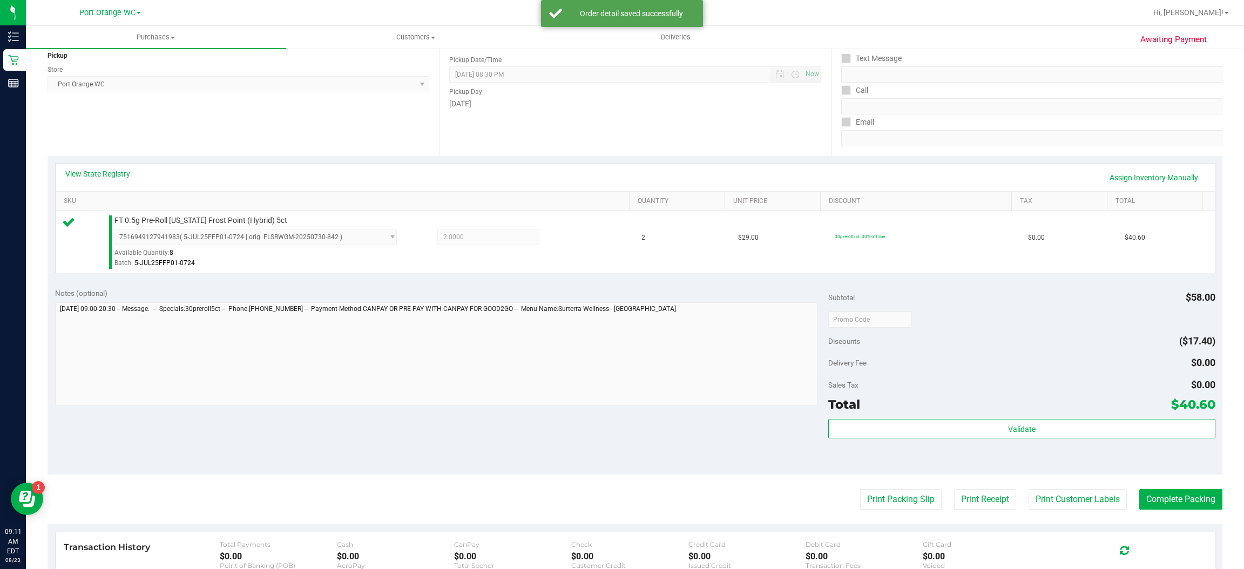
scroll to position [132, 0]
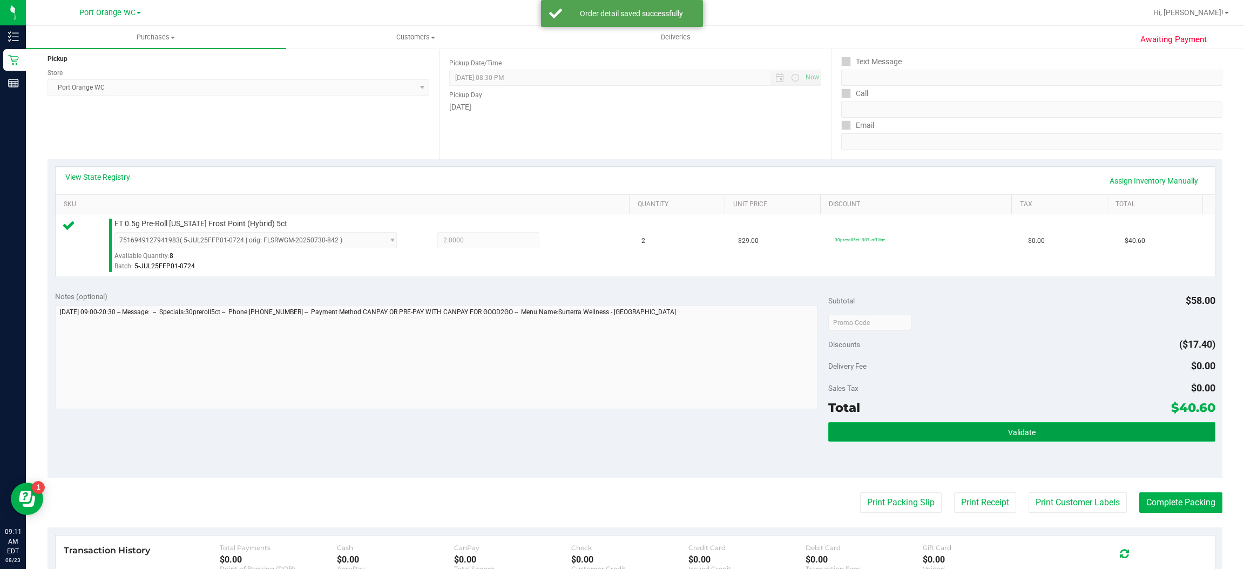
click at [1016, 435] on span "Validate" at bounding box center [1022, 432] width 28 height 9
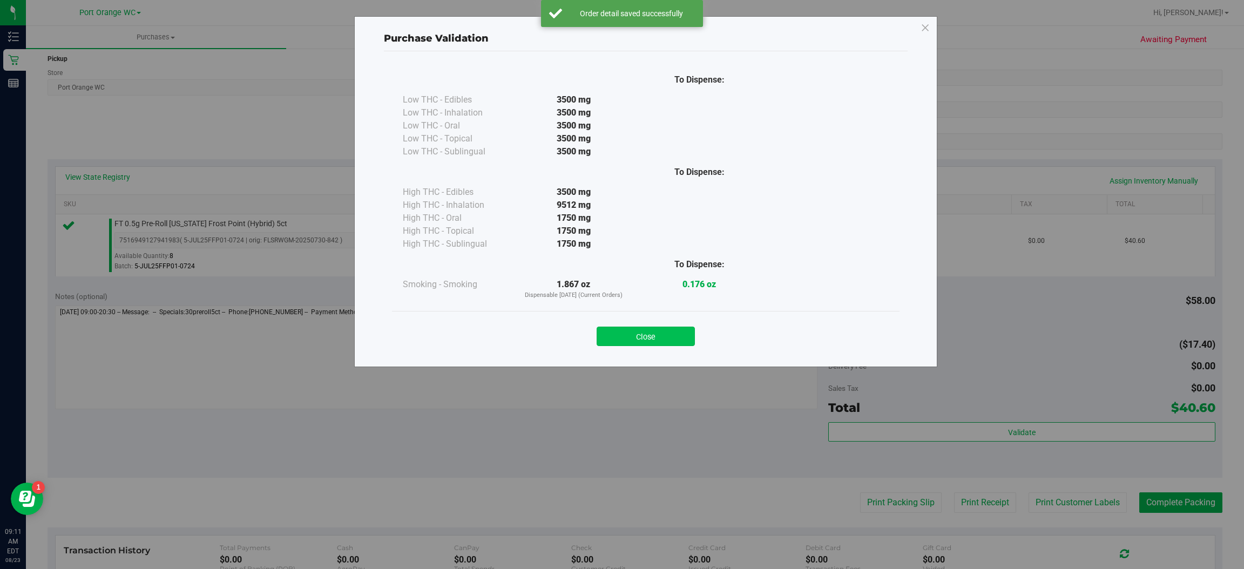
click at [645, 336] on button "Close" at bounding box center [646, 336] width 98 height 19
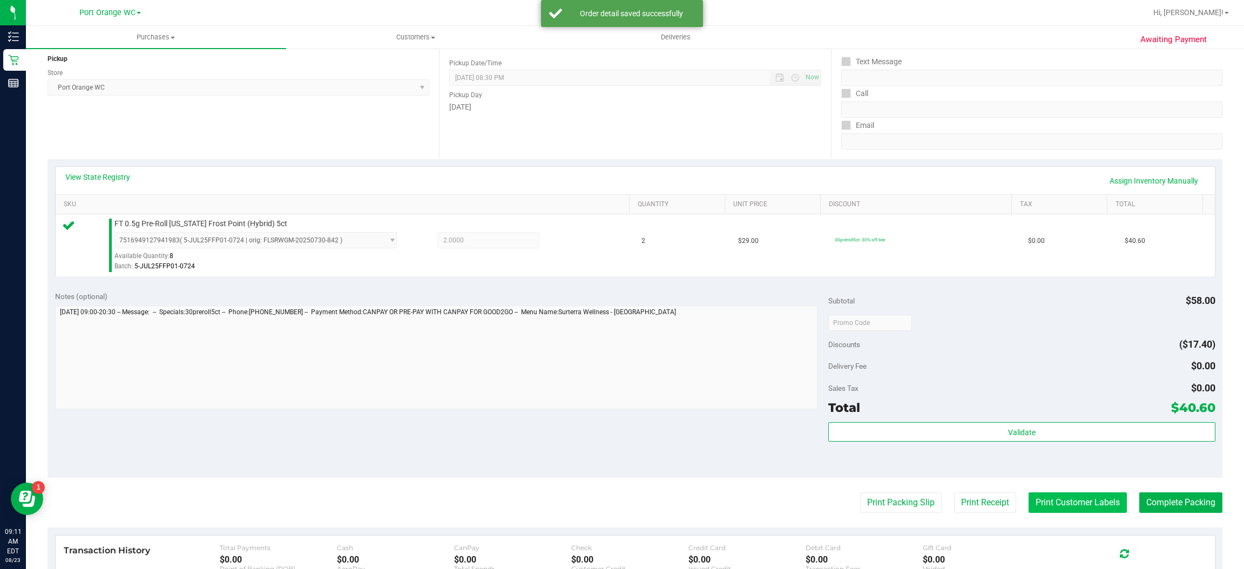
click at [1072, 507] on button "Print Customer Labels" at bounding box center [1077, 502] width 98 height 21
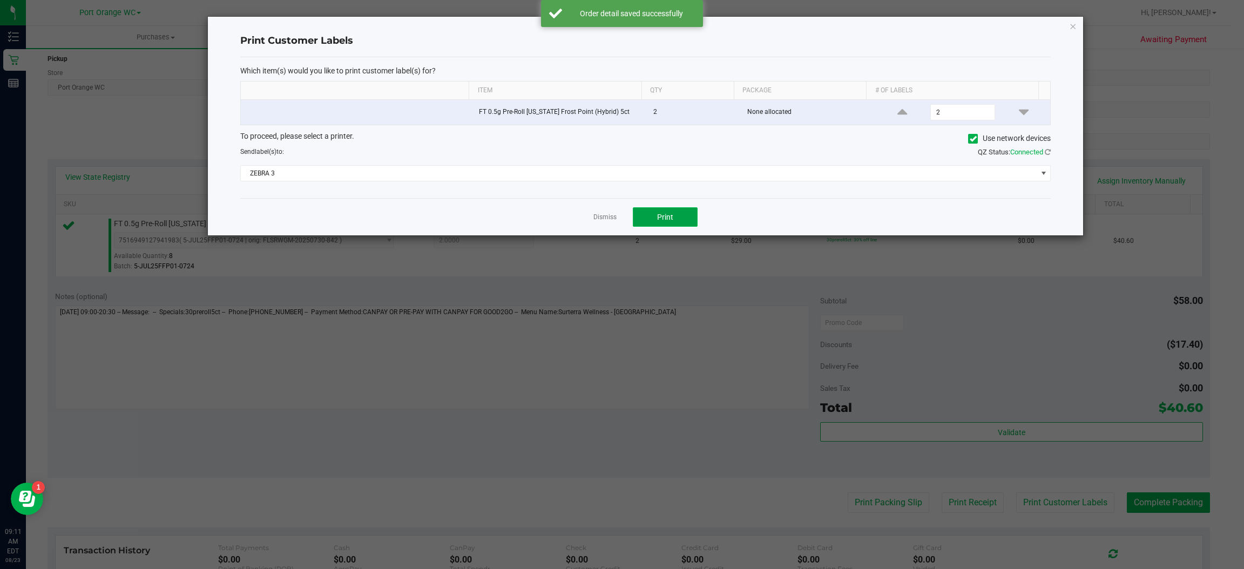
click at [681, 225] on button "Print" at bounding box center [665, 216] width 65 height 19
click at [1074, 19] on icon "button" at bounding box center [1074, 25] width 8 height 13
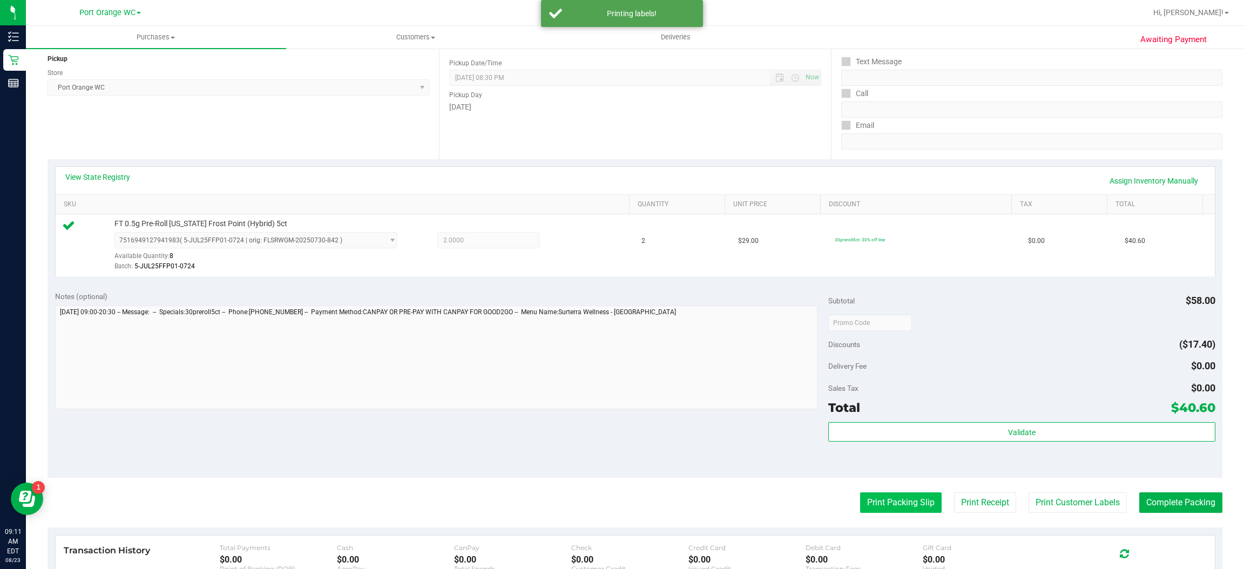
click at [902, 507] on button "Print Packing Slip" at bounding box center [901, 502] width 82 height 21
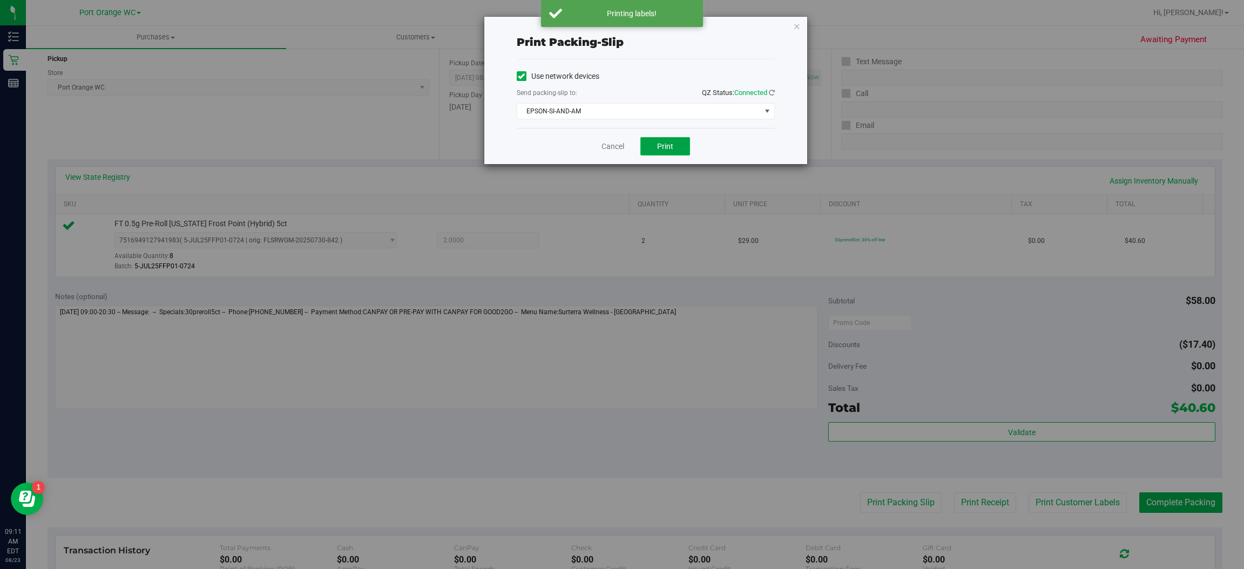
click at [670, 142] on span "Print" at bounding box center [665, 146] width 16 height 9
click at [796, 24] on icon "button" at bounding box center [797, 25] width 8 height 13
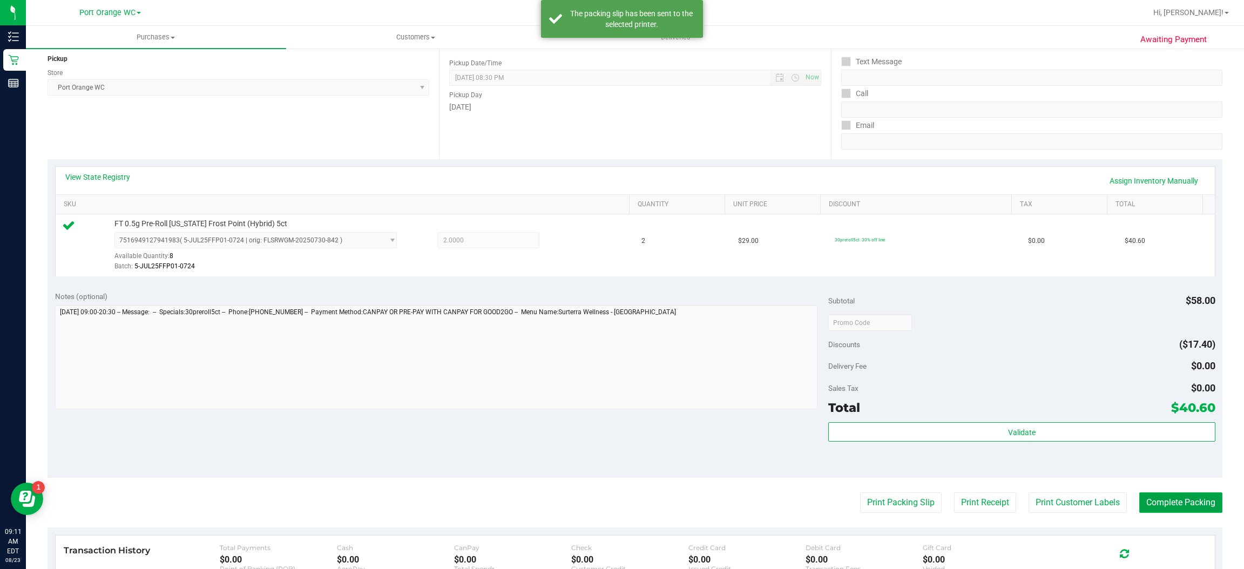
click at [1190, 503] on button "Complete Packing" at bounding box center [1180, 502] width 83 height 21
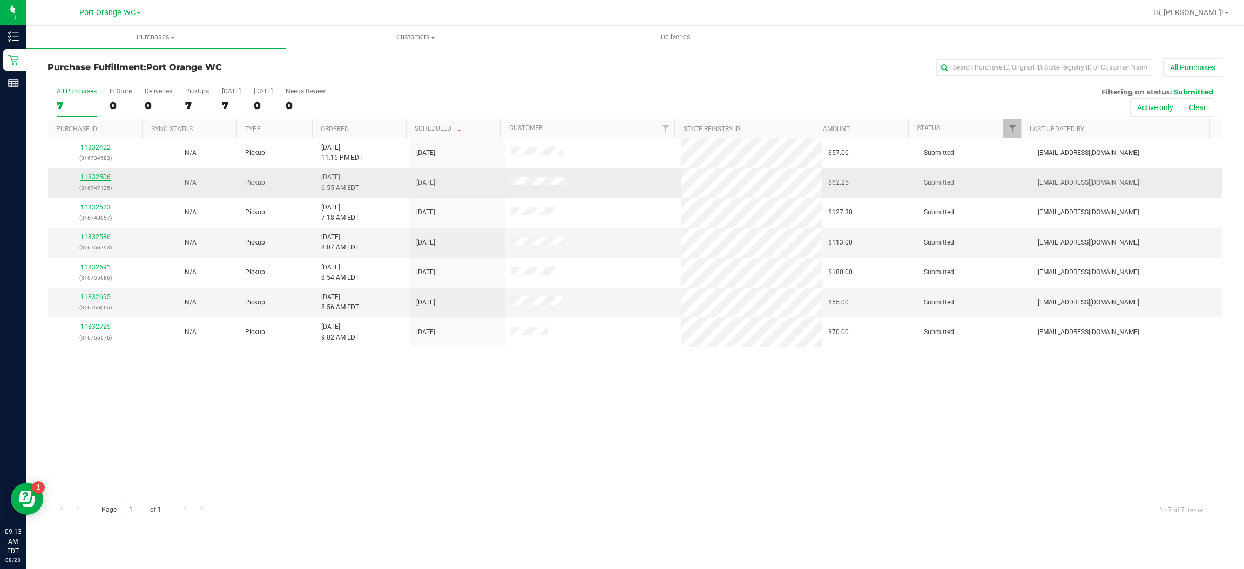
click at [100, 178] on link "11832506" at bounding box center [95, 177] width 30 height 8
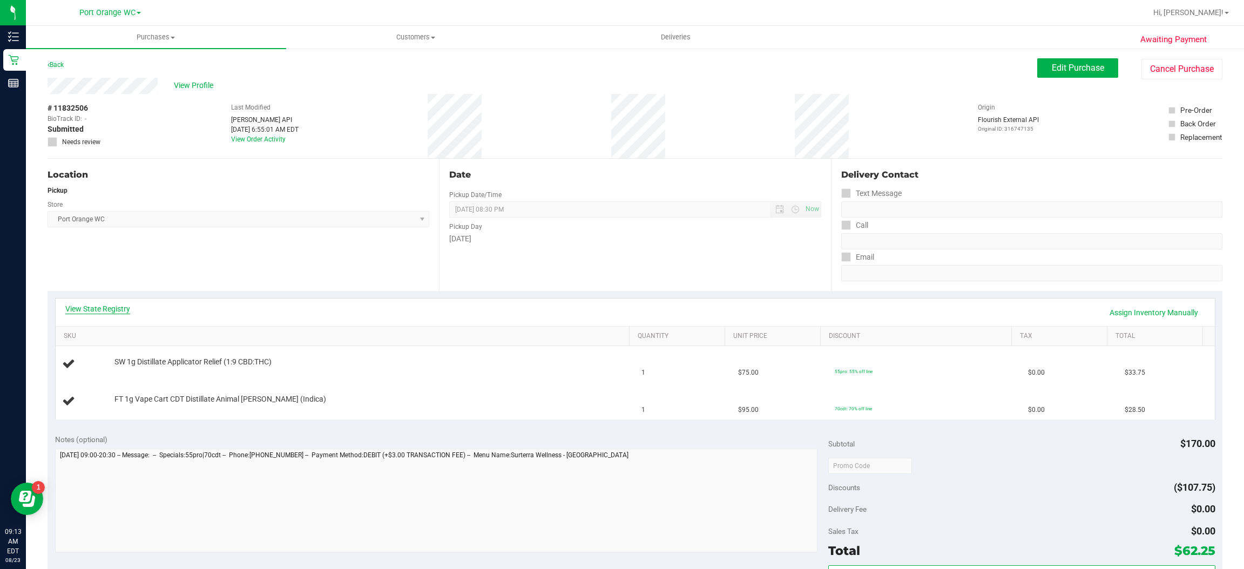
click at [99, 312] on link "View State Registry" at bounding box center [97, 308] width 65 height 11
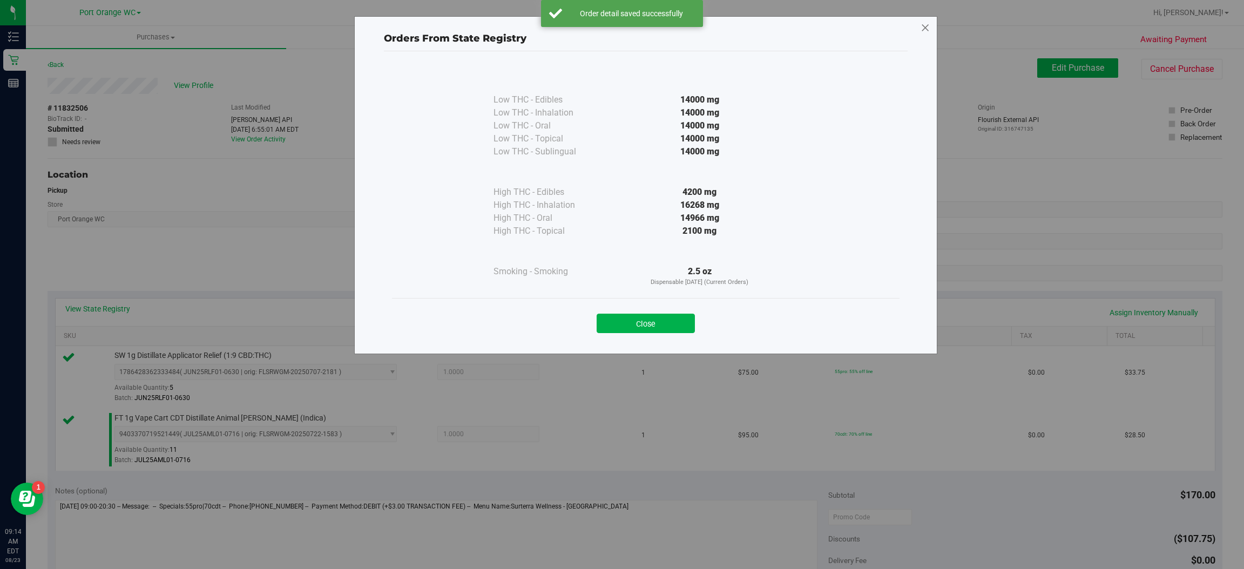
click at [921, 30] on icon at bounding box center [926, 27] width 10 height 17
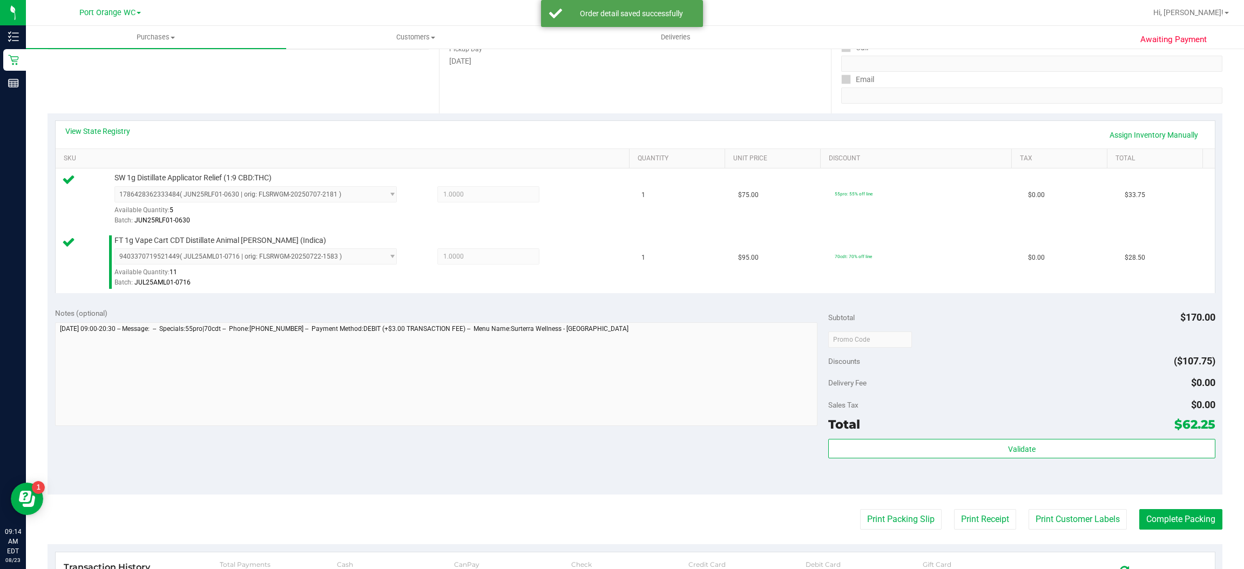
scroll to position [187, 0]
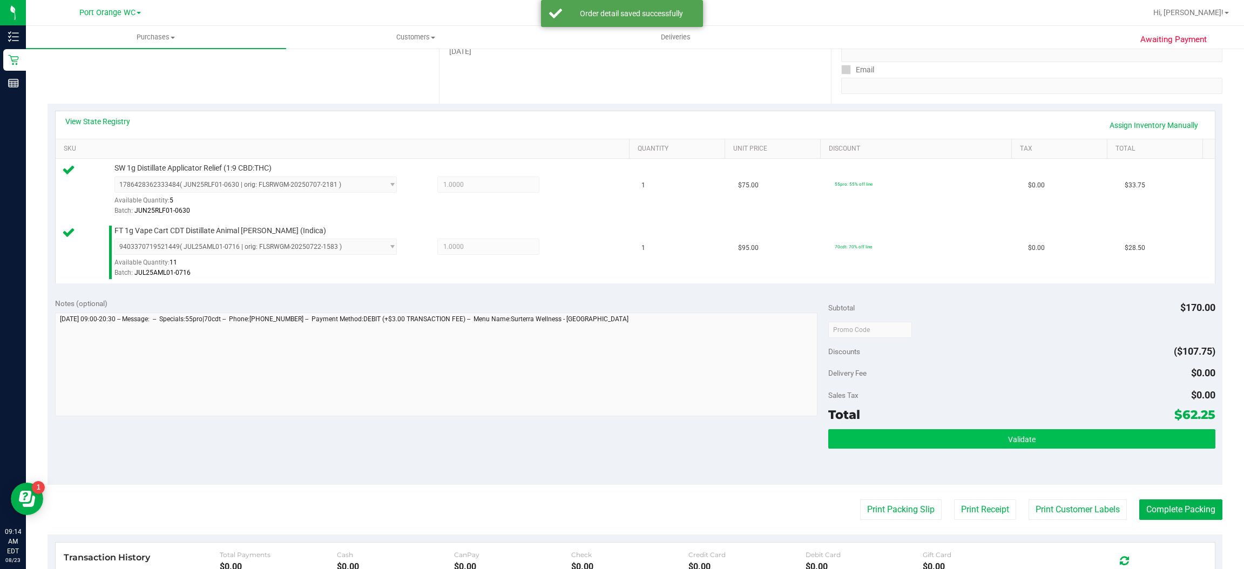
click at [1016, 443] on span "Validate" at bounding box center [1022, 439] width 28 height 9
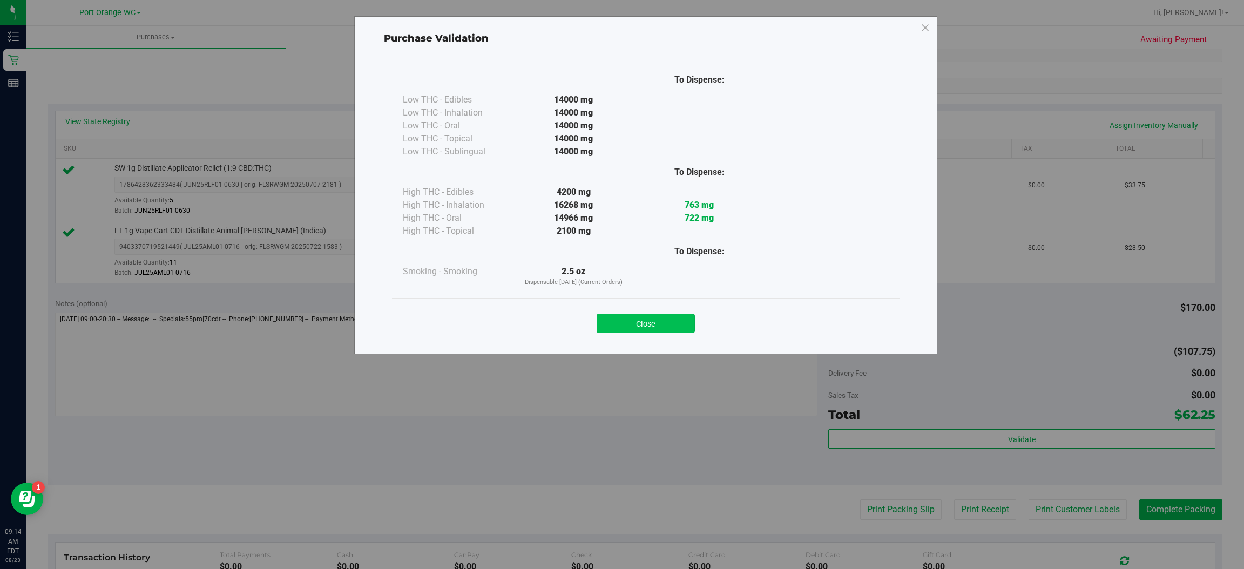
click at [672, 319] on button "Close" at bounding box center [646, 323] width 98 height 19
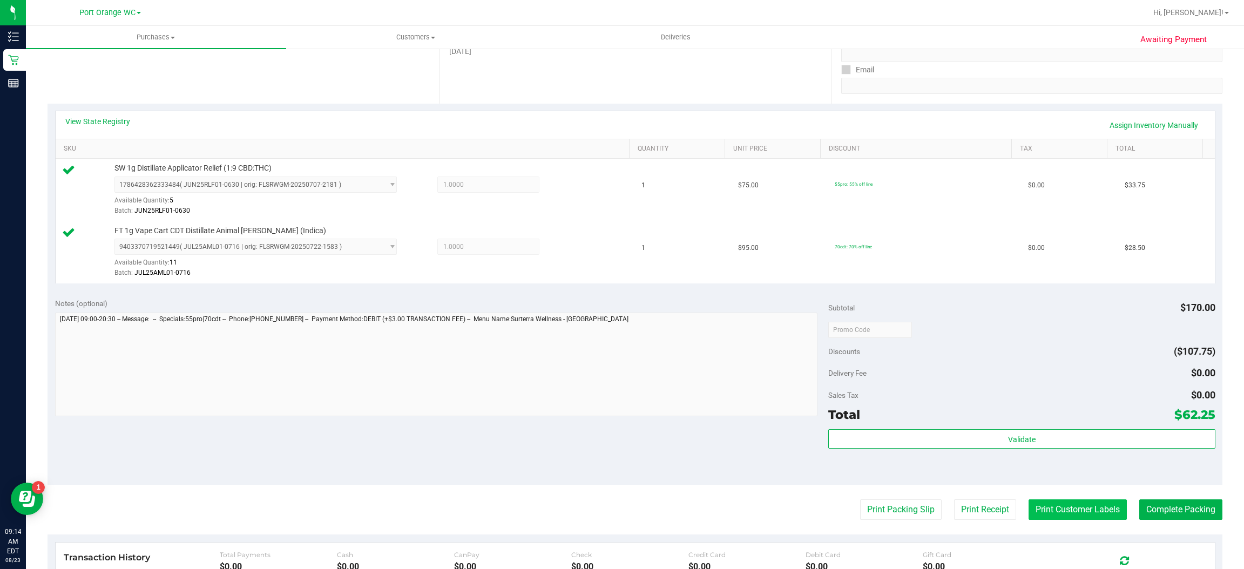
click at [1060, 510] on button "Print Customer Labels" at bounding box center [1077, 509] width 98 height 21
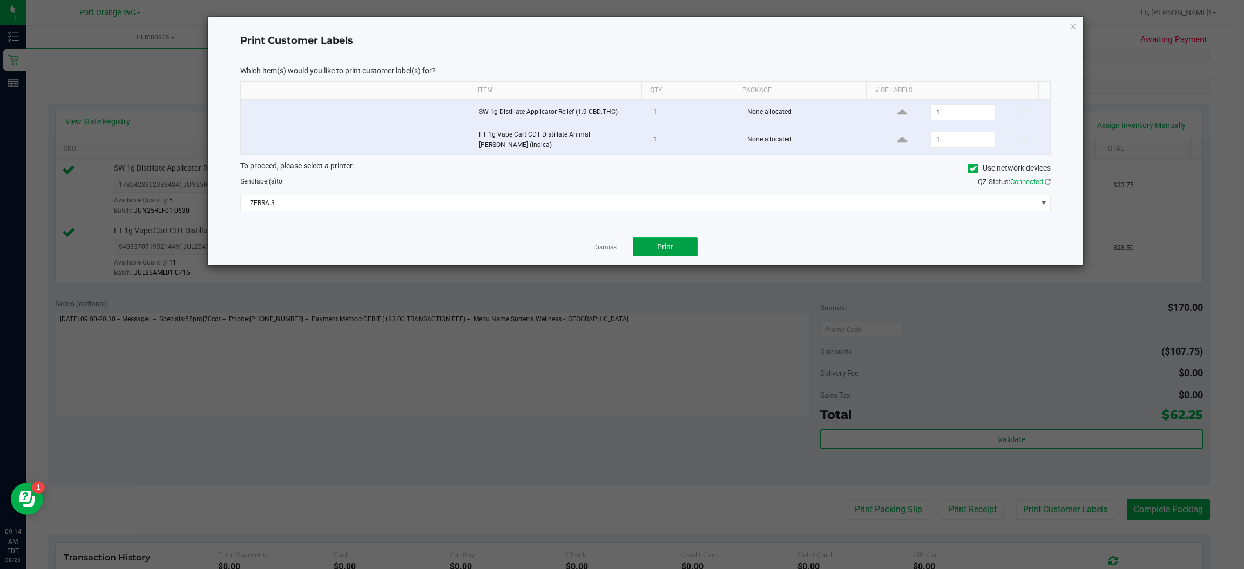
click at [665, 244] on span "Print" at bounding box center [665, 246] width 16 height 9
click at [1076, 22] on icon "button" at bounding box center [1074, 25] width 8 height 13
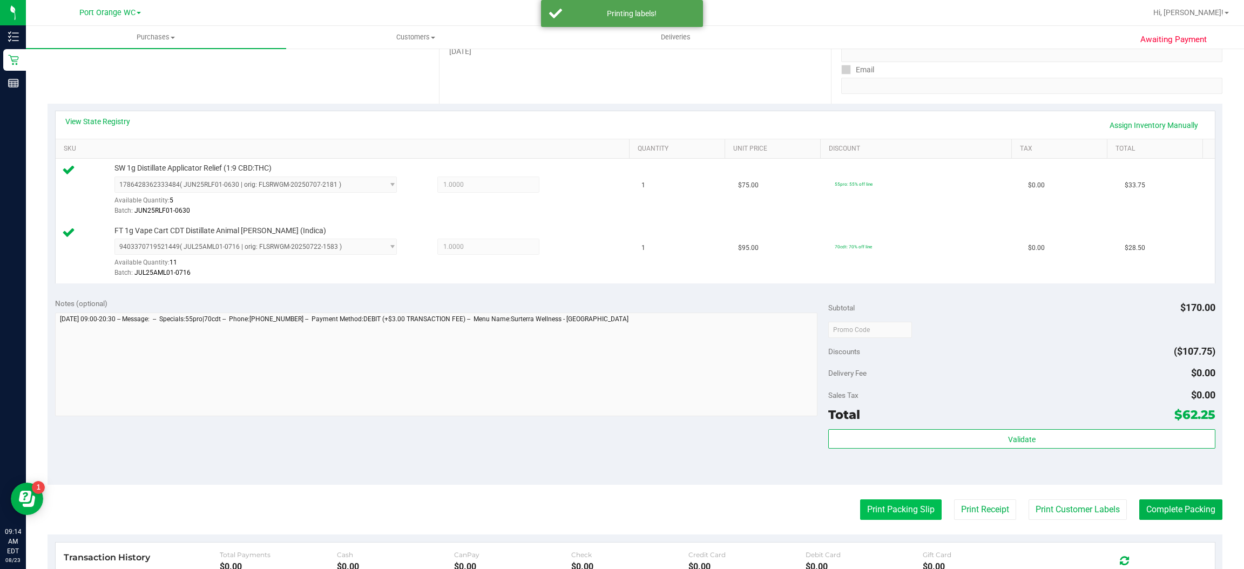
click at [896, 516] on button "Print Packing Slip" at bounding box center [901, 509] width 82 height 21
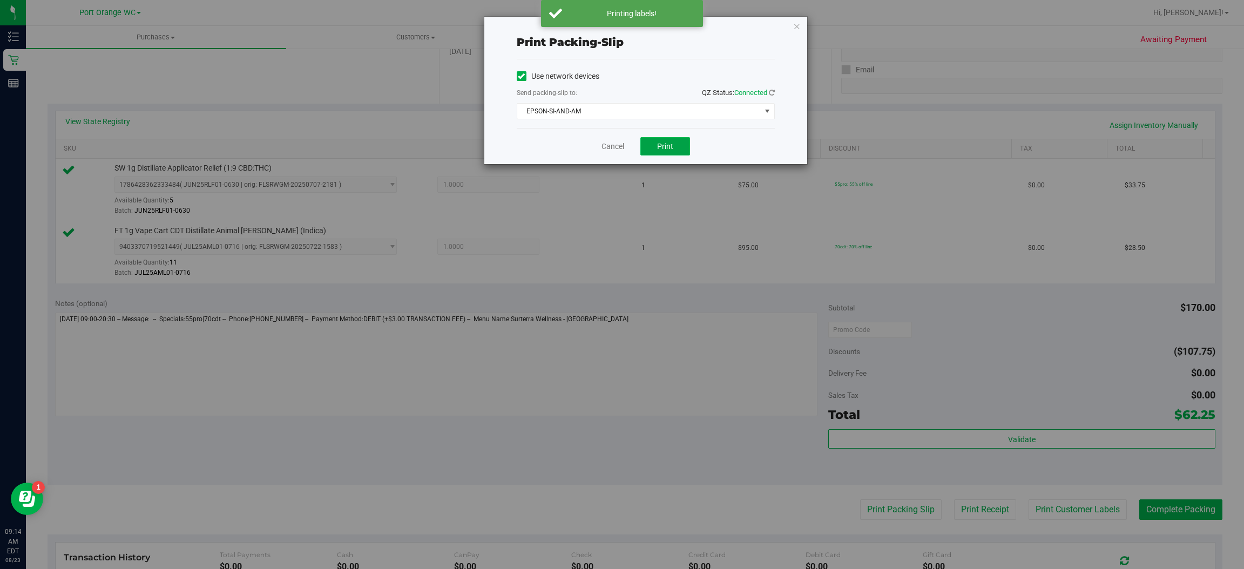
click at [681, 140] on button "Print" at bounding box center [665, 146] width 50 height 18
click at [793, 22] on icon "button" at bounding box center [797, 25] width 8 height 13
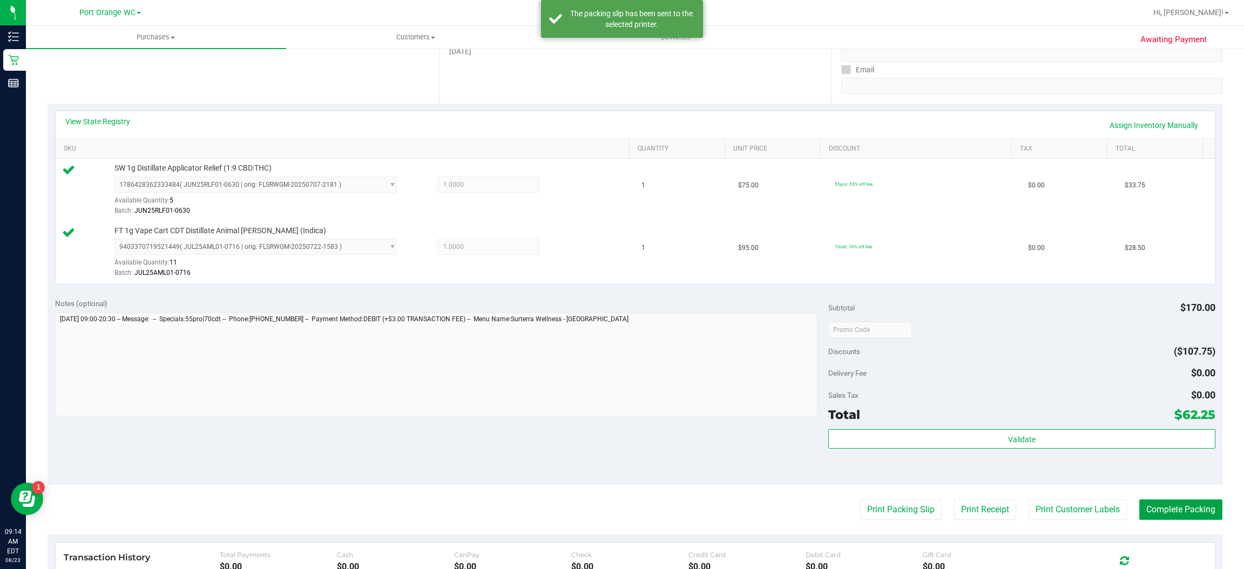
click at [1183, 506] on button "Complete Packing" at bounding box center [1180, 509] width 83 height 21
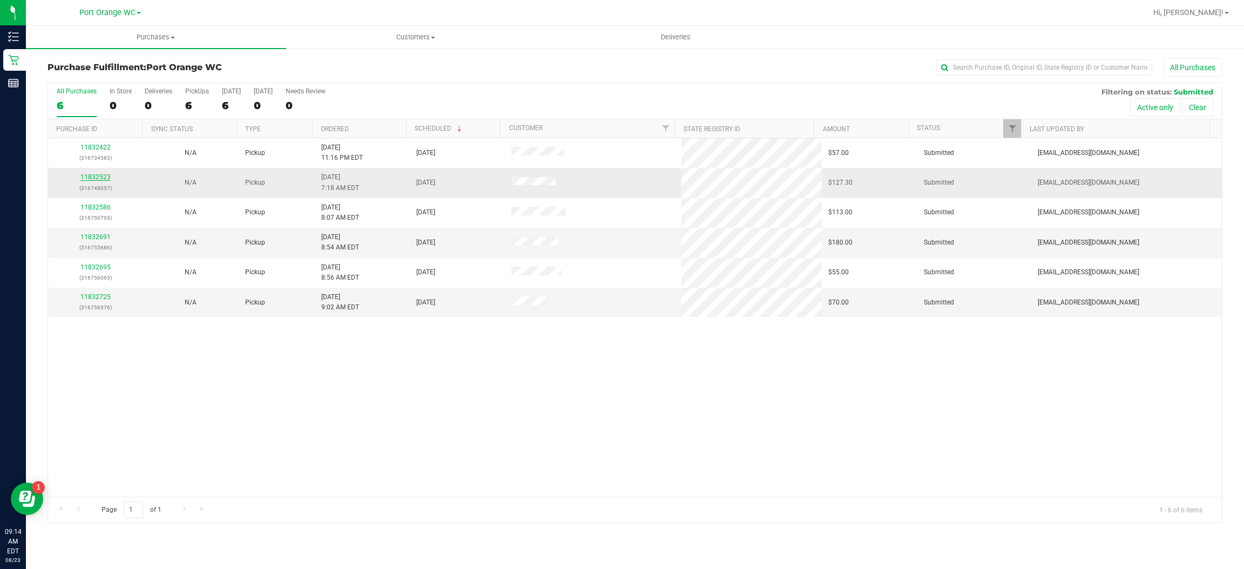
click at [103, 178] on link "11832523" at bounding box center [95, 177] width 30 height 8
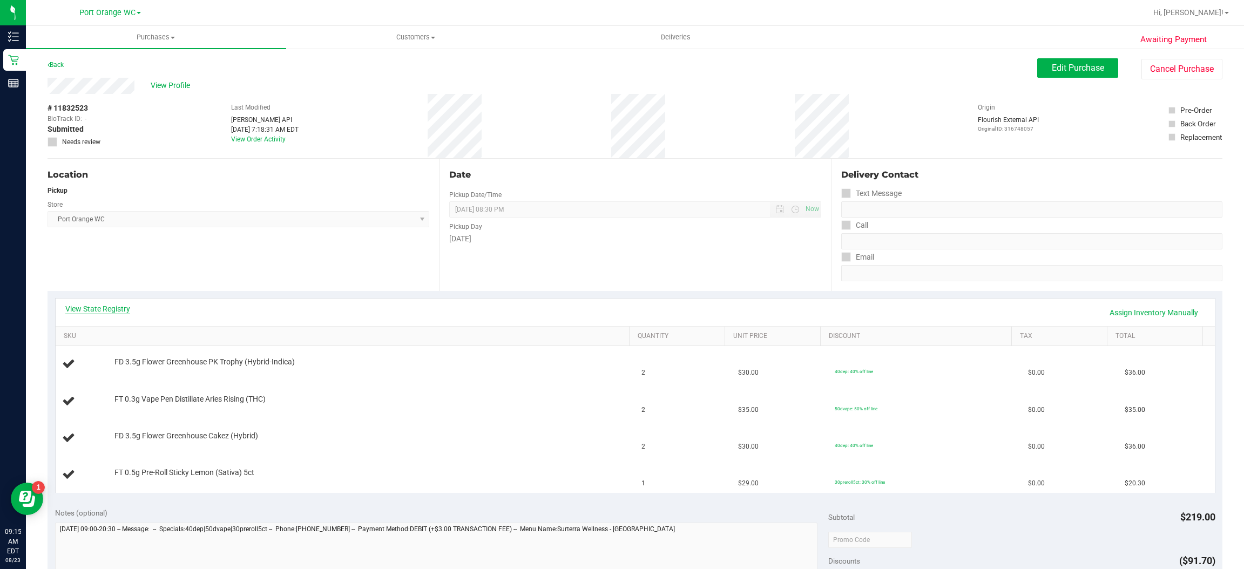
click at [102, 307] on link "View State Registry" at bounding box center [97, 308] width 65 height 11
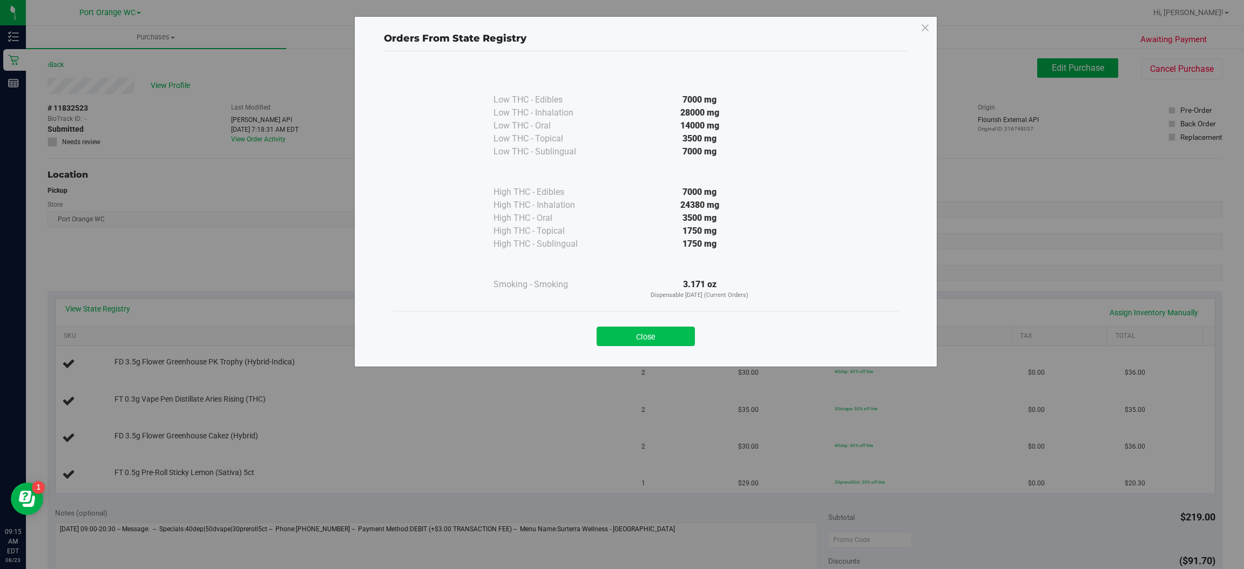
click at [660, 341] on button "Close" at bounding box center [646, 336] width 98 height 19
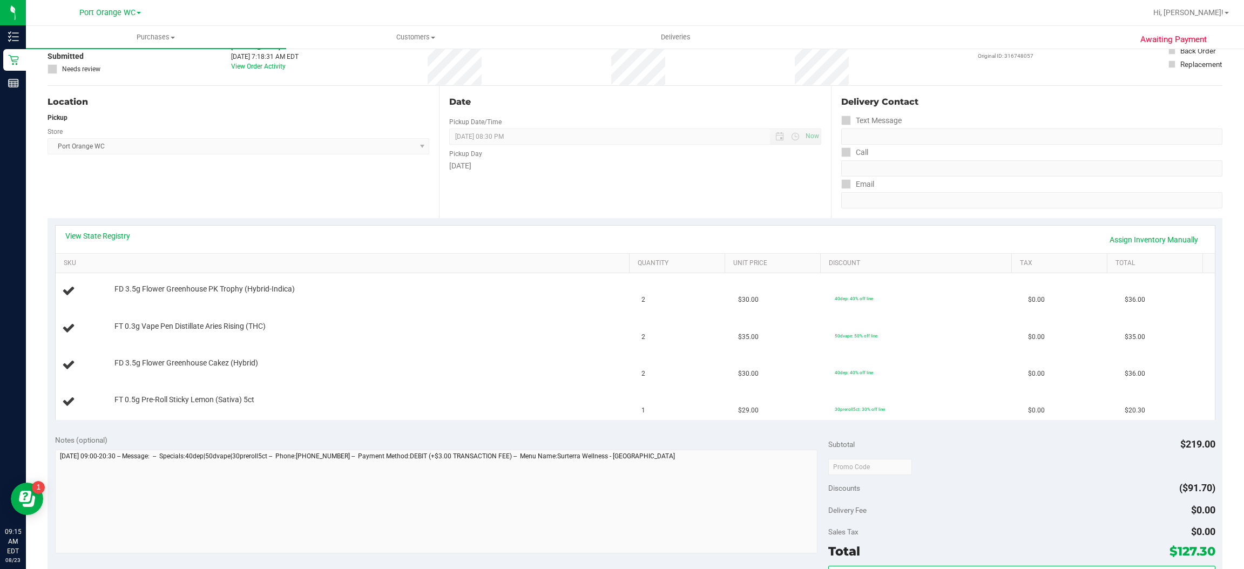
scroll to position [72, 0]
click at [114, 242] on link "View State Registry" at bounding box center [97, 237] width 65 height 11
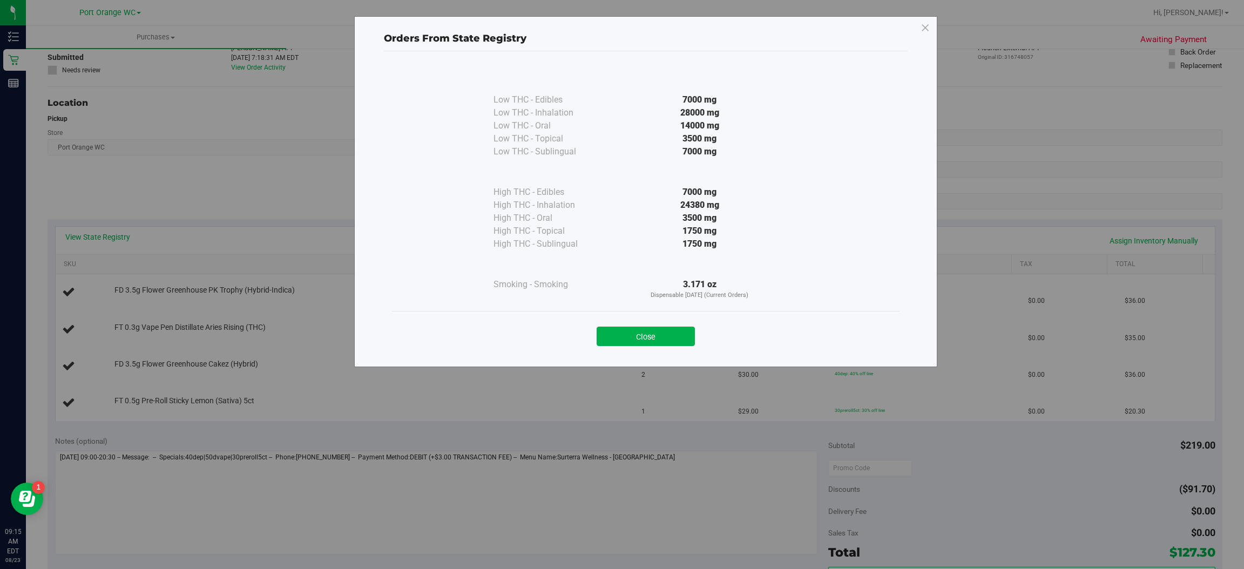
click at [656, 308] on div "Low THC - Edibles 7000 mg Low THC - Inhalation" at bounding box center [645, 188] width 507 height 245
click at [660, 339] on button "Close" at bounding box center [646, 336] width 98 height 19
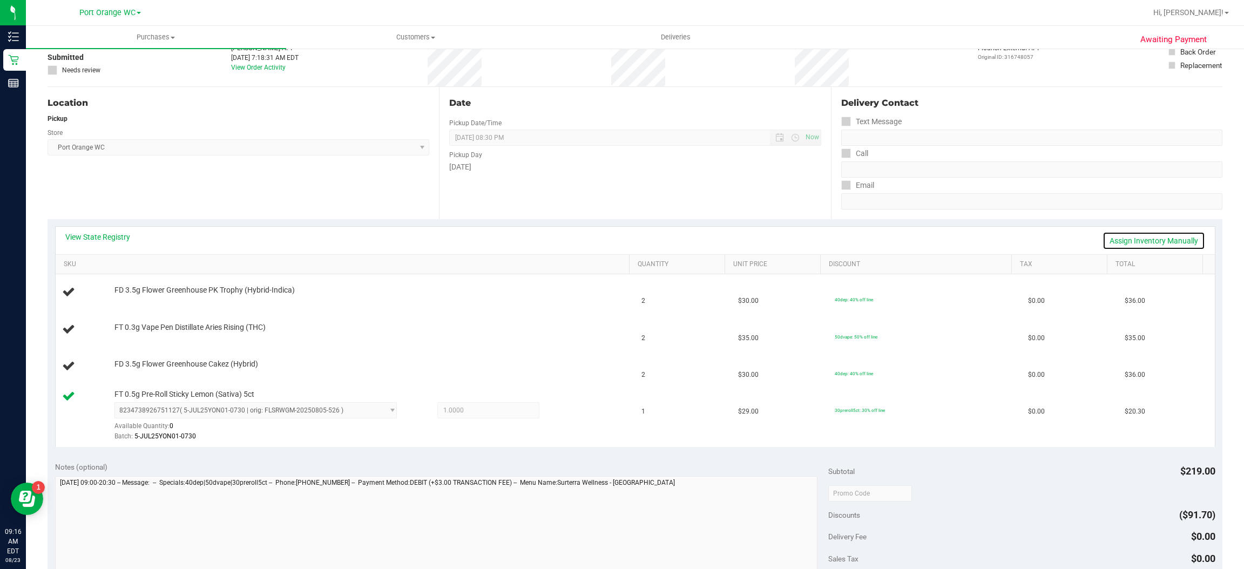
click at [1168, 235] on link "Assign Inventory Manually" at bounding box center [1153, 241] width 103 height 18
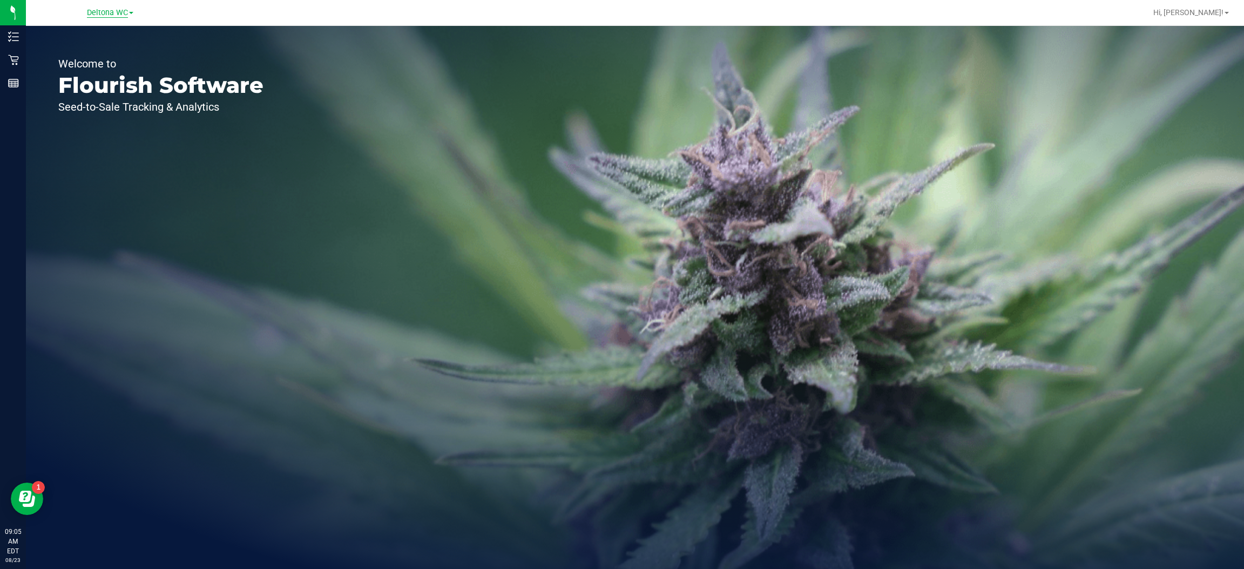
click at [124, 17] on span "Deltona WC" at bounding box center [107, 13] width 41 height 10
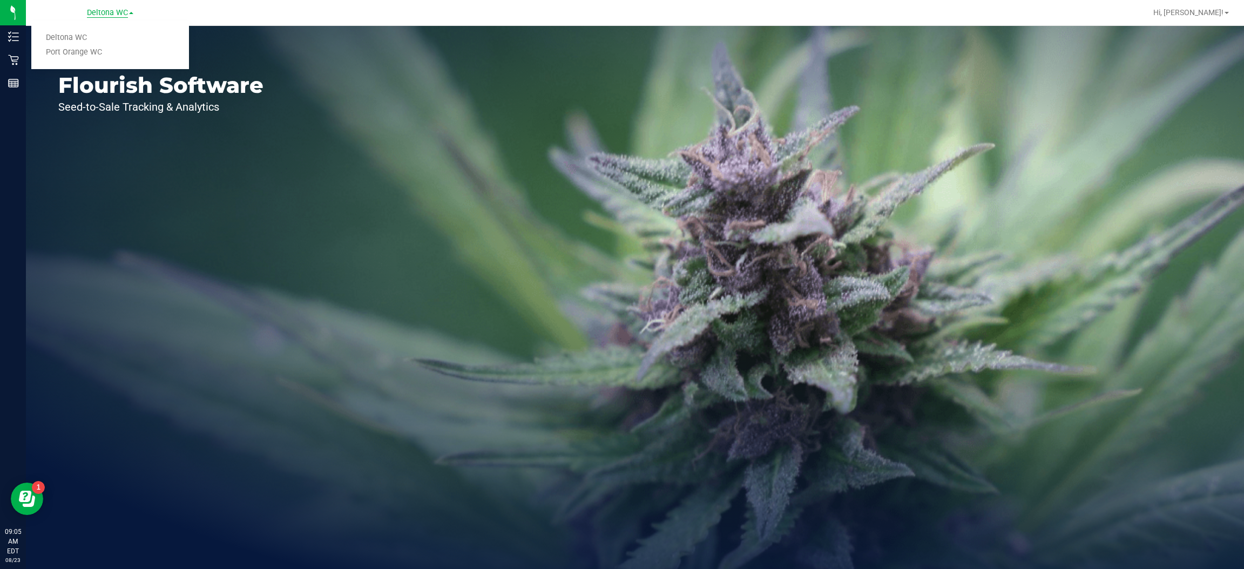
click at [107, 52] on link "Port Orange WC" at bounding box center [110, 52] width 158 height 15
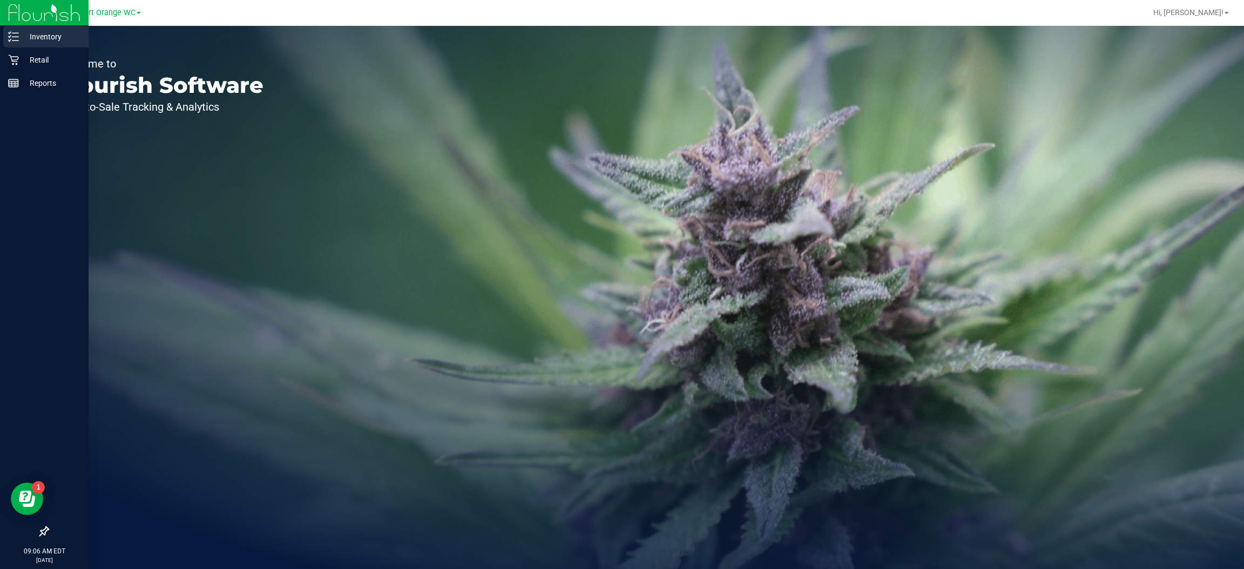
click at [16, 40] on line at bounding box center [15, 40] width 6 height 0
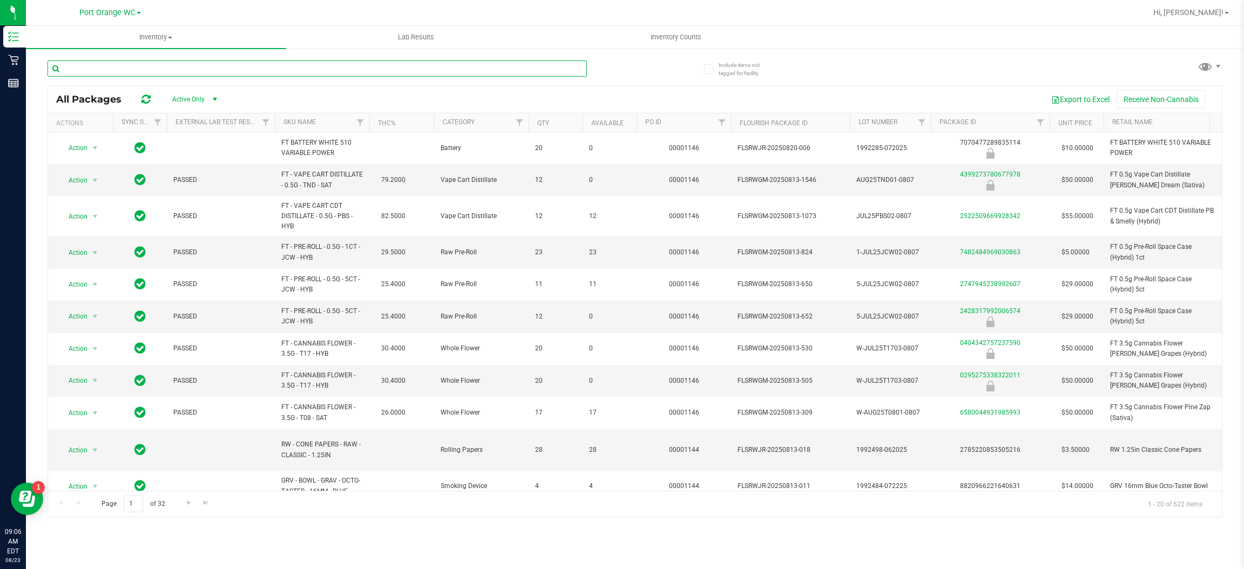
click at [286, 69] on input "text" at bounding box center [317, 68] width 539 height 16
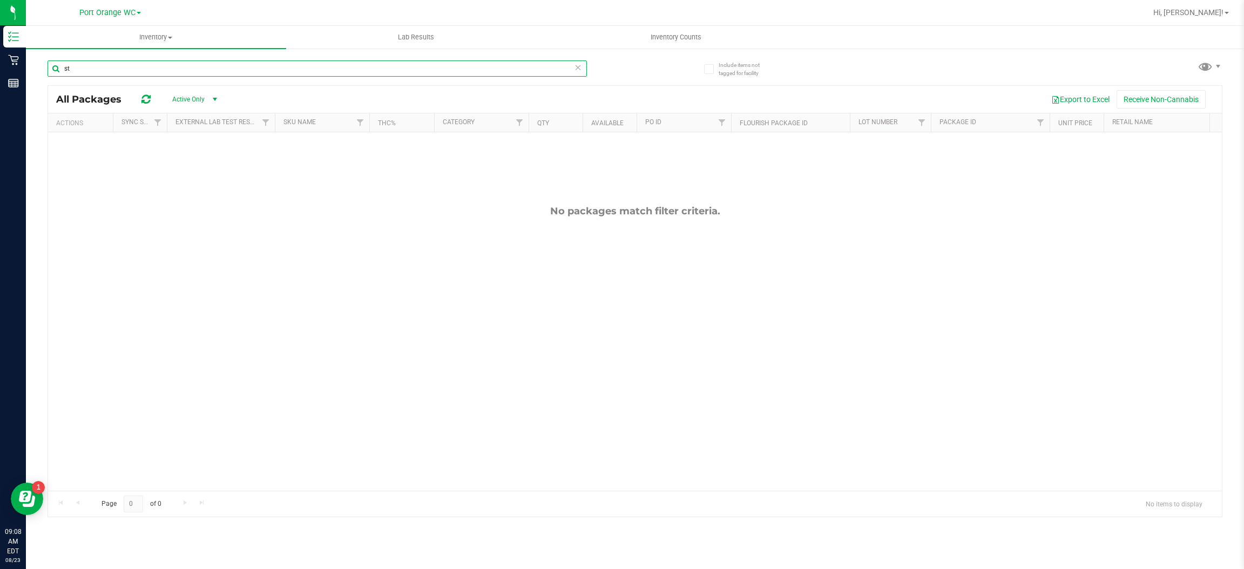
type input "s"
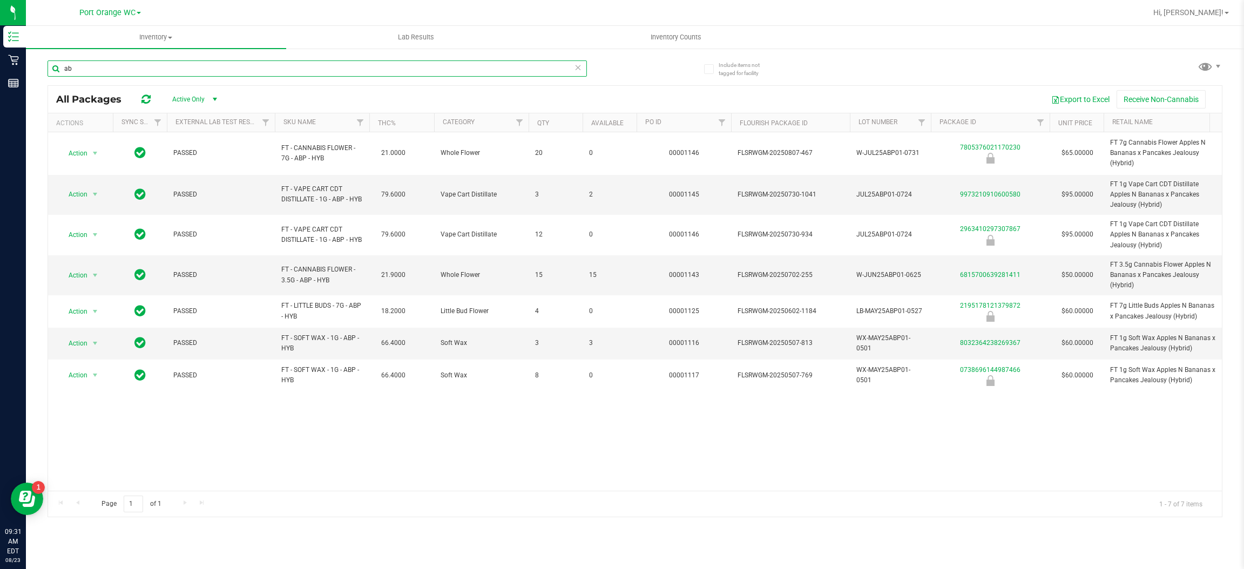
type input "a"
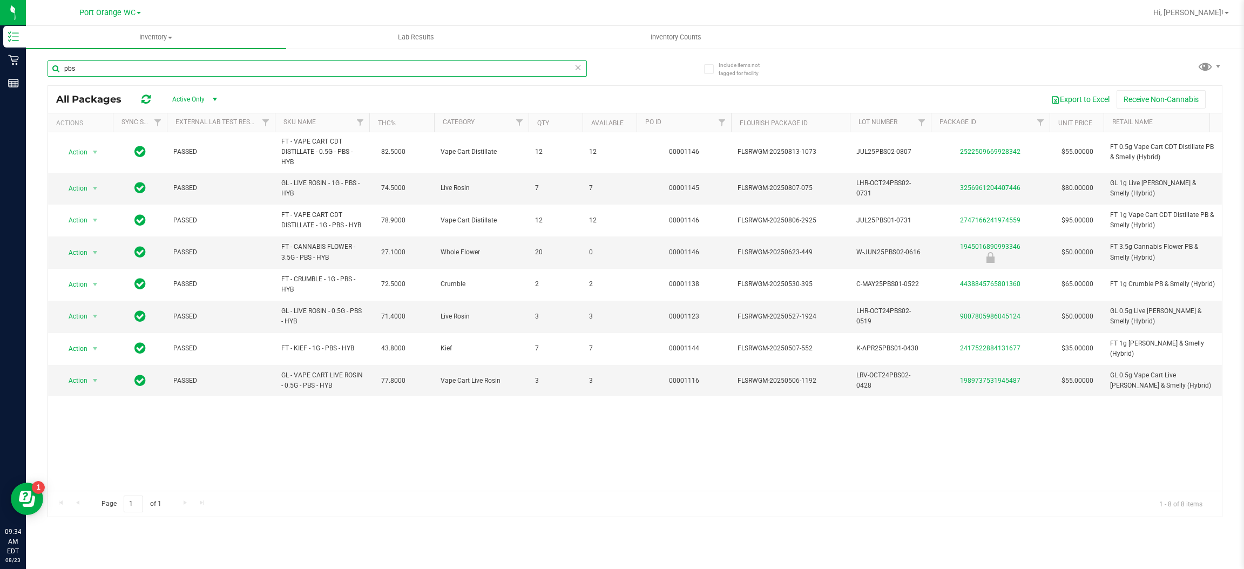
type input "pbs"
